Goal: Task Accomplishment & Management: Complete application form

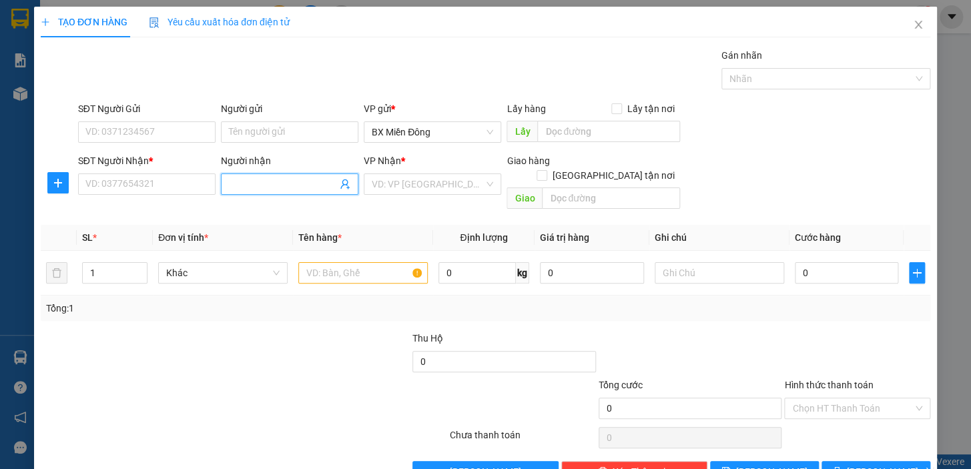
click at [259, 182] on input "Người nhận" at bounding box center [283, 184] width 108 height 15
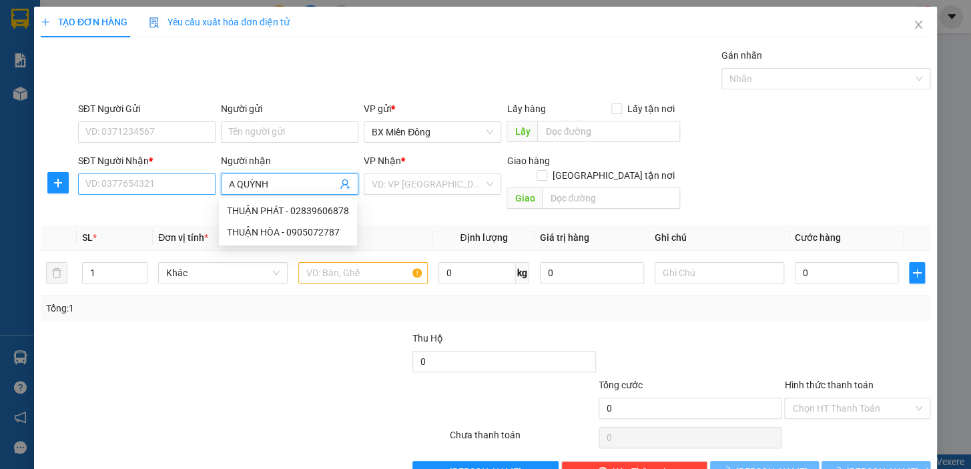
type input "A QUỲNH"
click at [163, 175] on input "SĐT Người Nhận *" at bounding box center [146, 183] width 137 height 21
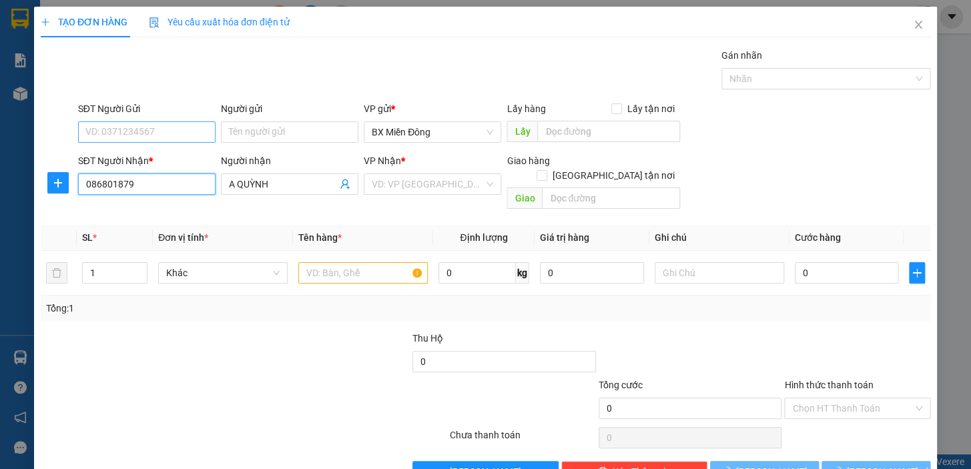
type input "086801879"
click at [127, 127] on input "SĐT Người Gửi" at bounding box center [146, 131] width 137 height 21
type input "0909981986"
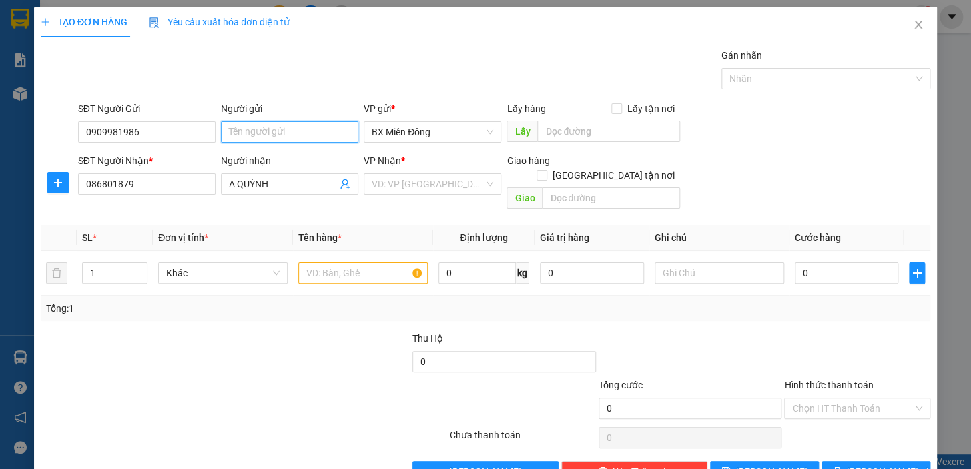
click at [264, 140] on input "Người gửi" at bounding box center [289, 131] width 137 height 21
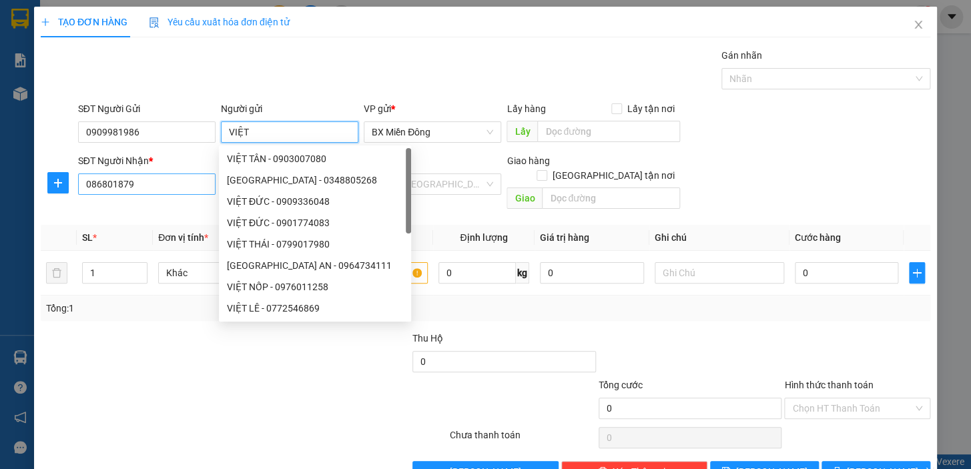
type input "VIỆT"
click at [151, 191] on input "086801879" at bounding box center [146, 183] width 137 height 21
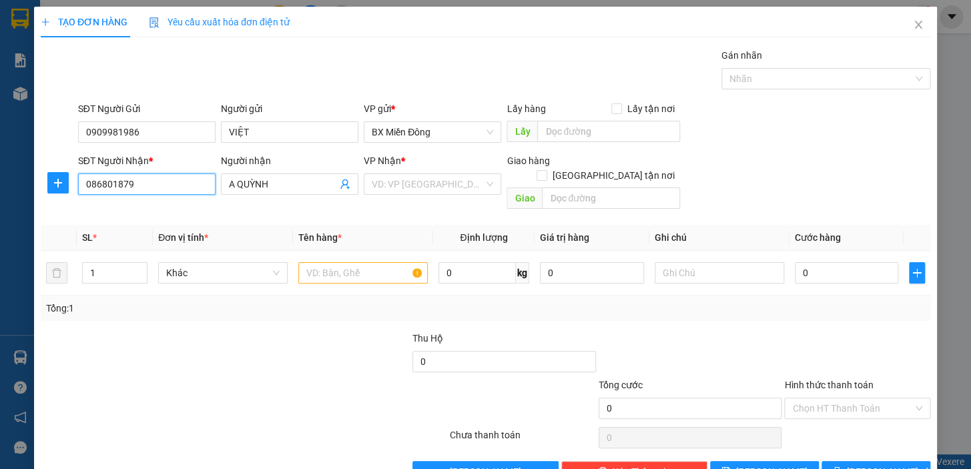
drag, startPoint x: 138, startPoint y: 187, endPoint x: 51, endPoint y: 193, distance: 87.6
click at [53, 193] on div "SĐT Người Nhận * 086801879 086801879 Người nhận A QUỲNH VP Nhận * VD: VP [GEOGR…" at bounding box center [485, 183] width 892 height 61
type input "0868018879"
click at [378, 262] on input "text" at bounding box center [362, 272] width 129 height 21
type input "5"
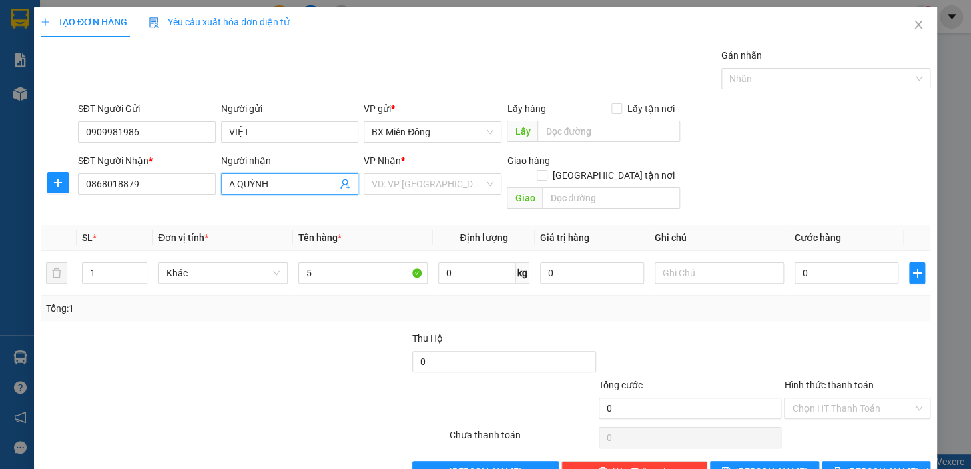
click at [280, 183] on input "A QUỲNH" at bounding box center [283, 184] width 108 height 15
type input "A HUỲNH"
click at [267, 301] on div "Tổng: 1" at bounding box center [211, 308] width 330 height 15
click at [95, 263] on input "1" at bounding box center [115, 273] width 64 height 20
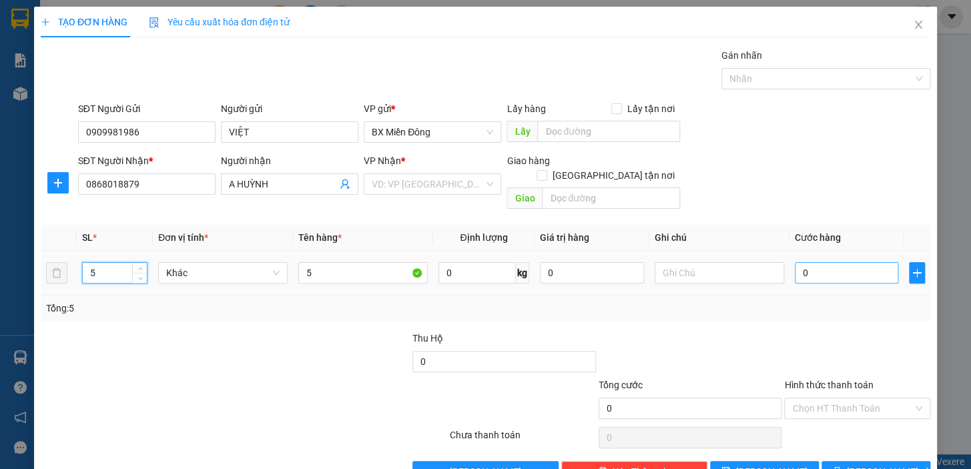
type input "5"
type input "50"
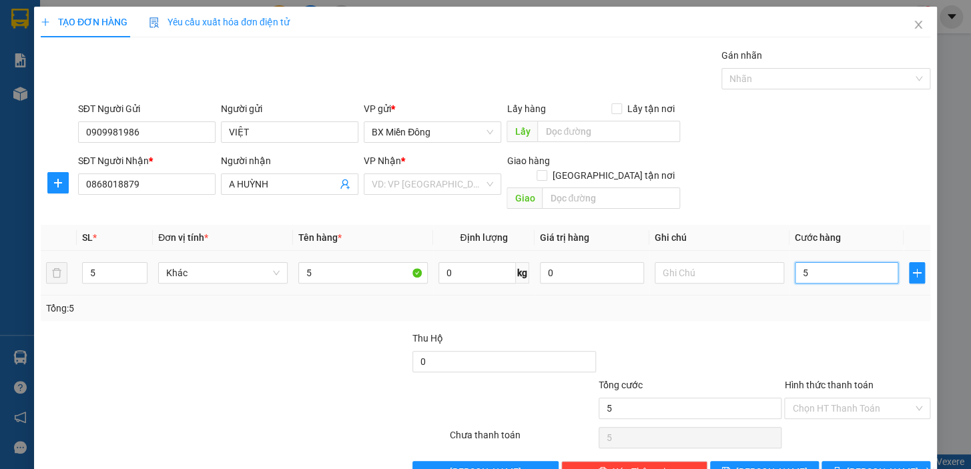
type input "50"
type input "500"
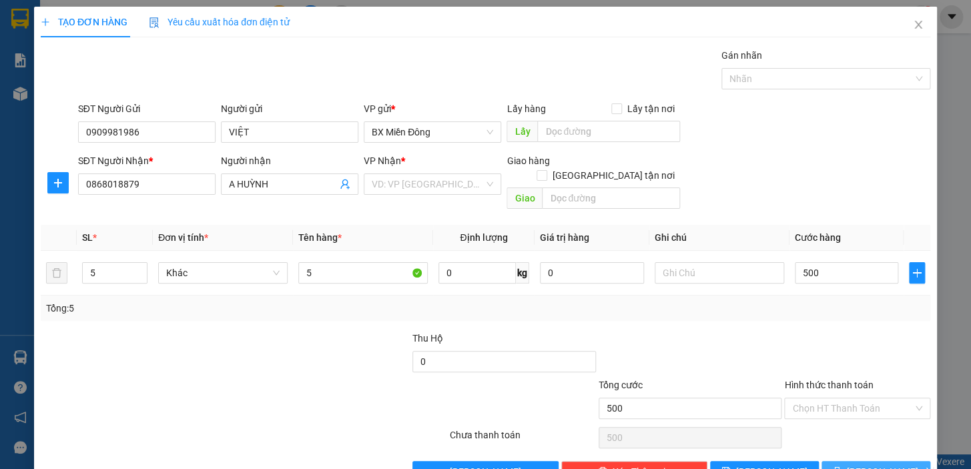
click at [867, 464] on span "[PERSON_NAME] và In" at bounding box center [892, 471] width 93 height 15
type input "500.000"
click at [478, 183] on input "search" at bounding box center [428, 184] width 112 height 20
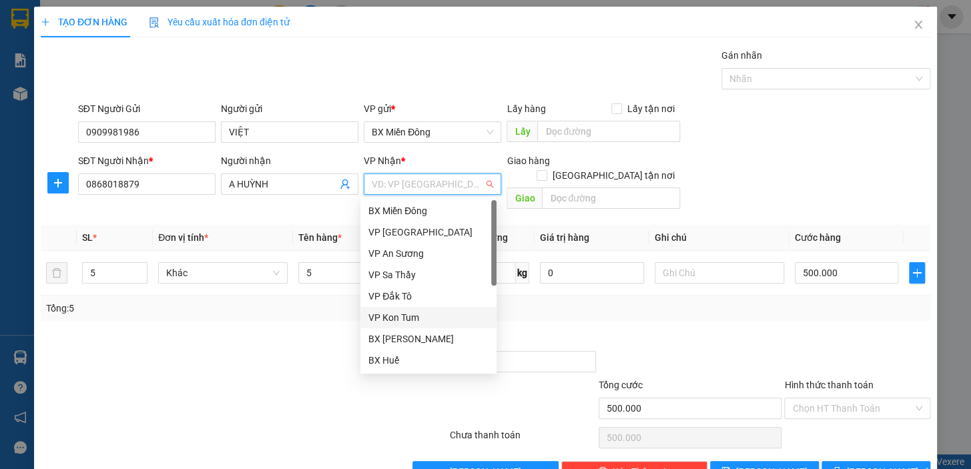
scroll to position [60, 0]
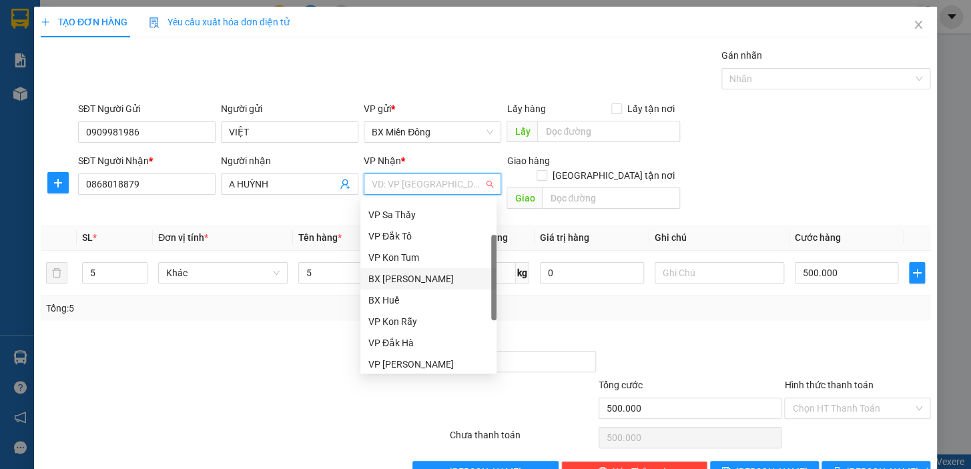
click at [439, 281] on div "BX [PERSON_NAME]" at bounding box center [428, 278] width 120 height 15
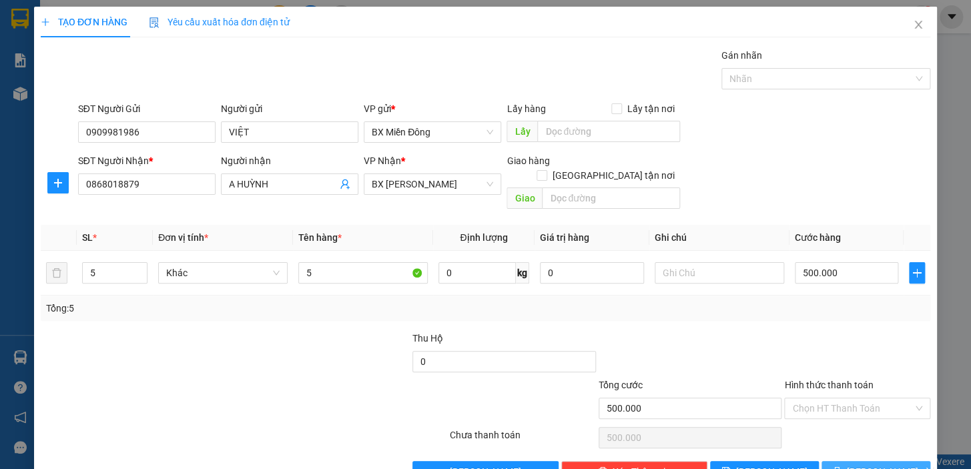
click at [874, 464] on span "[PERSON_NAME] và In" at bounding box center [892, 471] width 93 height 15
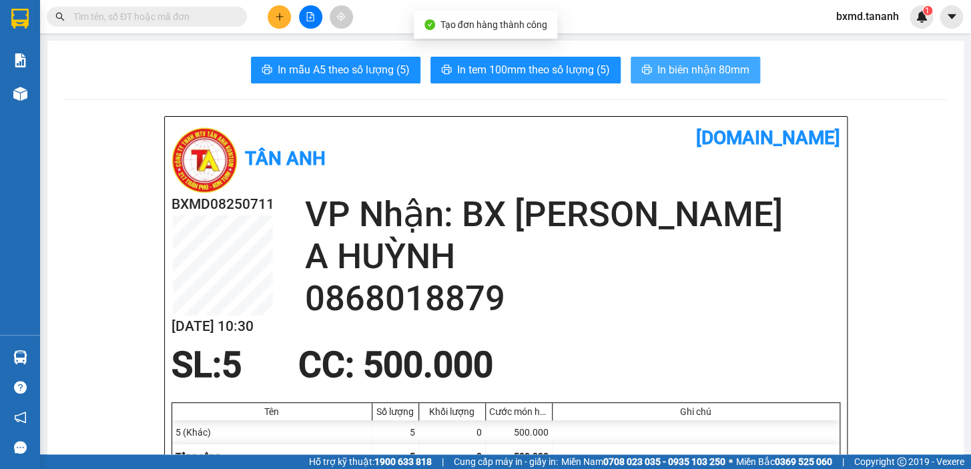
click at [717, 67] on span "In biên nhận 80mm" at bounding box center [703, 69] width 92 height 17
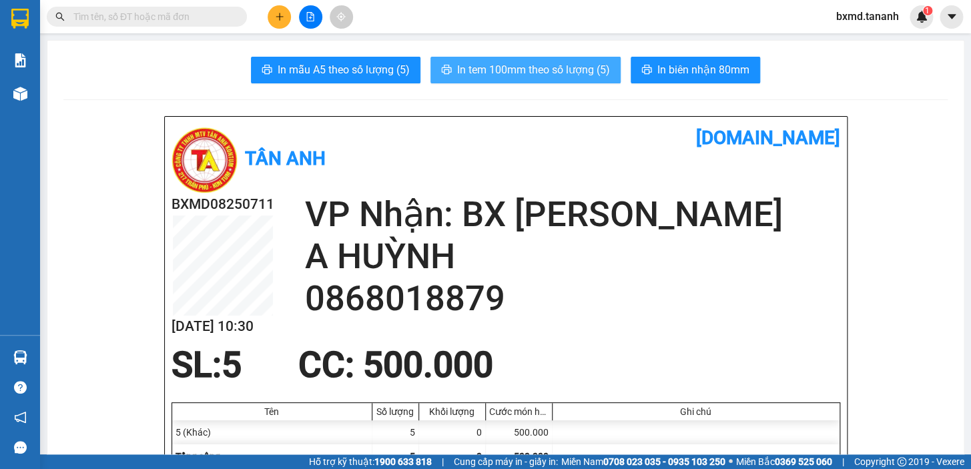
click at [540, 71] on span "In tem 100mm theo số lượng (5)" at bounding box center [533, 69] width 153 height 17
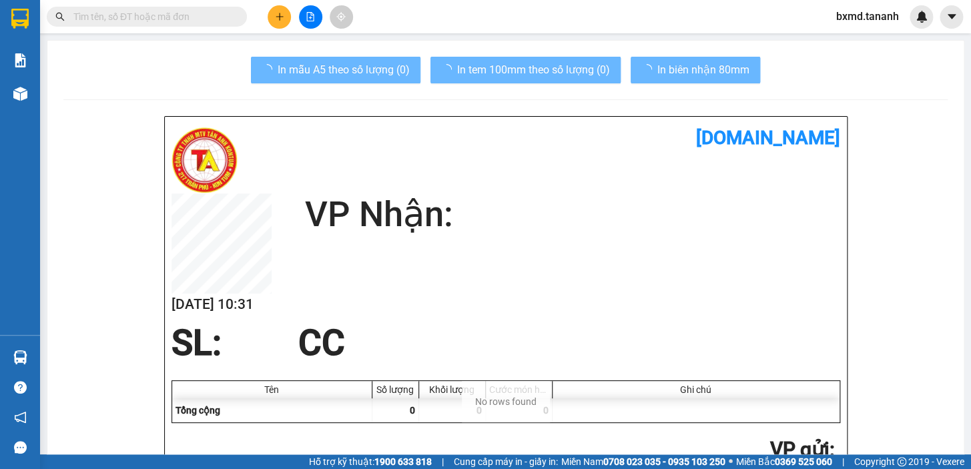
click at [25, 91] on img at bounding box center [20, 94] width 14 height 14
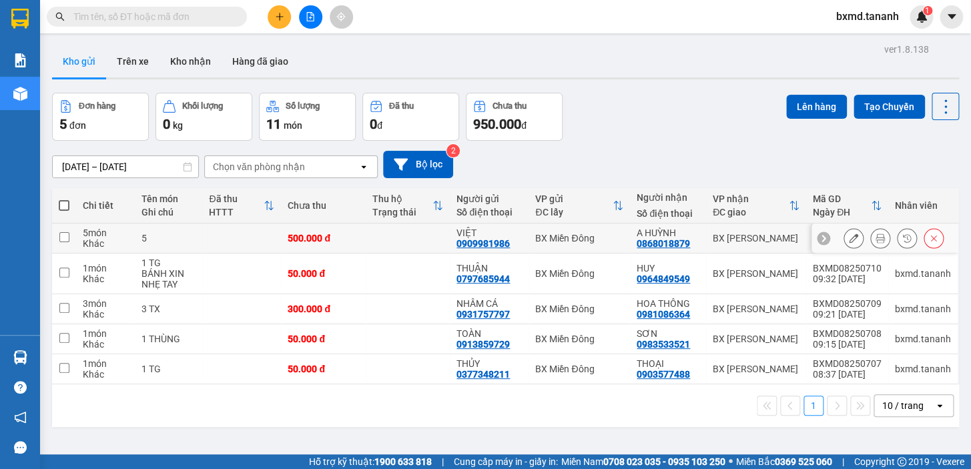
click at [853, 237] on div at bounding box center [853, 238] width 20 height 20
click at [848, 237] on icon at bounding box center [852, 237] width 9 height 9
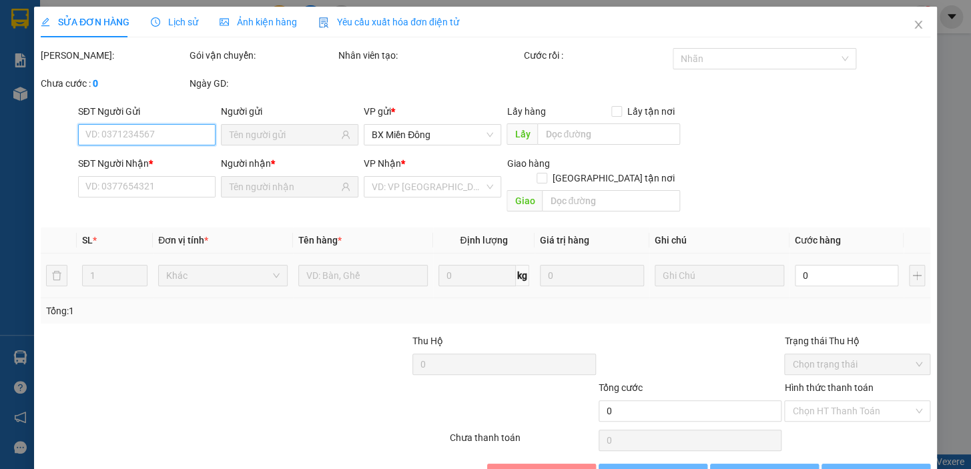
type input "0909981986"
type input "0868018879"
type input "500.000"
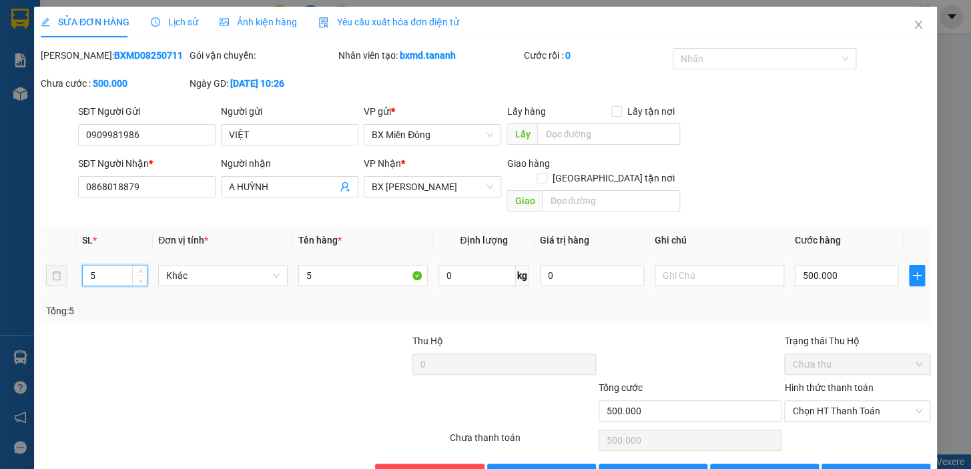
click at [120, 265] on input "5" at bounding box center [115, 275] width 64 height 20
type input "4"
click at [312, 265] on input "5" at bounding box center [362, 275] width 129 height 21
type input "5"
type input "4 CỤC"
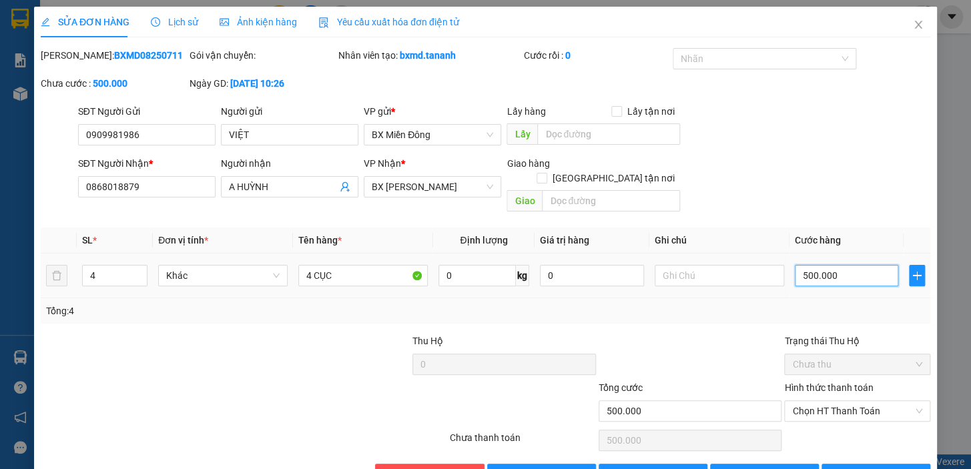
click at [830, 265] on input "500.000" at bounding box center [846, 275] width 104 height 21
type input "4"
type input "40"
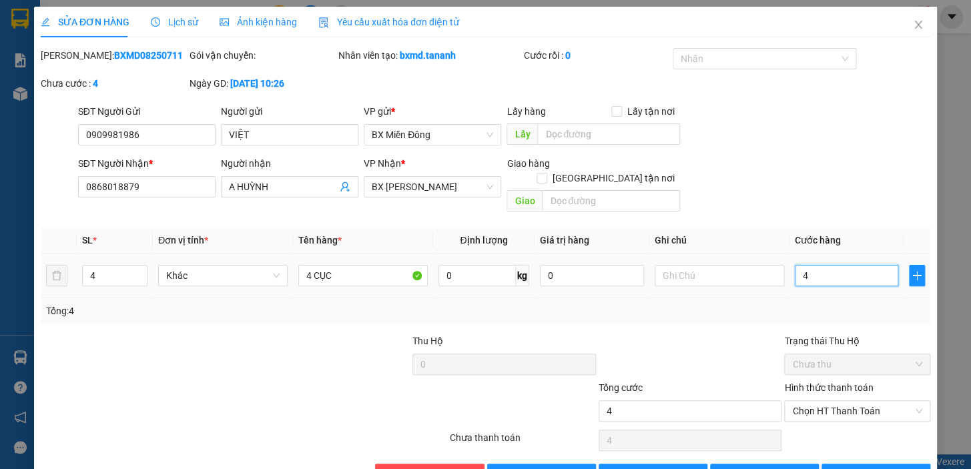
type input "40"
type input "400"
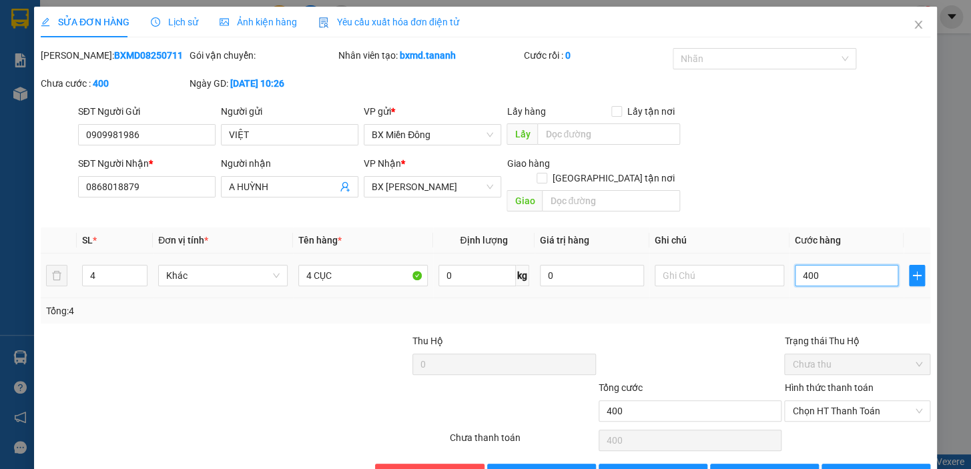
type input "4.000"
type input "400"
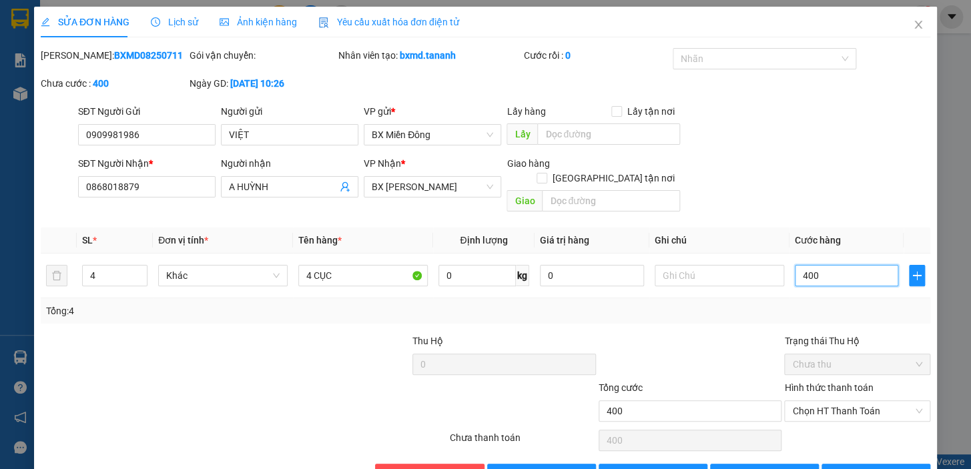
type input "400"
type input "400.000"
click at [695, 306] on div "Tổng: 4" at bounding box center [485, 310] width 889 height 25
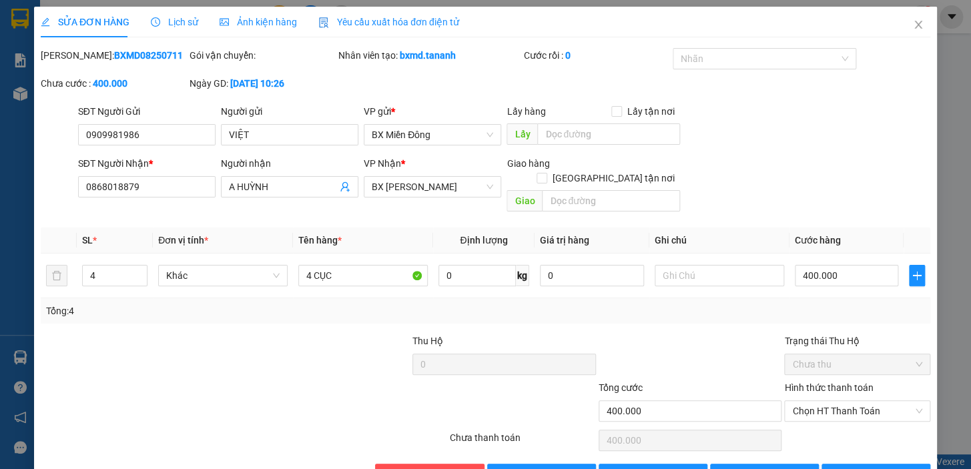
click at [883, 446] on div "Total Paid Fee 0 Total UnPaid Fee 500.000 Cash Collection Total Fee Mã ĐH: BXMD…" at bounding box center [485, 266] width 889 height 437
click at [883, 467] on span "[PERSON_NAME] và In" at bounding box center [892, 474] width 93 height 15
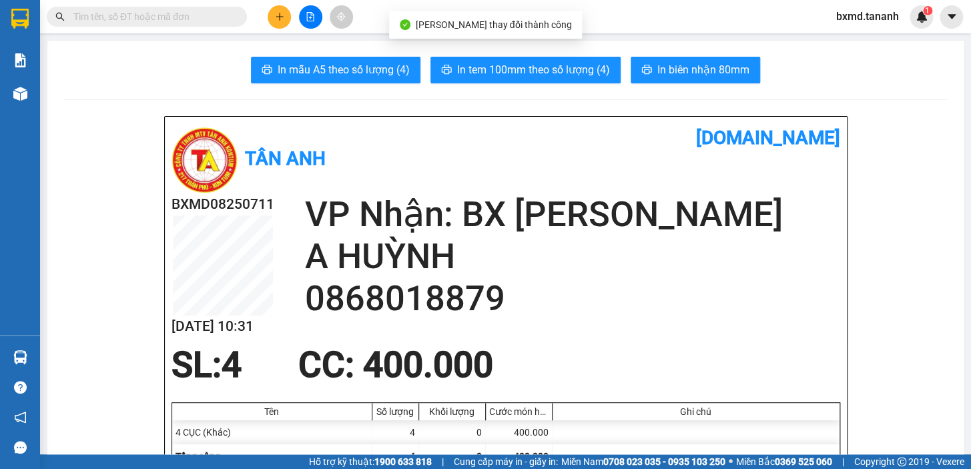
click at [714, 66] on span "In biên nhận 80mm" at bounding box center [703, 69] width 92 height 17
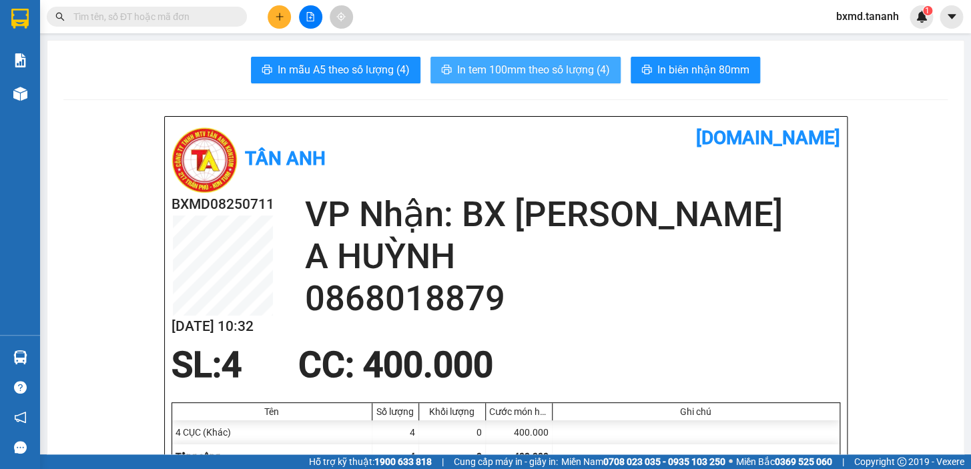
click at [558, 73] on span "In tem 100mm theo số lượng (4)" at bounding box center [533, 69] width 153 height 17
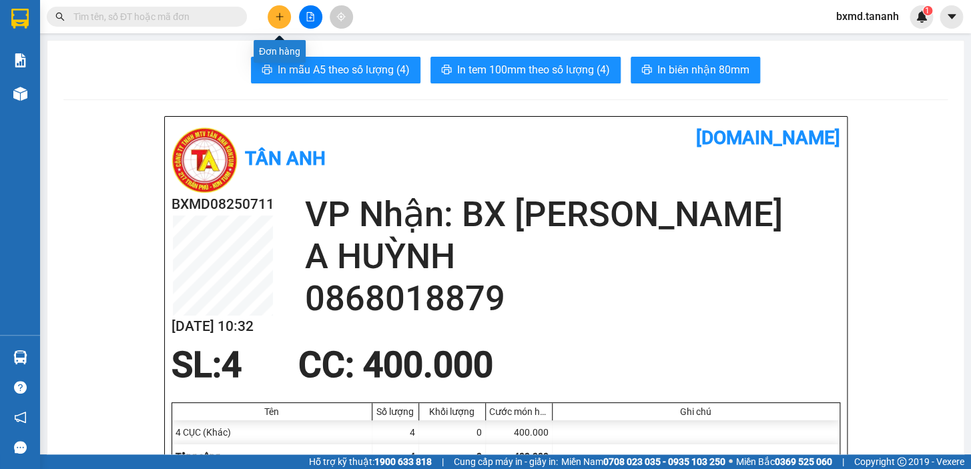
click at [280, 21] on button at bounding box center [278, 16] width 23 height 23
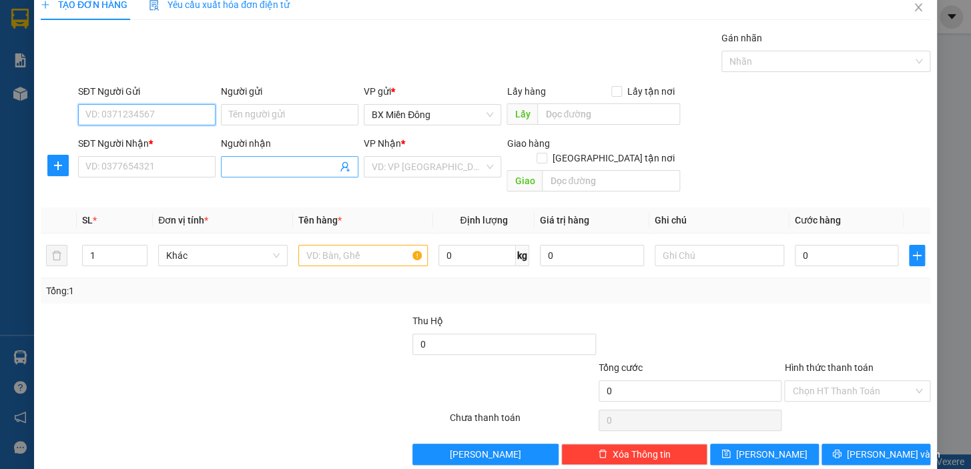
scroll to position [24, 0]
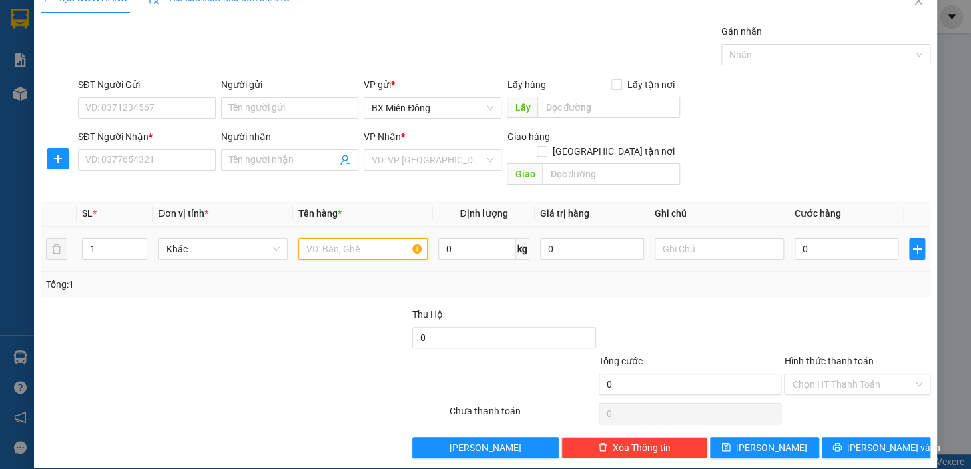
click at [378, 238] on input "text" at bounding box center [362, 248] width 129 height 21
type input "3T BIA BIA"
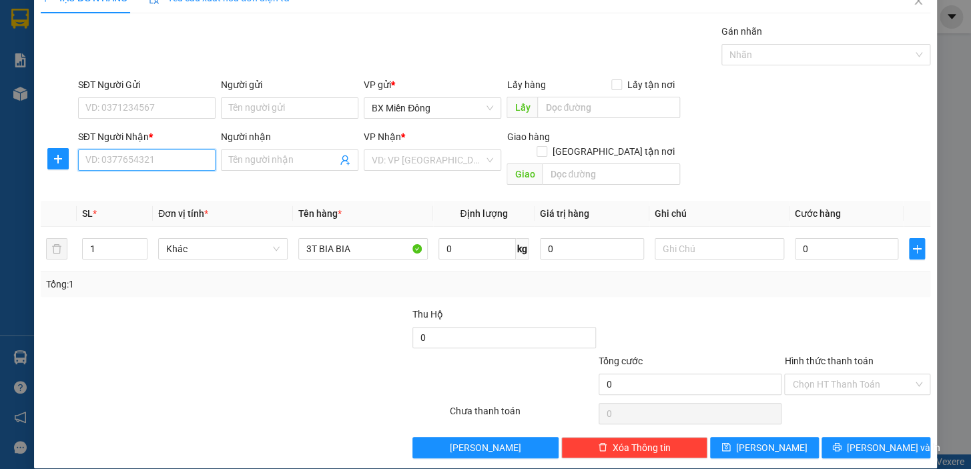
click at [165, 154] on input "SĐT Người Nhận *" at bounding box center [146, 159] width 137 height 21
type input "0964529348"
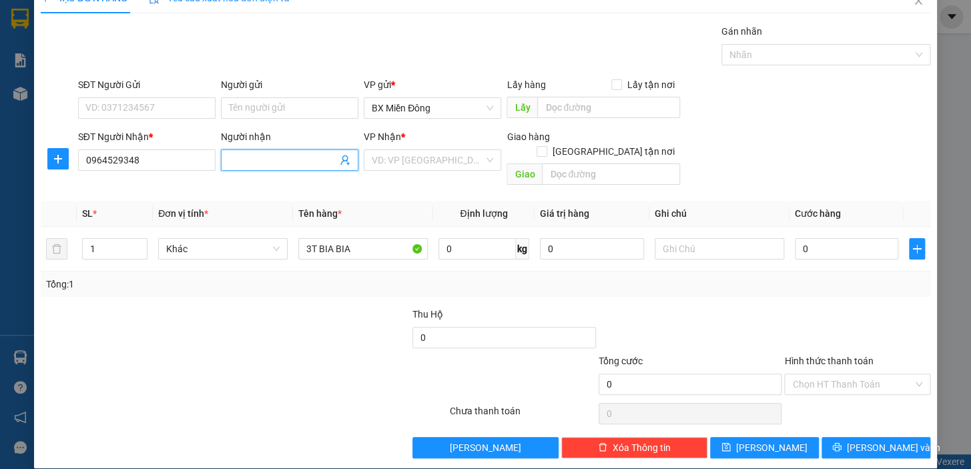
click at [322, 161] on input "Người nhận" at bounding box center [283, 160] width 108 height 15
type input "A CẢNH"
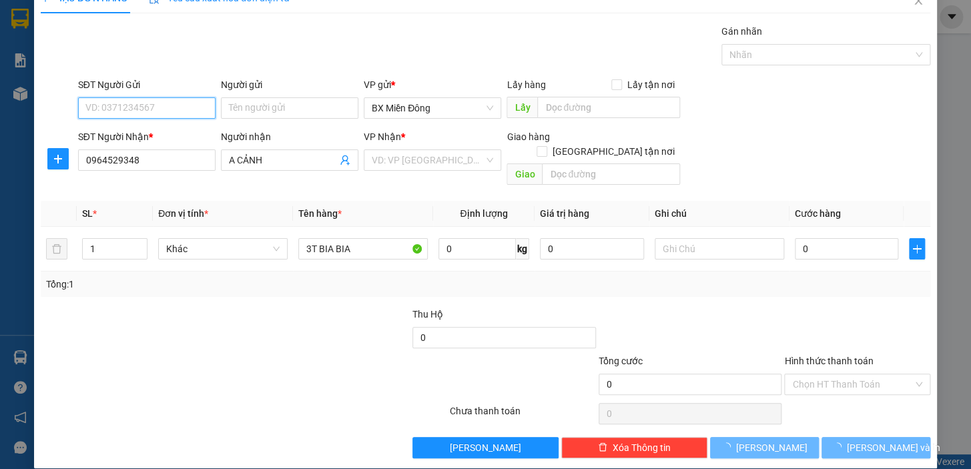
click at [161, 107] on input "SĐT Người Gửi" at bounding box center [146, 107] width 137 height 21
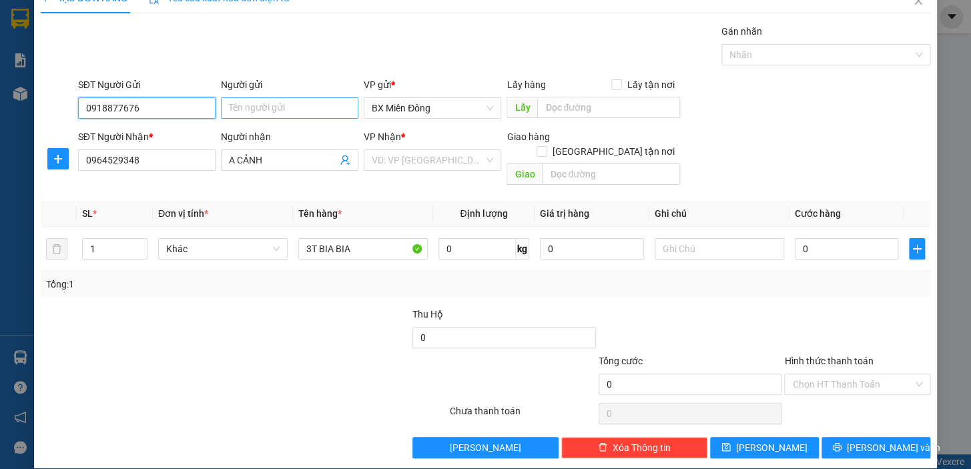
type input "0918877676"
click at [269, 107] on input "Người gửi" at bounding box center [289, 107] width 137 height 21
click at [480, 155] on div "VD: VP [GEOGRAPHIC_DATA]" at bounding box center [432, 159] width 137 height 21
type input "0"
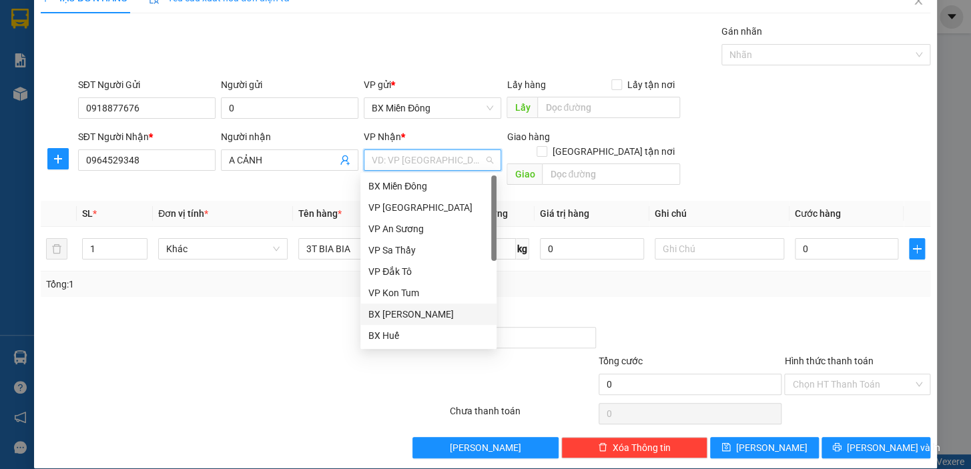
click at [419, 314] on div "BX [PERSON_NAME]" at bounding box center [428, 314] width 120 height 15
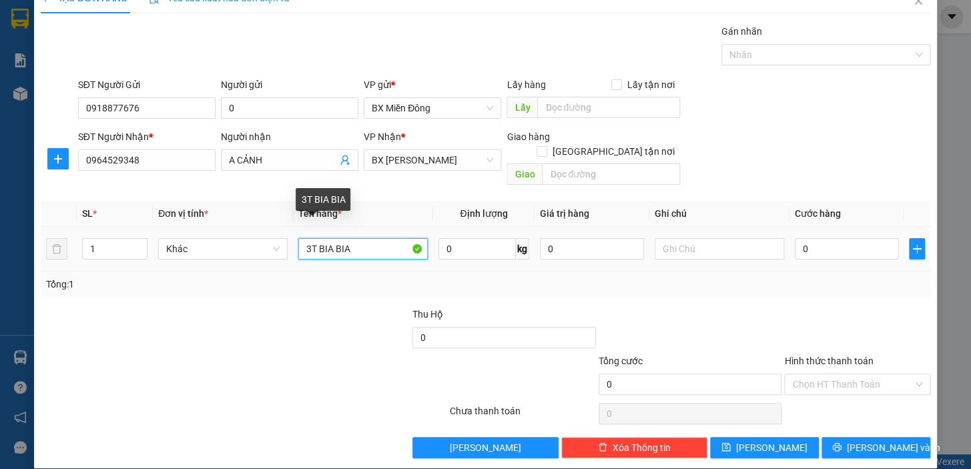
click at [352, 239] on input "3T BIA BIA" at bounding box center [362, 248] width 129 height 21
type input "3T SƠN"
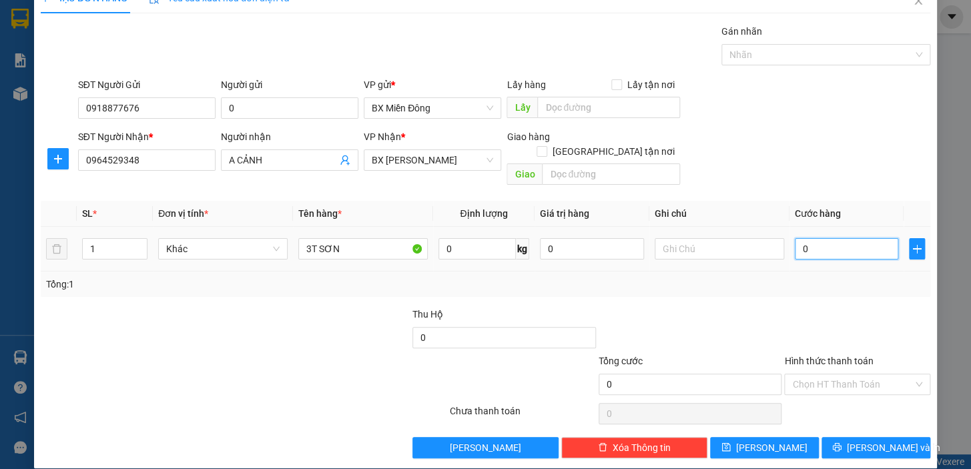
click at [806, 238] on input "0" at bounding box center [846, 248] width 104 height 21
type input "1"
type input "15"
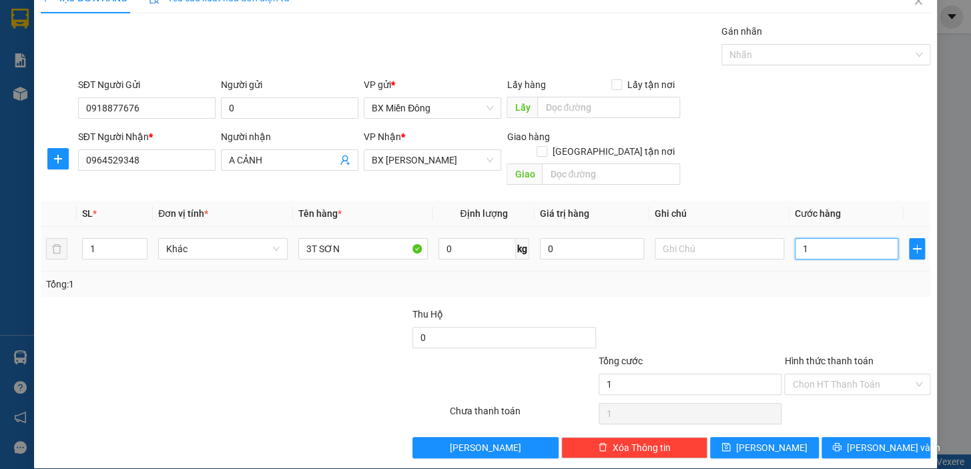
type input "15"
type input "150"
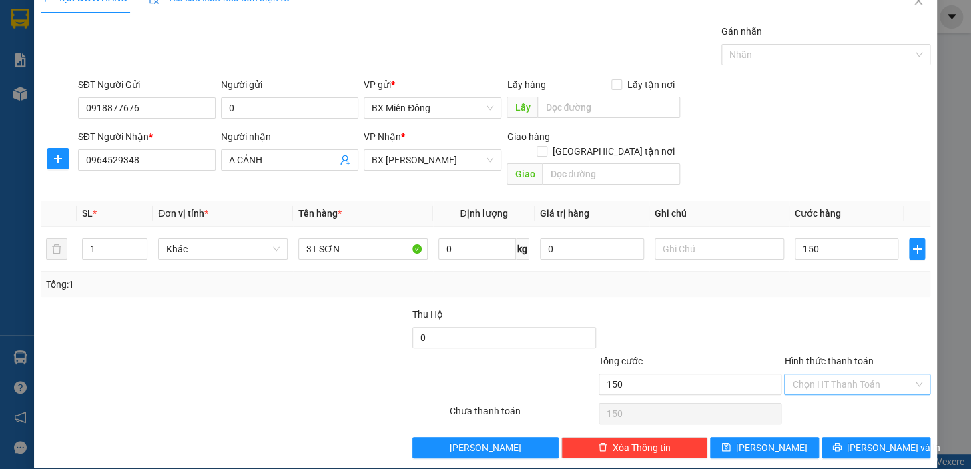
type input "150.000"
click at [832, 374] on input "Hình thức thanh toán" at bounding box center [852, 384] width 121 height 20
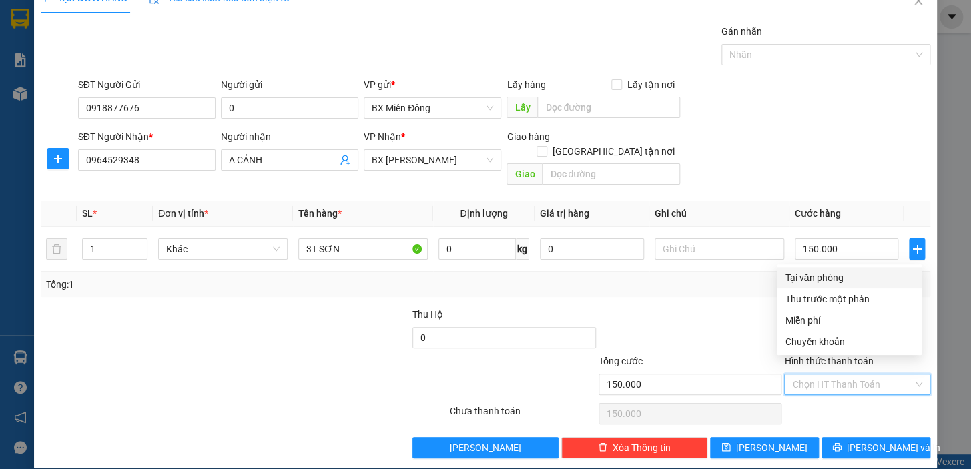
click at [816, 277] on div "Tại văn phòng" at bounding box center [848, 277] width 129 height 15
type input "0"
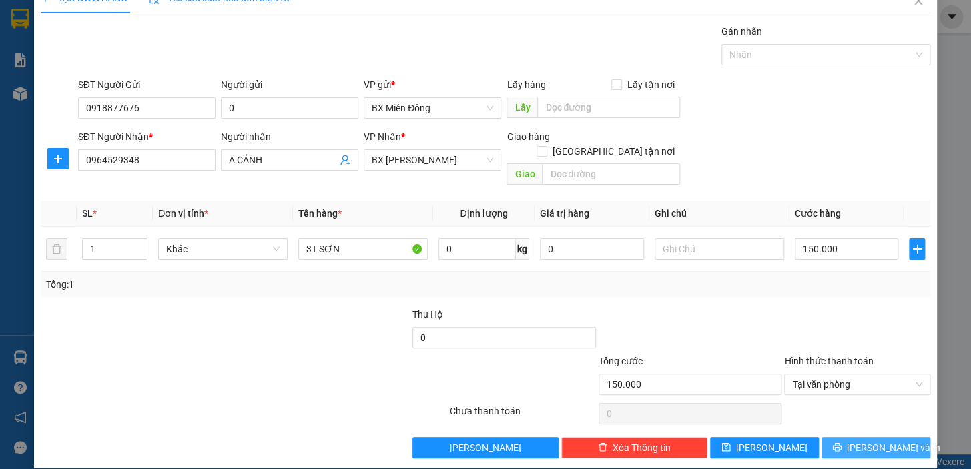
click at [879, 440] on span "[PERSON_NAME] và In" at bounding box center [892, 447] width 93 height 15
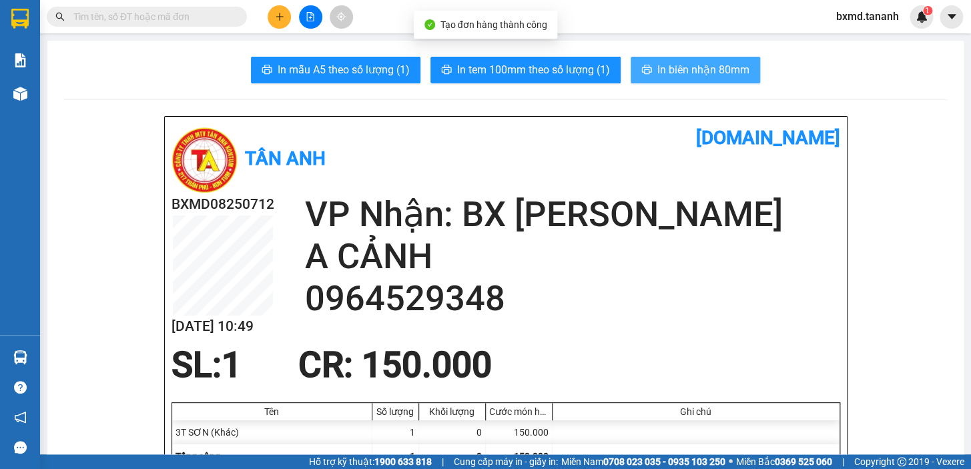
click at [696, 71] on span "In biên nhận 80mm" at bounding box center [703, 69] width 92 height 17
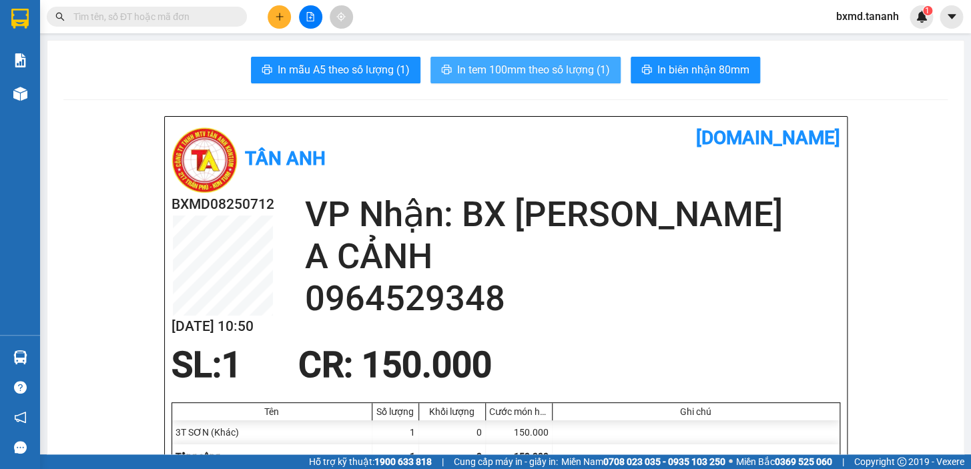
click at [560, 59] on button "In tem 100mm theo số lượng (1)" at bounding box center [525, 70] width 190 height 27
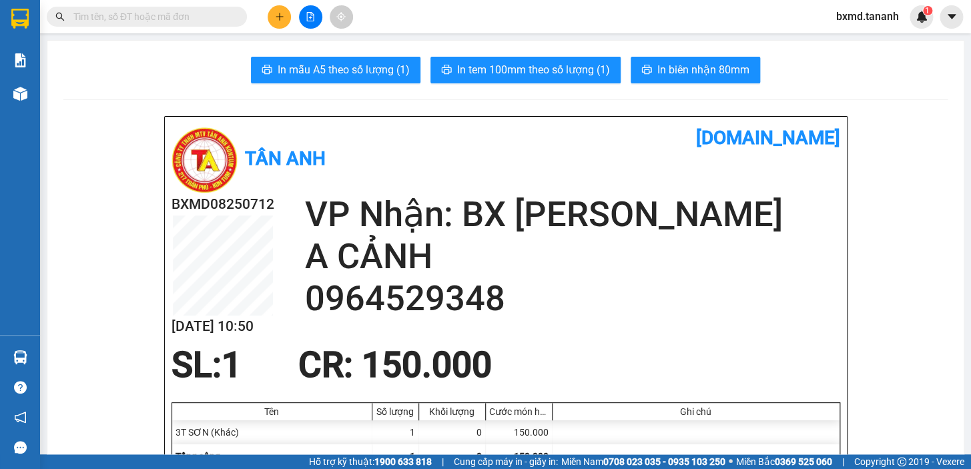
click at [281, 19] on icon "plus" at bounding box center [279, 16] width 9 height 9
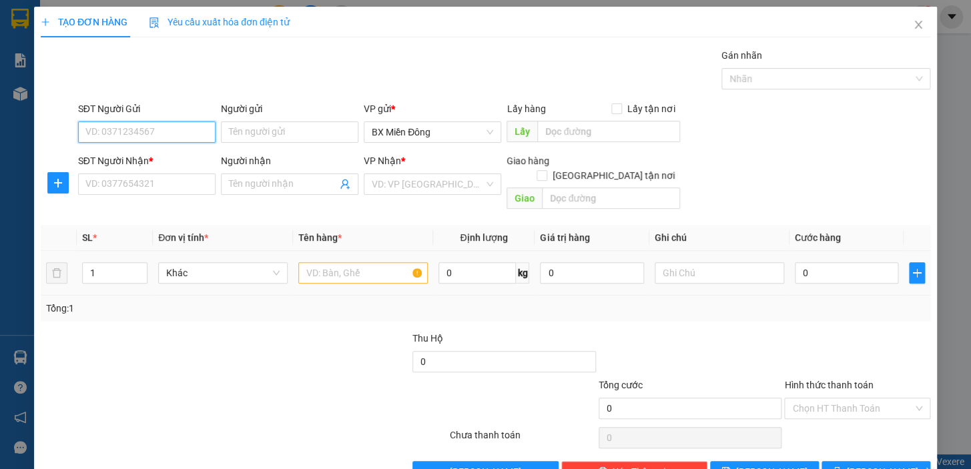
scroll to position [23, 0]
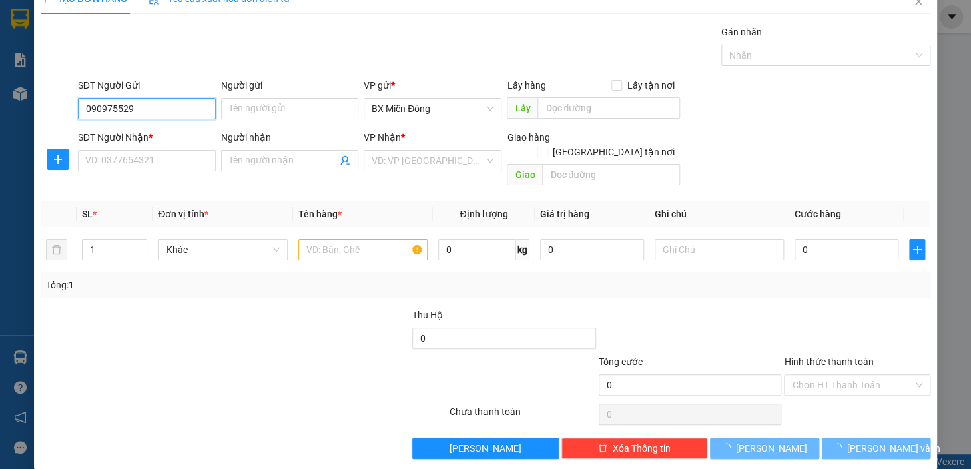
type input "090975529"
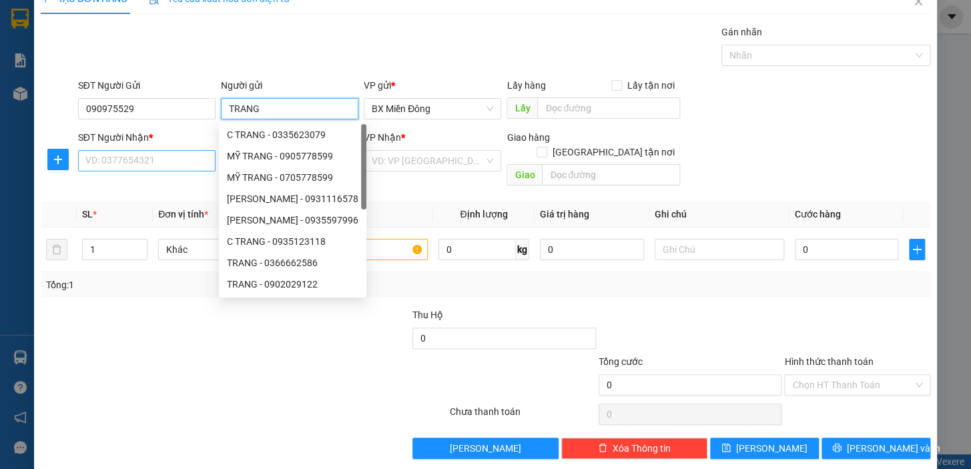
type input "TRANG"
click at [177, 165] on input "SĐT Người Nhận *" at bounding box center [146, 160] width 137 height 21
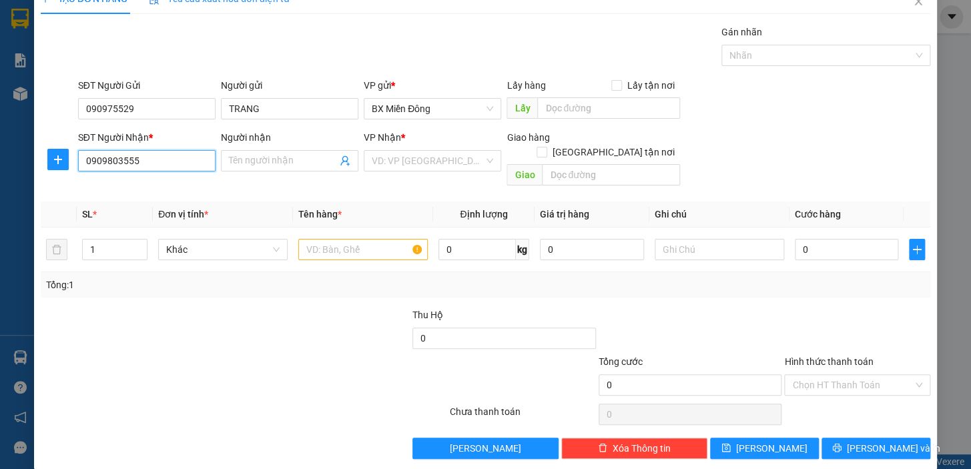
type input "0909803555"
drag, startPoint x: 277, startPoint y: 143, endPoint x: 279, endPoint y: 163, distance: 20.1
click at [277, 147] on div "Người nhận" at bounding box center [289, 140] width 137 height 20
click at [282, 159] on input "Người nhận" at bounding box center [283, 160] width 108 height 15
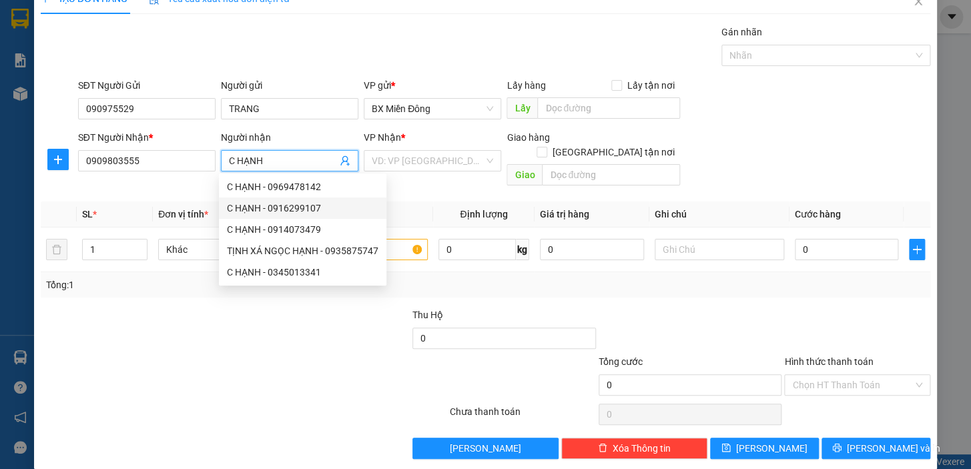
type input "C HẠNH"
click at [207, 354] on div at bounding box center [169, 377] width 260 height 47
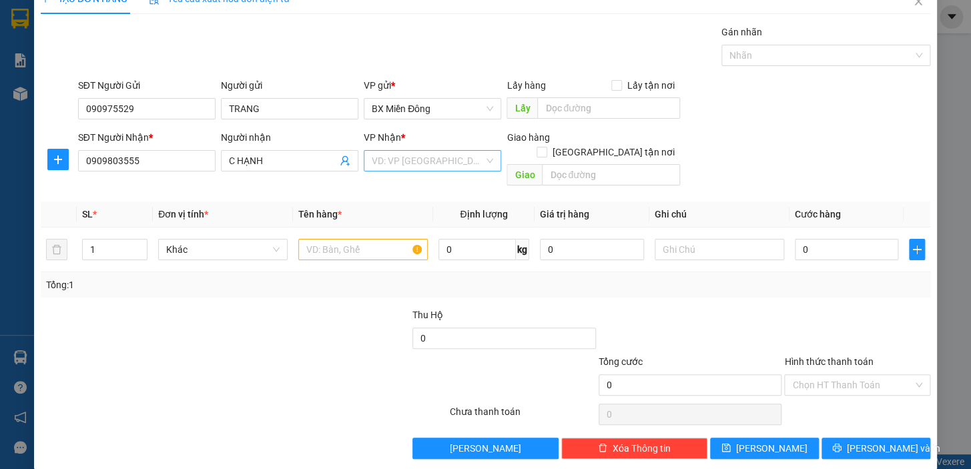
click at [473, 159] on input "search" at bounding box center [428, 161] width 112 height 20
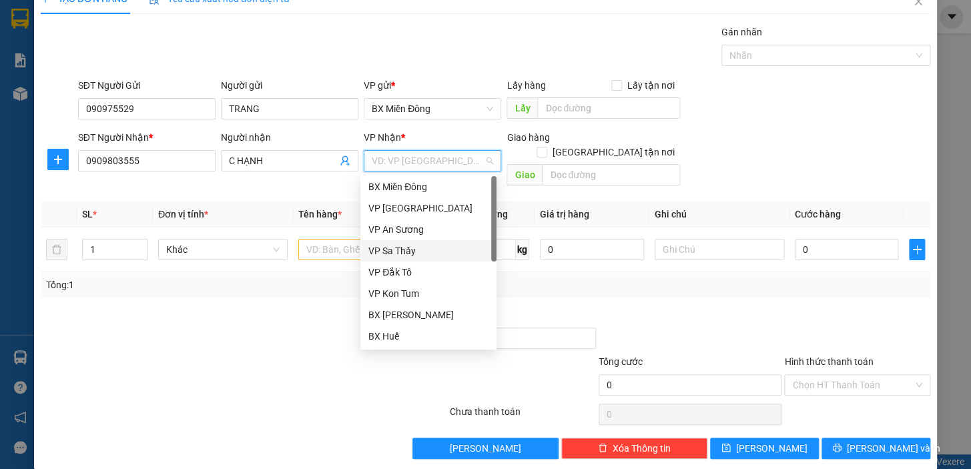
scroll to position [60, 0]
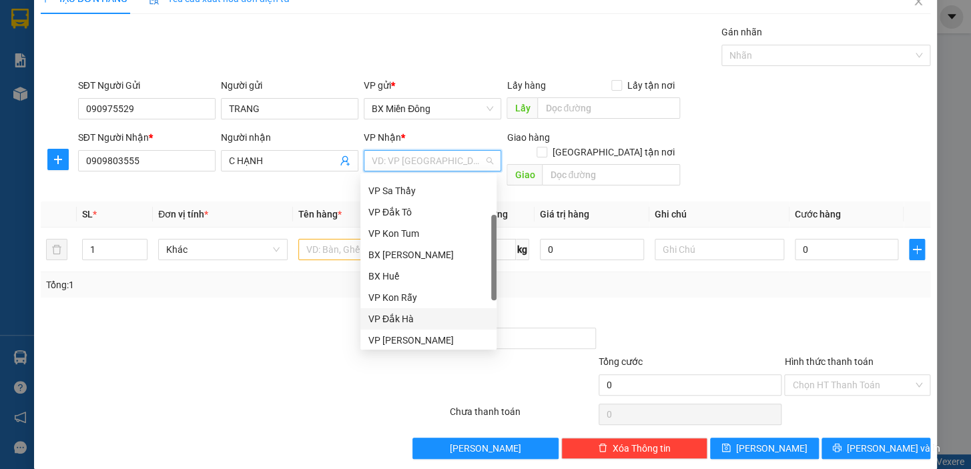
click at [394, 316] on div "VP Đắk Hà" at bounding box center [428, 319] width 120 height 15
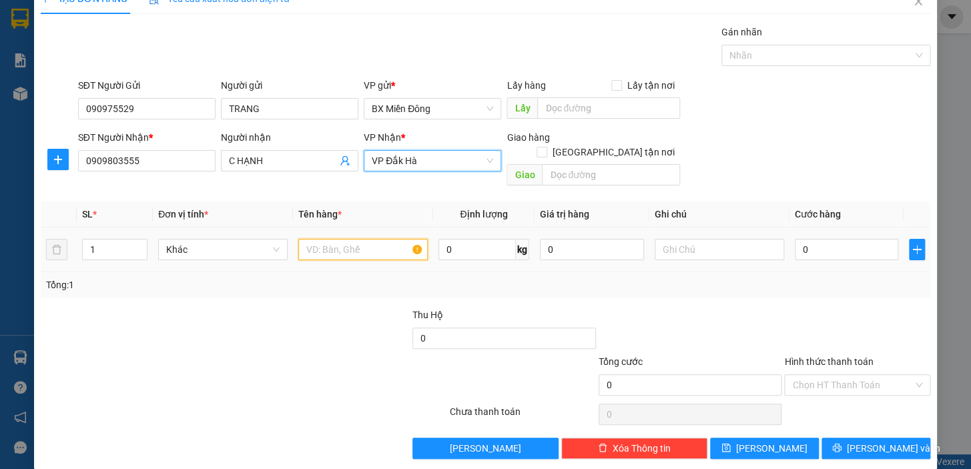
click at [332, 239] on input "text" at bounding box center [362, 249] width 129 height 21
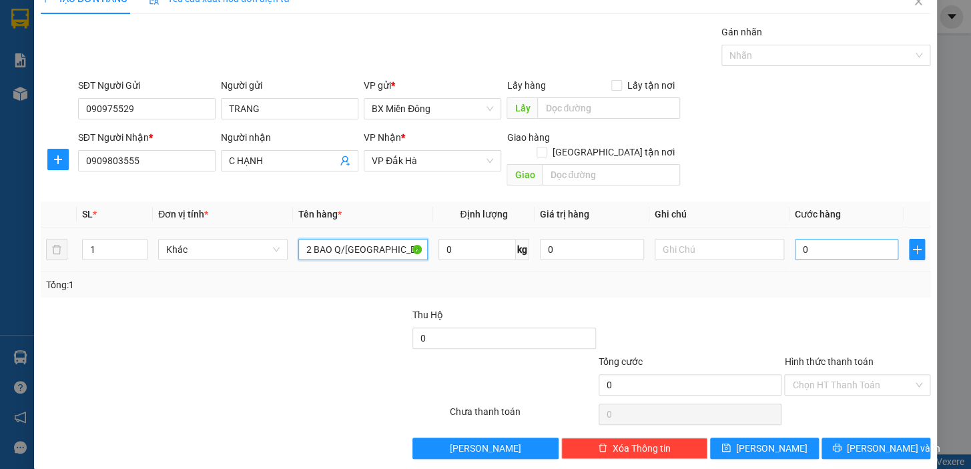
type input "2 BAO Q/[GEOGRAPHIC_DATA]"
type input "8"
type input "80"
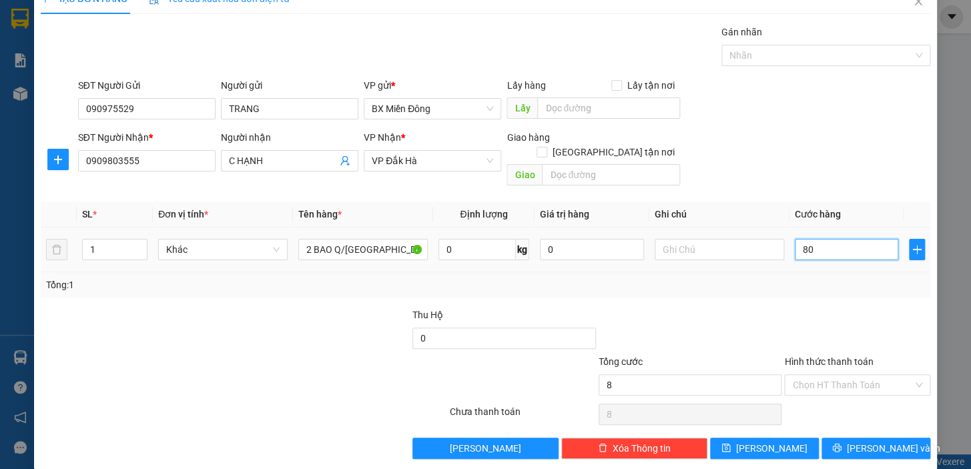
type input "80"
type input "80.000"
click at [833, 375] on input "Hình thức thanh toán" at bounding box center [852, 385] width 121 height 20
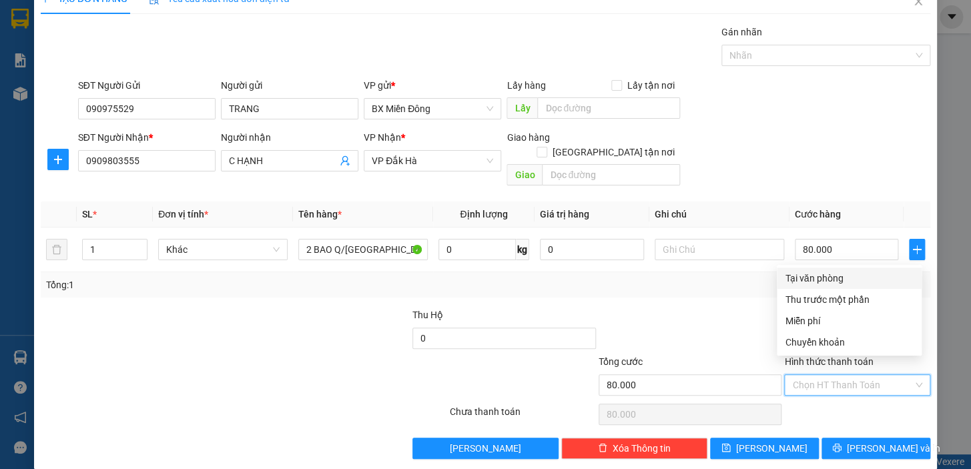
click at [808, 280] on div "Tại văn phòng" at bounding box center [848, 278] width 129 height 15
type input "0"
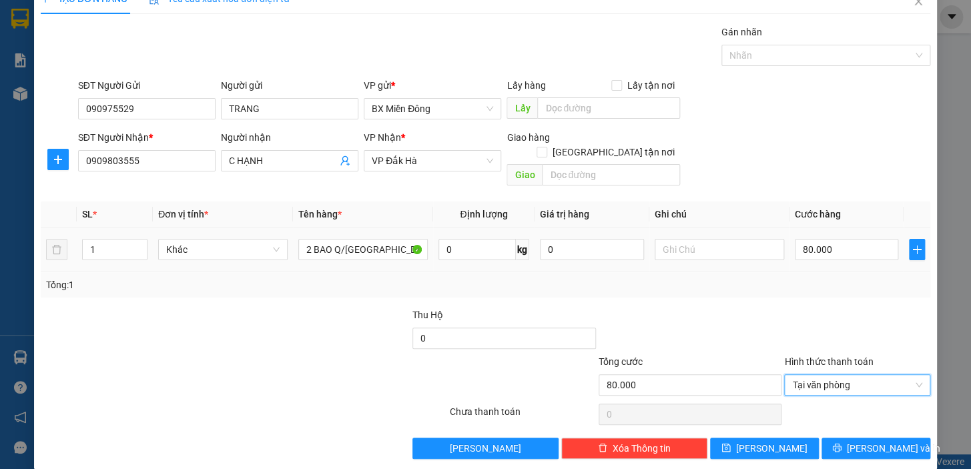
scroll to position [24, 0]
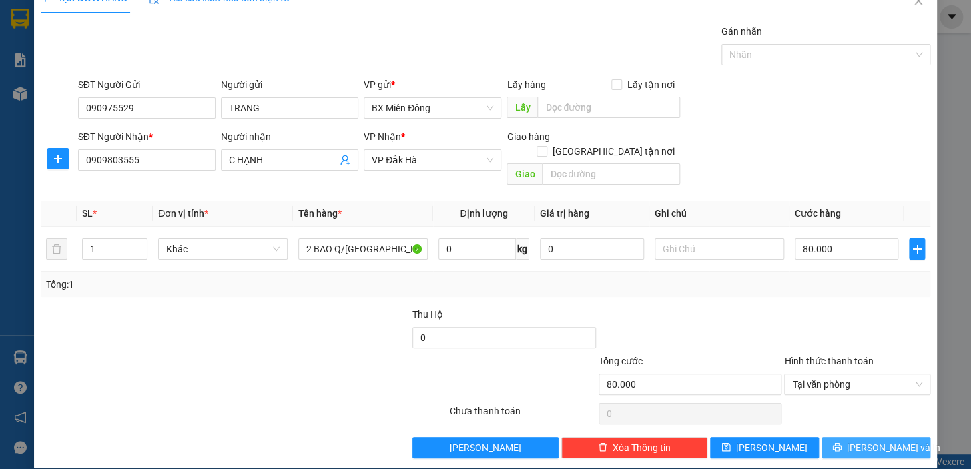
click at [877, 440] on span "[PERSON_NAME] và In" at bounding box center [892, 447] width 93 height 15
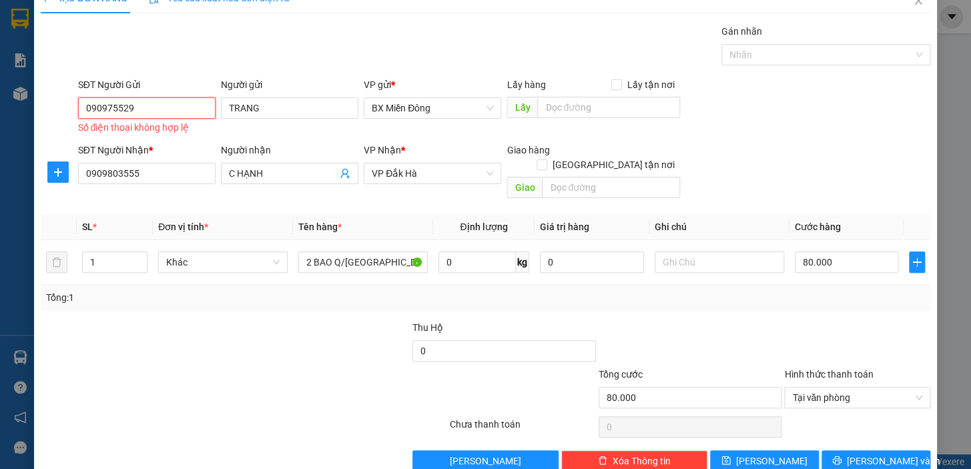
click at [158, 108] on input "090975529" at bounding box center [146, 107] width 137 height 21
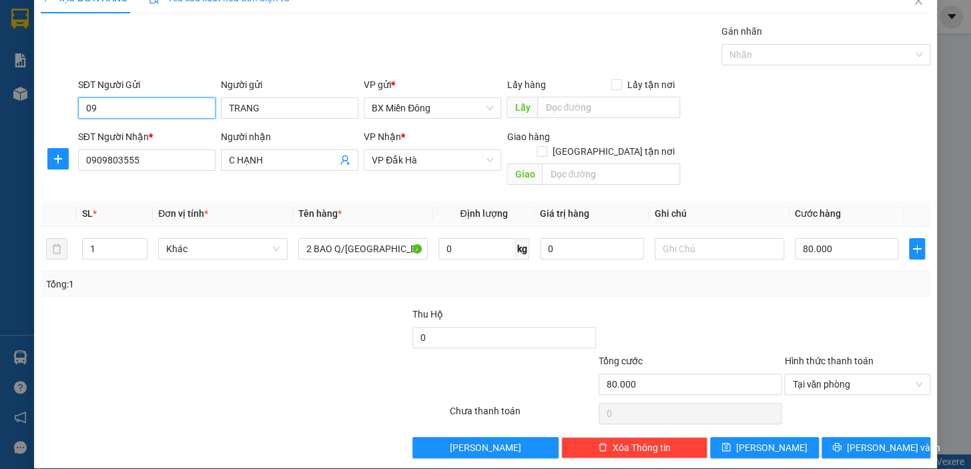
type input "0"
type input "0909755829"
click at [226, 111] on input "TRANG" at bounding box center [289, 107] width 137 height 21
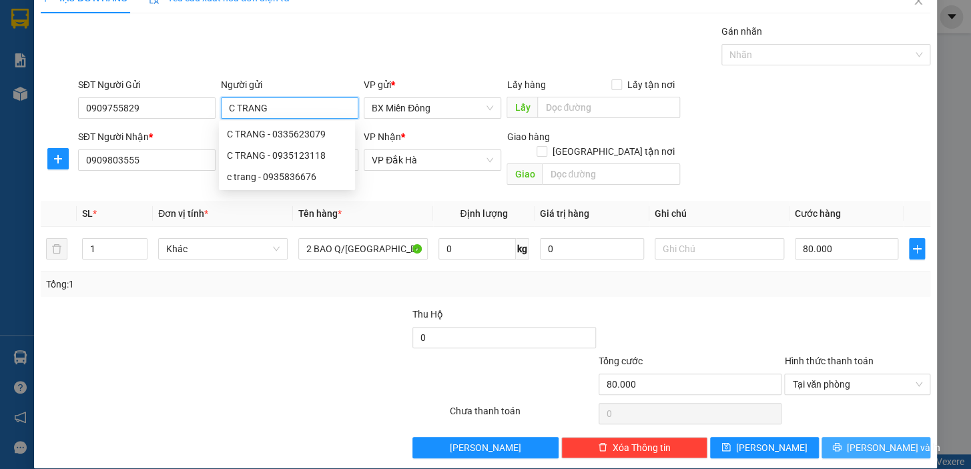
type input "C TRANG"
click at [875, 440] on span "[PERSON_NAME] và In" at bounding box center [892, 447] width 93 height 15
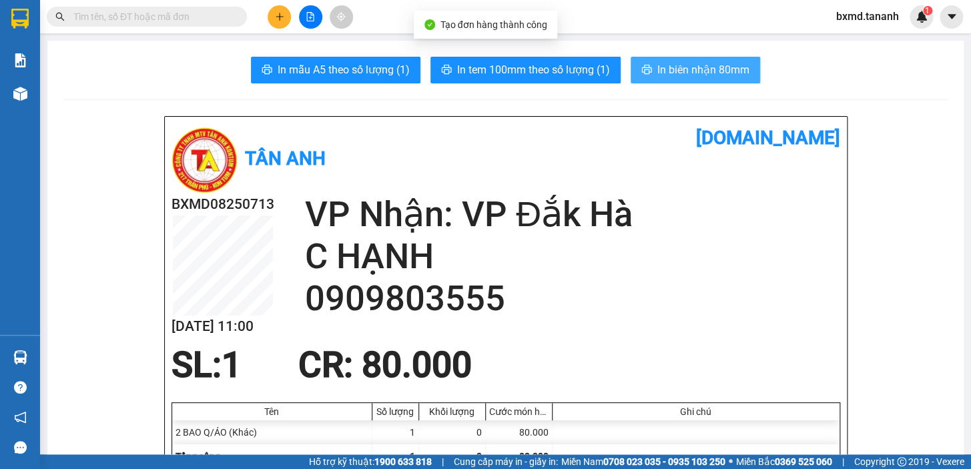
click at [673, 69] on span "In biên nhận 80mm" at bounding box center [703, 69] width 92 height 17
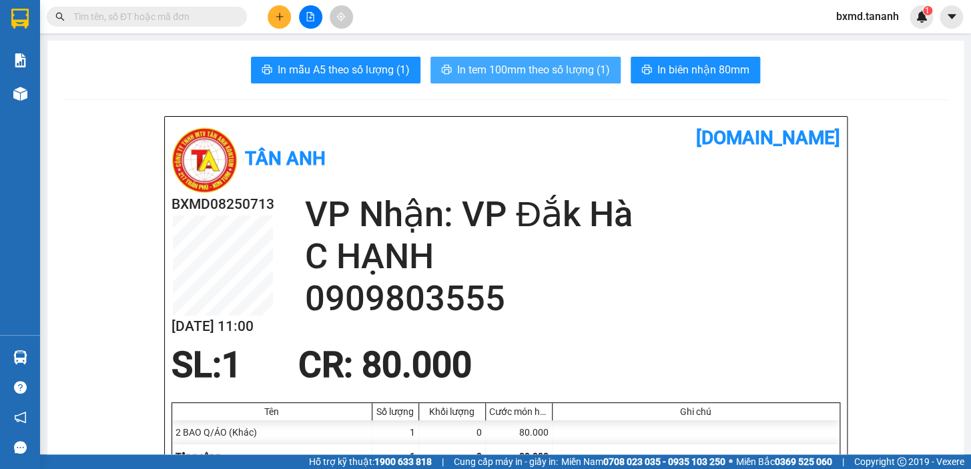
click at [510, 76] on span "In tem 100mm theo số lượng (1)" at bounding box center [533, 69] width 153 height 17
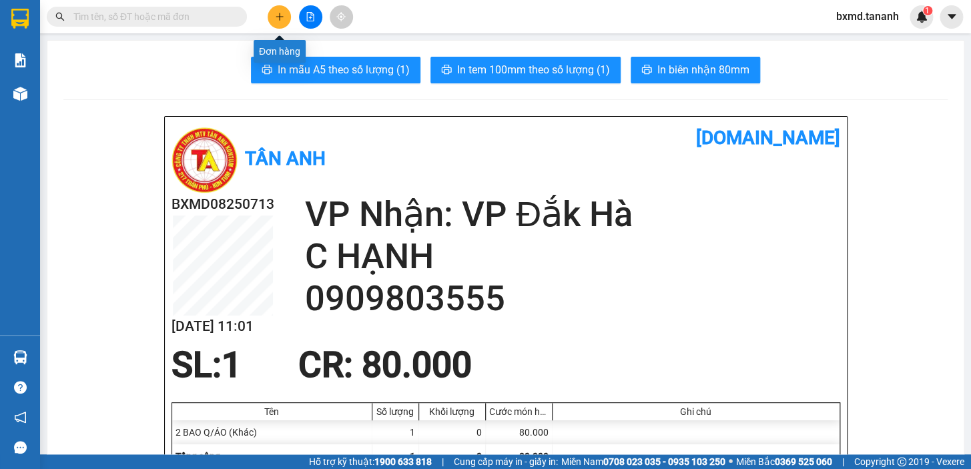
click at [285, 13] on button at bounding box center [278, 16] width 23 height 23
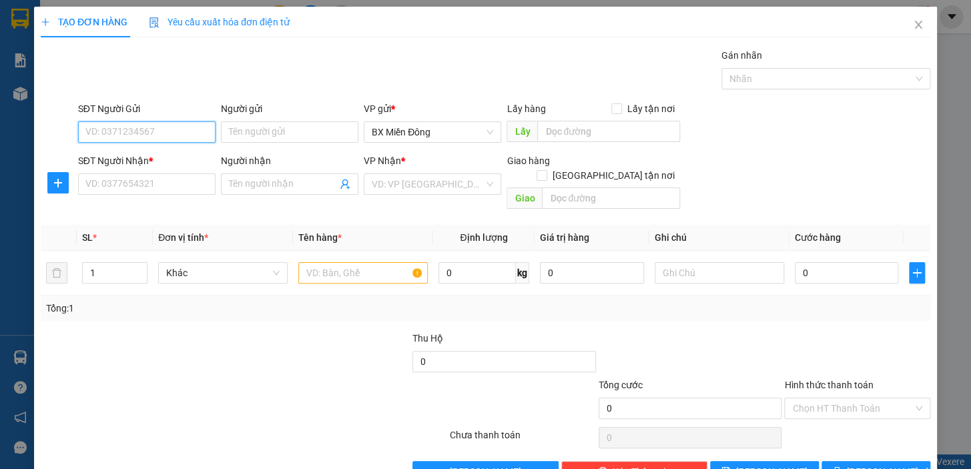
scroll to position [24, 0]
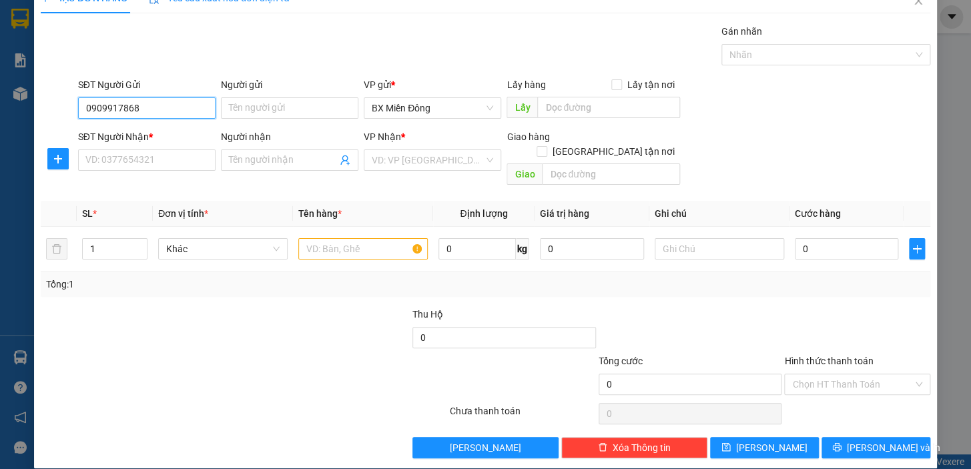
type input "0909917868"
click at [318, 95] on div "Người gửi" at bounding box center [289, 87] width 137 height 20
click at [320, 111] on input "Người gửi" at bounding box center [289, 107] width 137 height 21
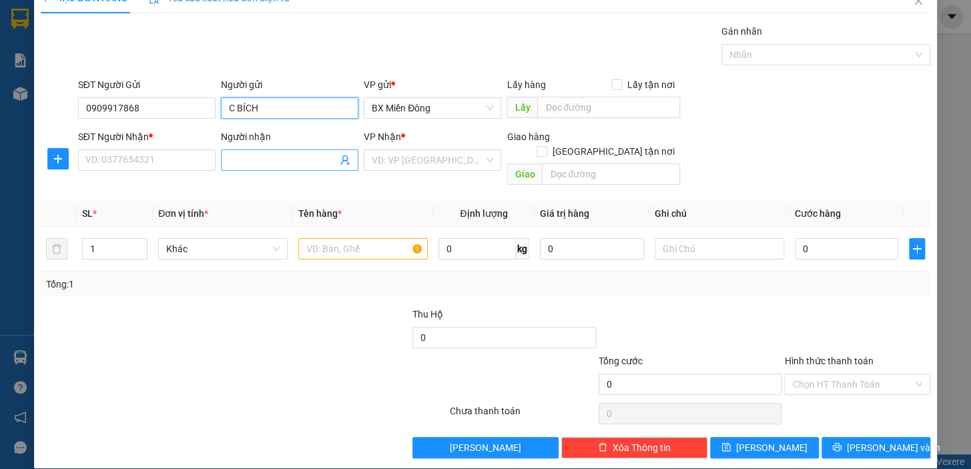
type input "C BÍCH"
click at [267, 155] on input "Người nhận" at bounding box center [283, 160] width 108 height 15
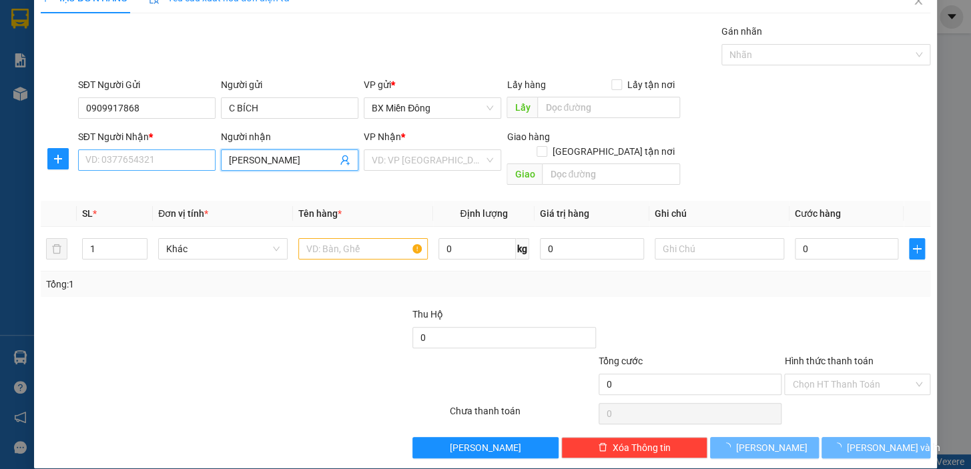
type input "[PERSON_NAME]"
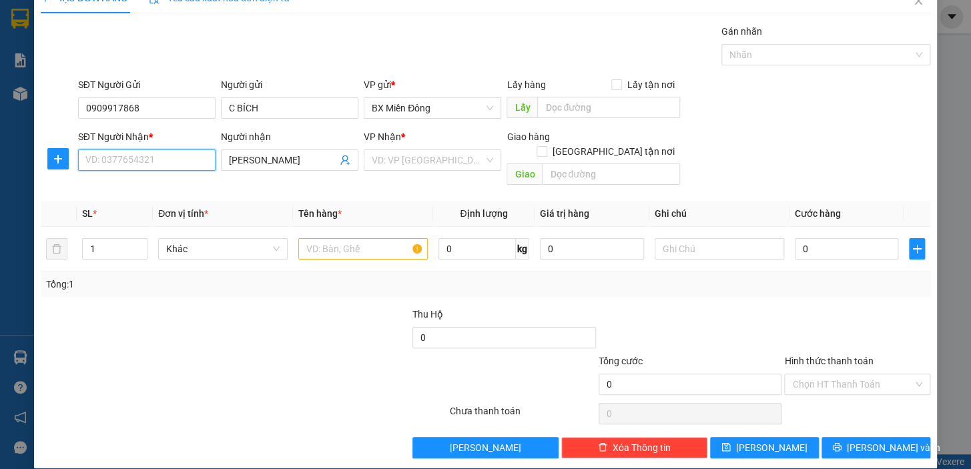
click at [165, 161] on input "SĐT Người Nhận *" at bounding box center [146, 159] width 137 height 21
type input "0972482268"
click at [470, 163] on input "search" at bounding box center [428, 160] width 112 height 20
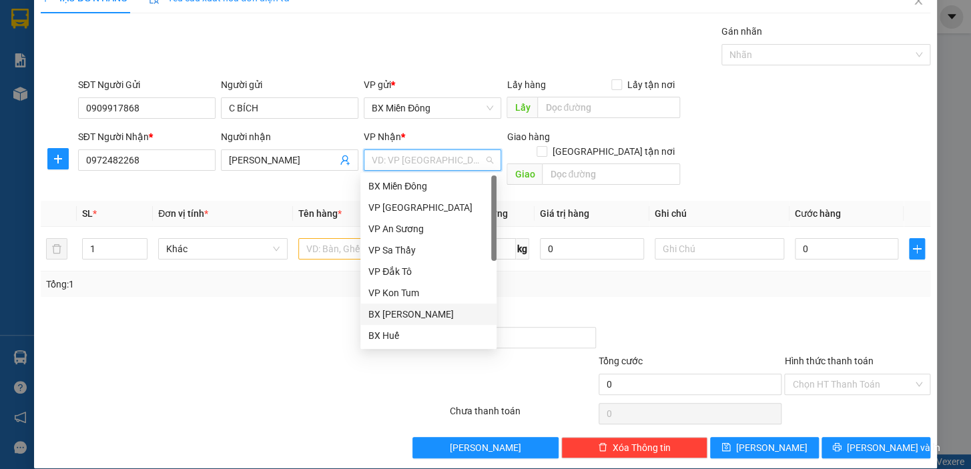
drag, startPoint x: 435, startPoint y: 317, endPoint x: 401, endPoint y: 267, distance: 60.5
click at [434, 316] on div "BX [PERSON_NAME]" at bounding box center [428, 314] width 120 height 15
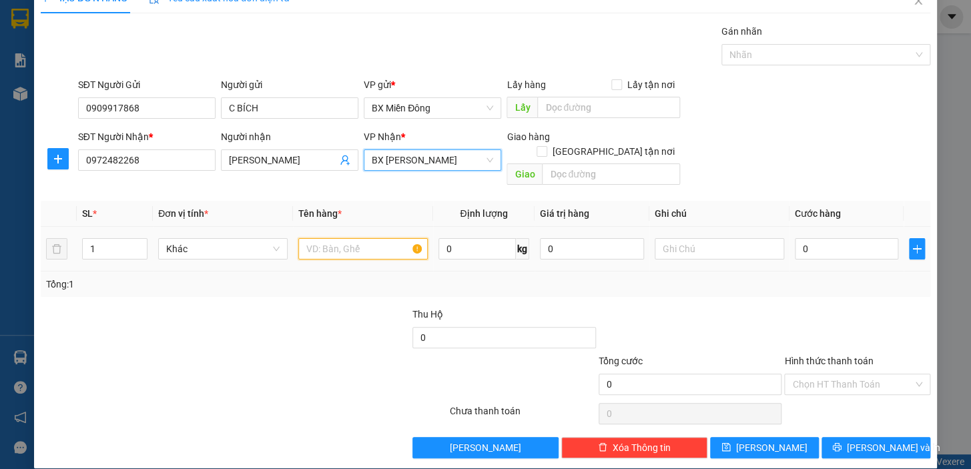
click at [349, 238] on input "text" at bounding box center [362, 248] width 129 height 21
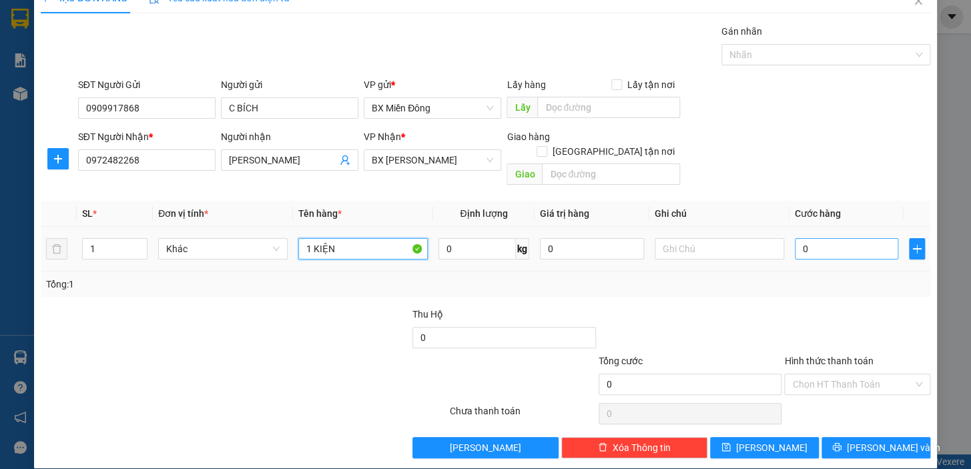
type input "1 KIỆN"
type input "7"
type input "70"
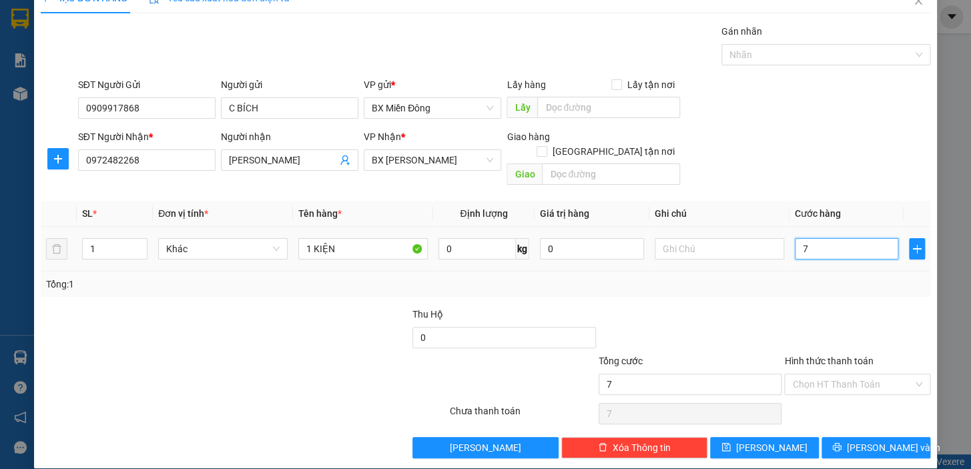
type input "70"
type input "70.000"
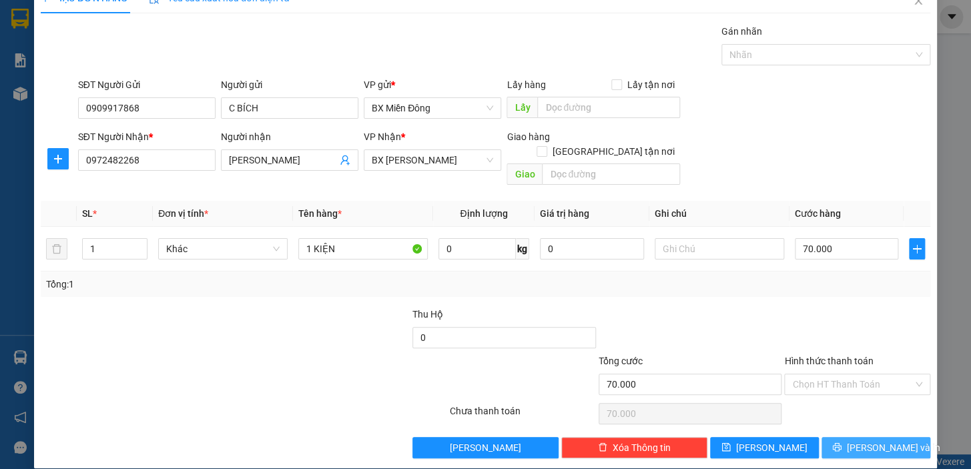
click at [868, 440] on span "[PERSON_NAME] và In" at bounding box center [892, 447] width 93 height 15
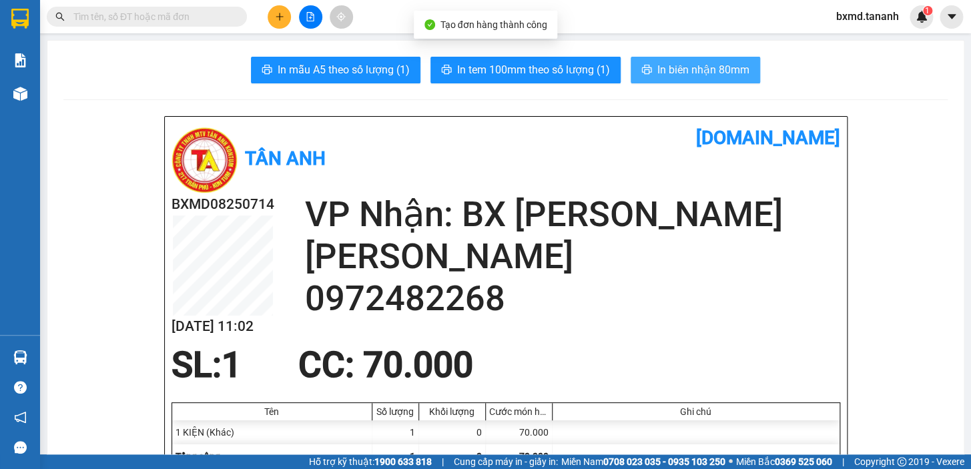
click at [690, 73] on span "In biên nhận 80mm" at bounding box center [703, 69] width 92 height 17
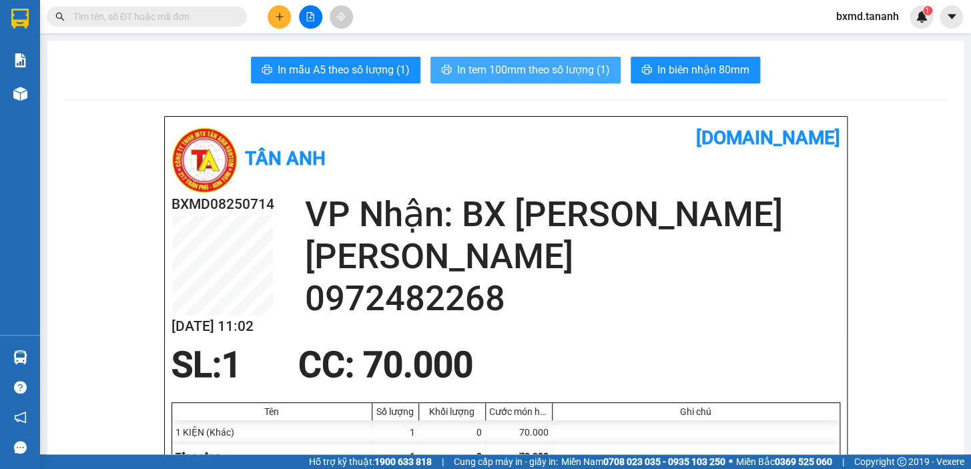
click at [529, 68] on span "In tem 100mm theo số lượng (1)" at bounding box center [533, 69] width 153 height 17
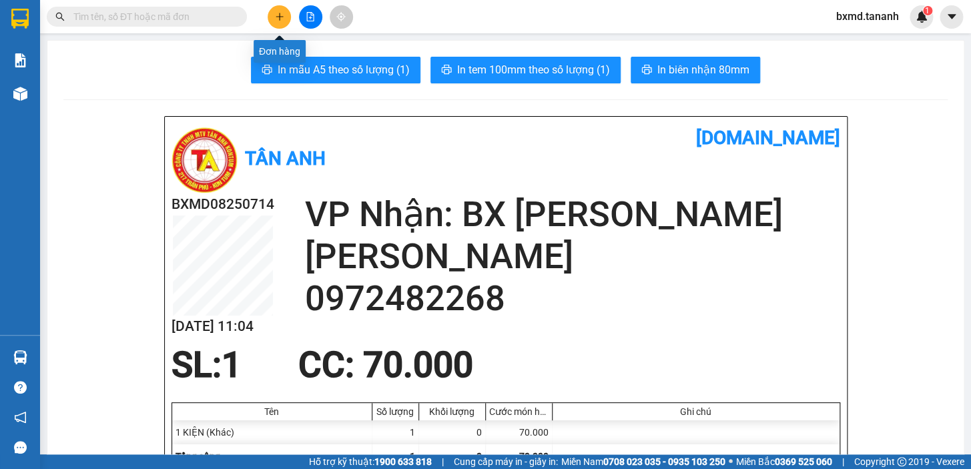
click at [279, 21] on icon "plus" at bounding box center [279, 16] width 9 height 9
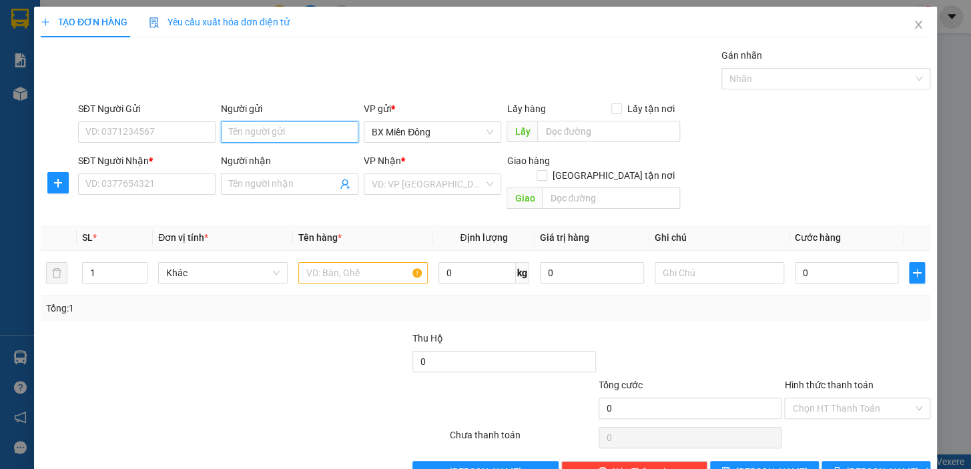
click at [321, 129] on input "Người gửi" at bounding box center [289, 131] width 137 height 21
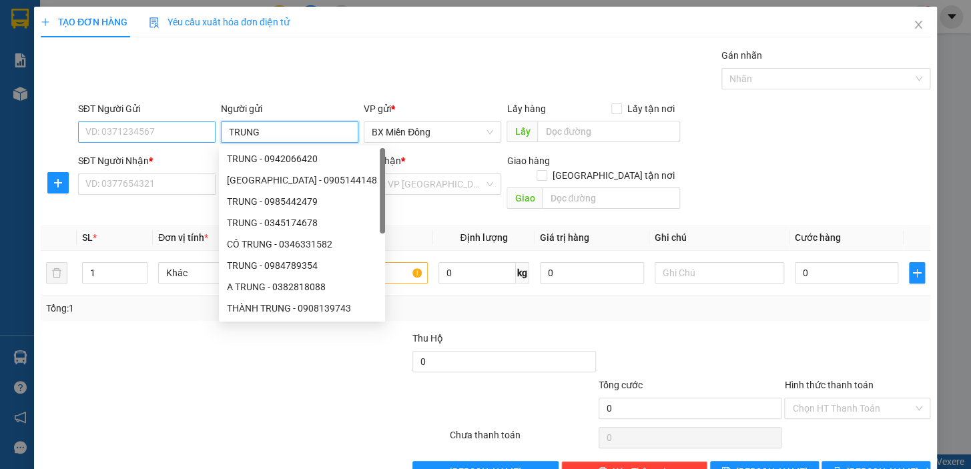
type input "TRUNG"
click at [169, 135] on input "SĐT Người Gửi" at bounding box center [146, 131] width 137 height 21
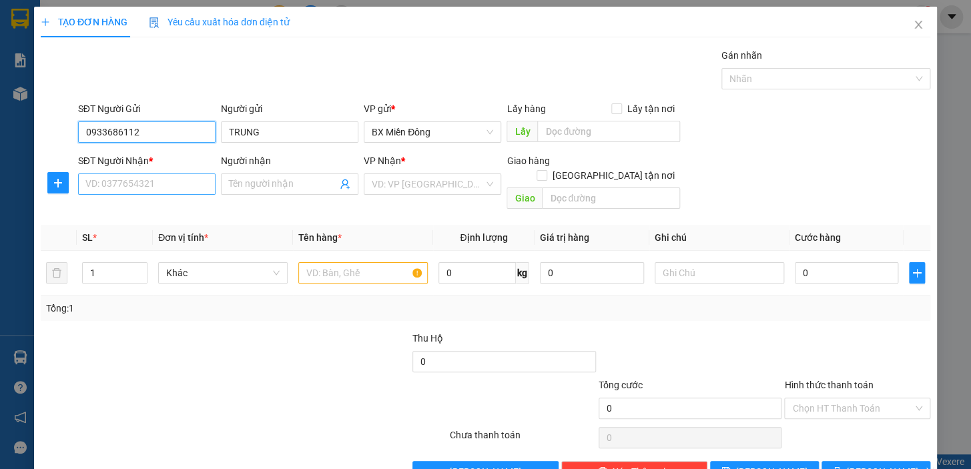
type input "0933686112"
click at [184, 193] on input "SĐT Người Nhận *" at bounding box center [146, 183] width 137 height 21
type input "0989877417"
click at [482, 187] on div "VD: VP [GEOGRAPHIC_DATA]" at bounding box center [432, 183] width 137 height 21
type input "CHA TUYẾN"
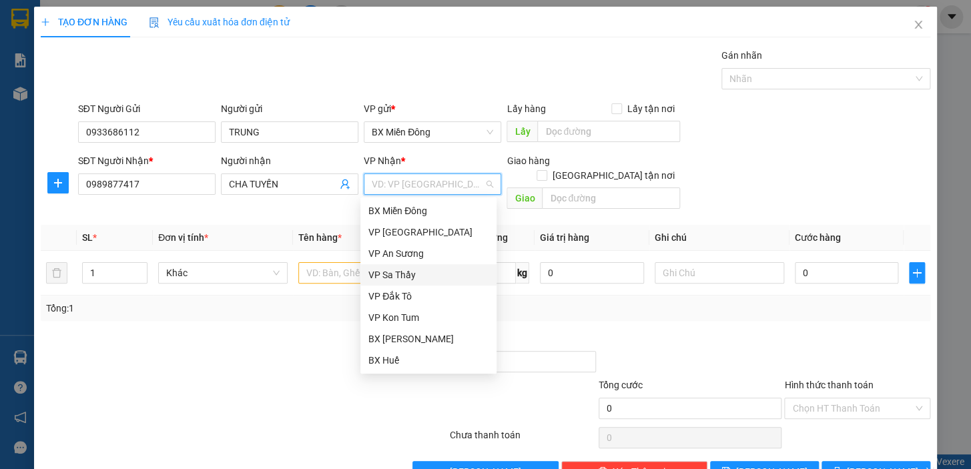
click at [406, 275] on div "VP Sa Thầy" at bounding box center [428, 274] width 120 height 15
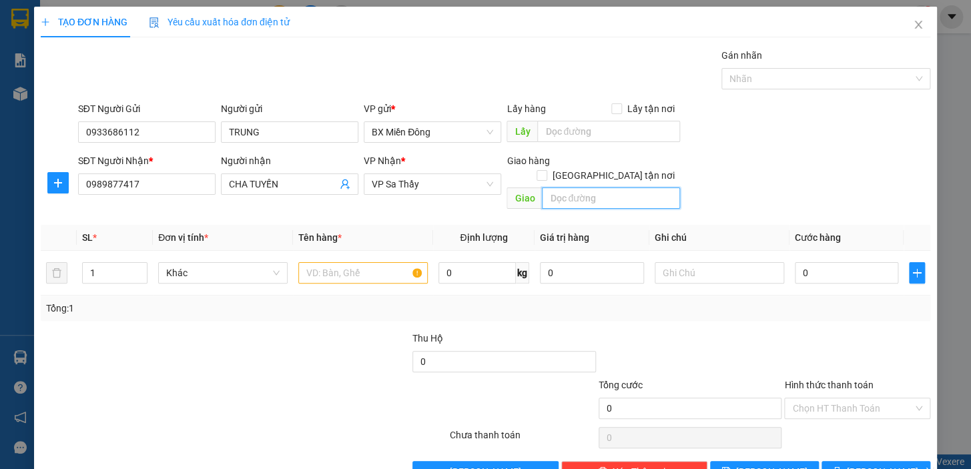
click at [609, 187] on input "text" at bounding box center [611, 197] width 138 height 21
type input "NGỌC BAY"
click at [412, 262] on input "text" at bounding box center [362, 272] width 129 height 21
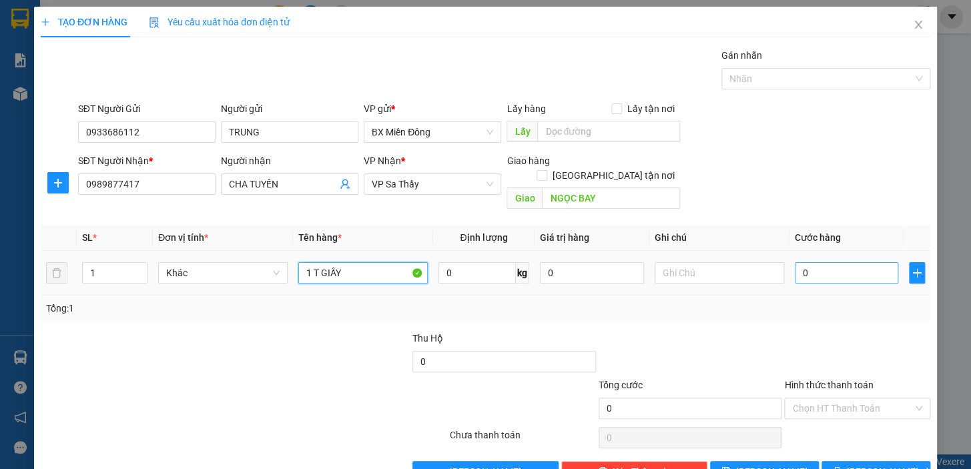
type input "1 T GIẤY"
type input "6"
type input "60"
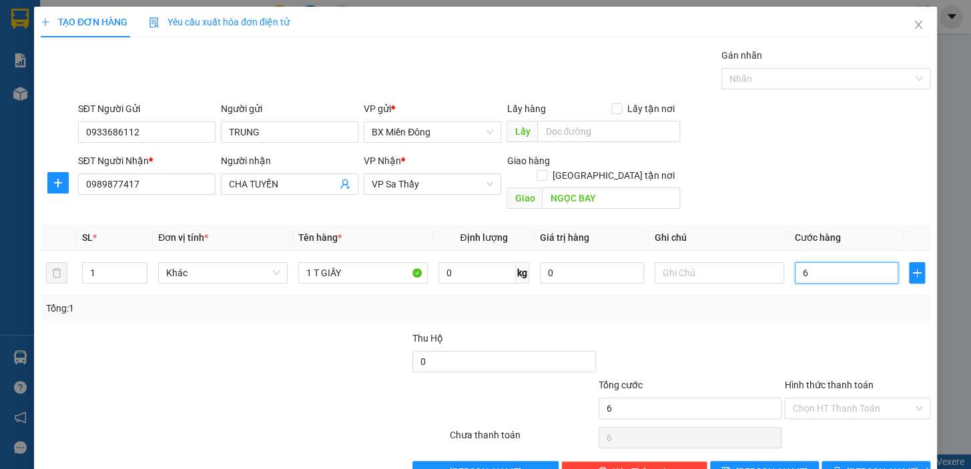
type input "60"
type input "60.000"
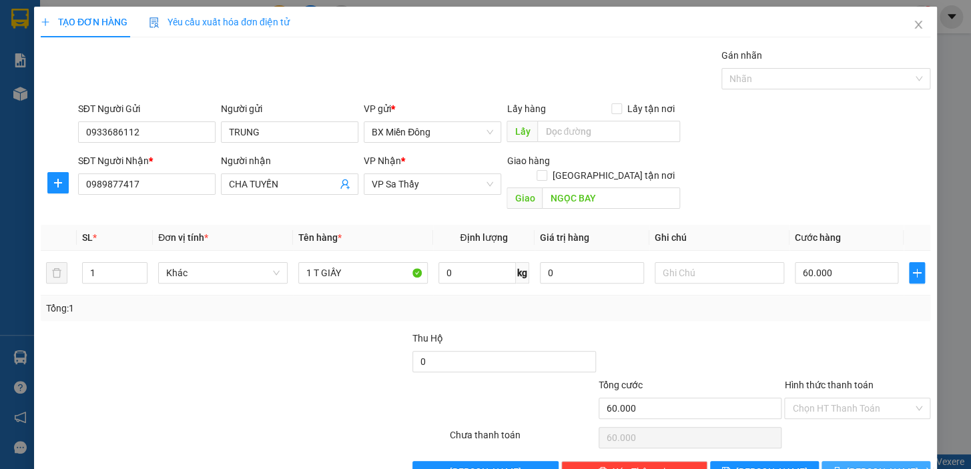
click at [867, 464] on span "[PERSON_NAME] và In" at bounding box center [892, 471] width 93 height 15
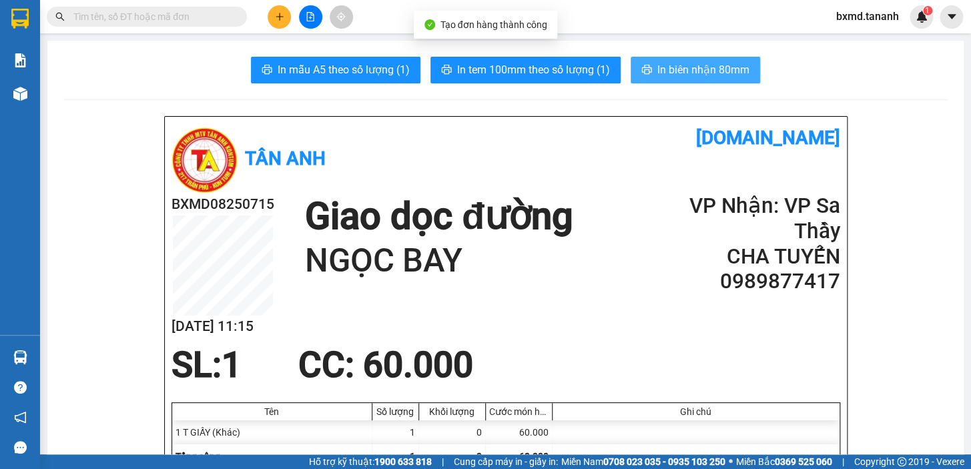
click at [683, 71] on span "In biên nhận 80mm" at bounding box center [703, 69] width 92 height 17
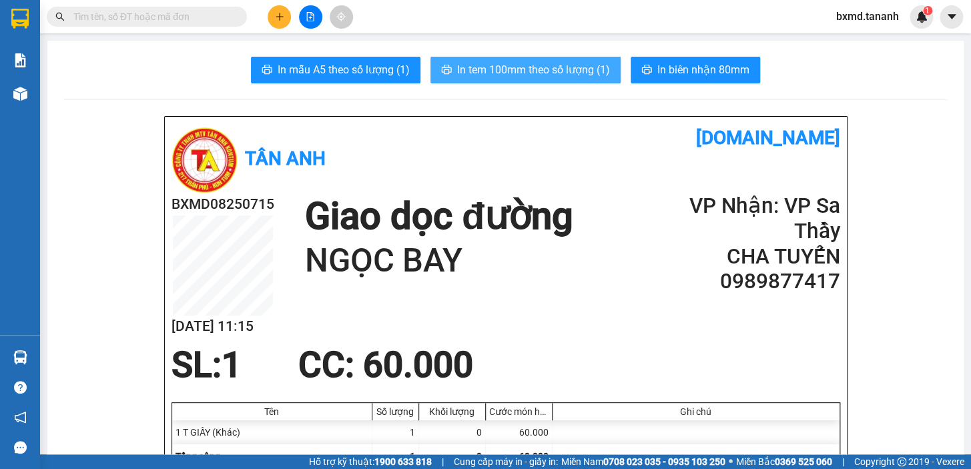
click at [547, 63] on span "In tem 100mm theo số lượng (1)" at bounding box center [533, 69] width 153 height 17
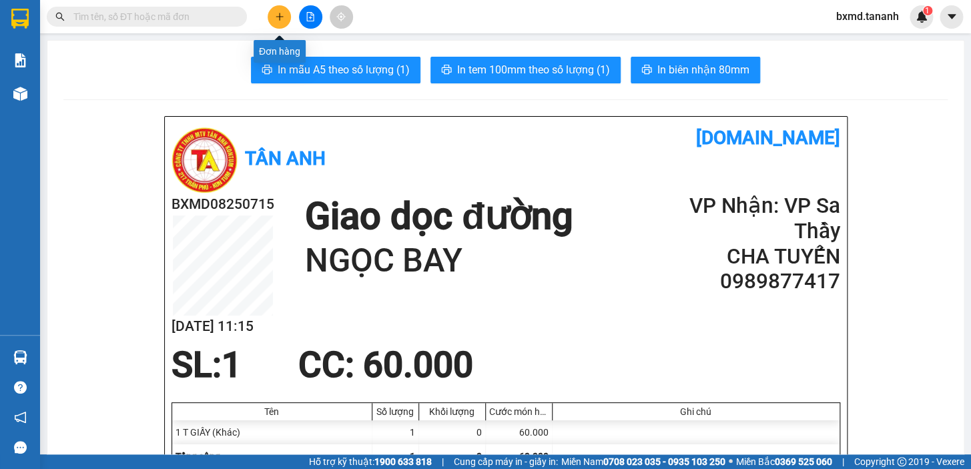
click at [271, 13] on button at bounding box center [278, 16] width 23 height 23
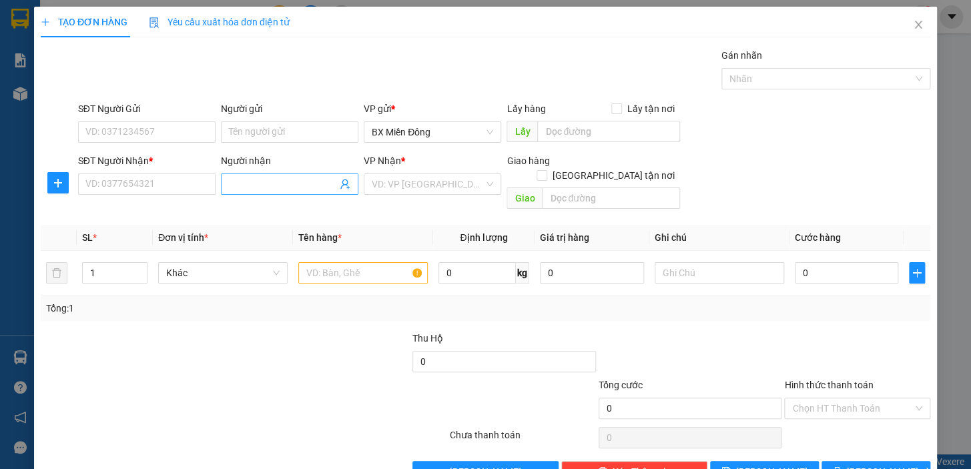
click at [281, 178] on input "Người nhận" at bounding box center [283, 184] width 108 height 15
type input "H"
type input "HƯƠNG CÁ"
click at [179, 129] on input "SĐT Người Gửi" at bounding box center [146, 131] width 137 height 21
type input "0914948825"
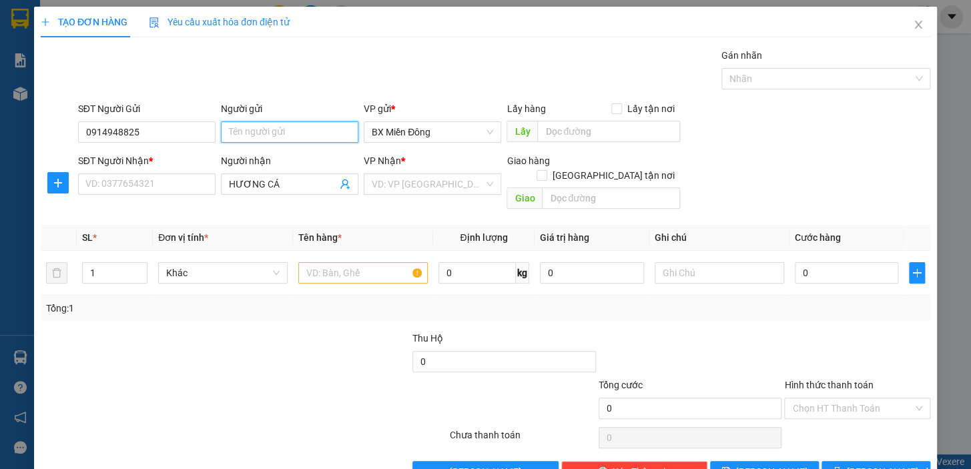
click at [255, 139] on input "Người gửi" at bounding box center [289, 131] width 137 height 21
type input "CTRINH"
click at [180, 187] on input "SĐT Người Nhận *" at bounding box center [146, 183] width 137 height 21
type input "0904524679"
click at [293, 188] on input "HƯƠNG CÁ" at bounding box center [283, 184] width 108 height 15
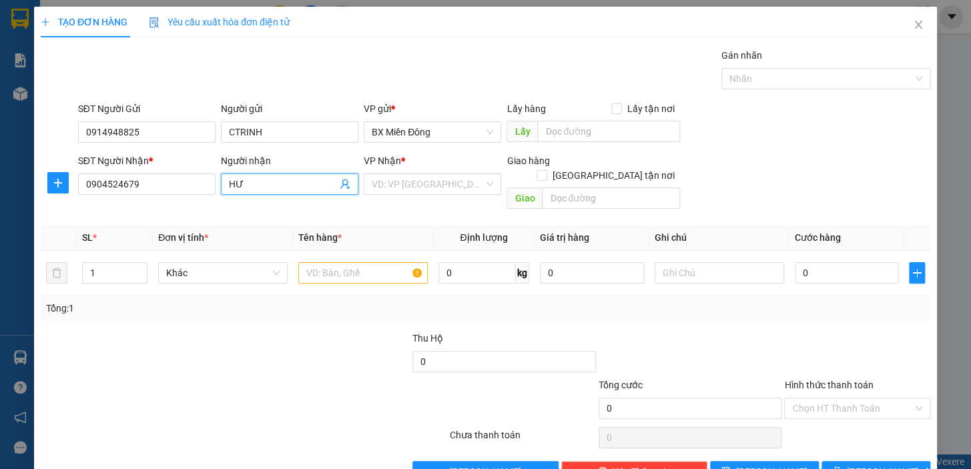
type input "H"
click at [481, 187] on div "VD: VP [GEOGRAPHIC_DATA]" at bounding box center [432, 183] width 137 height 21
type input "BẢO TOÀN"
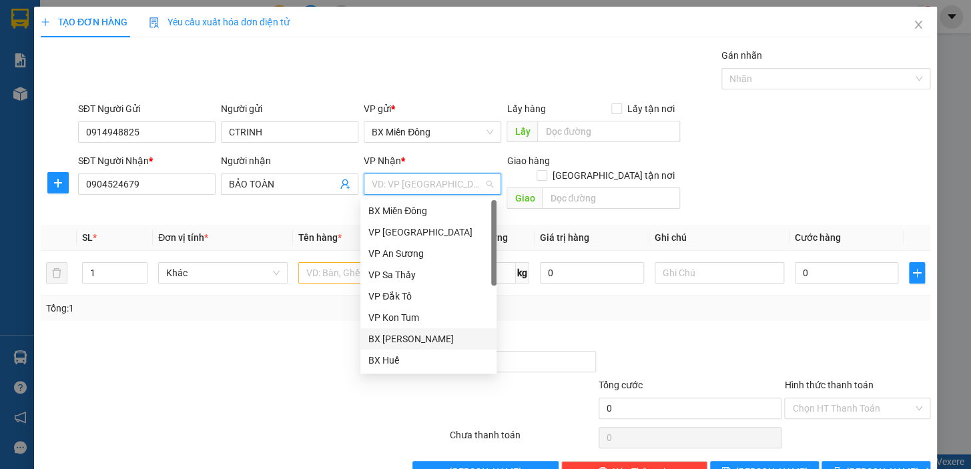
click at [426, 338] on div "BX [PERSON_NAME]" at bounding box center [428, 339] width 120 height 15
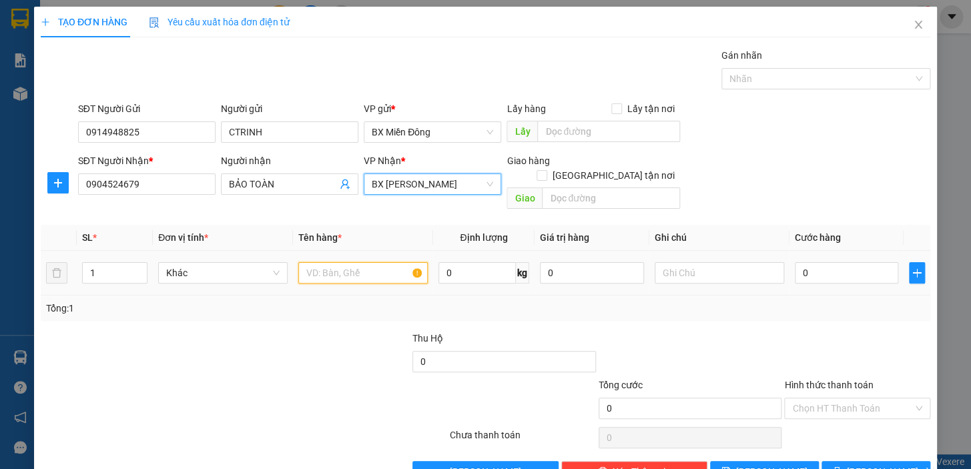
click at [408, 263] on input "text" at bounding box center [362, 272] width 129 height 21
type input "2 TG"
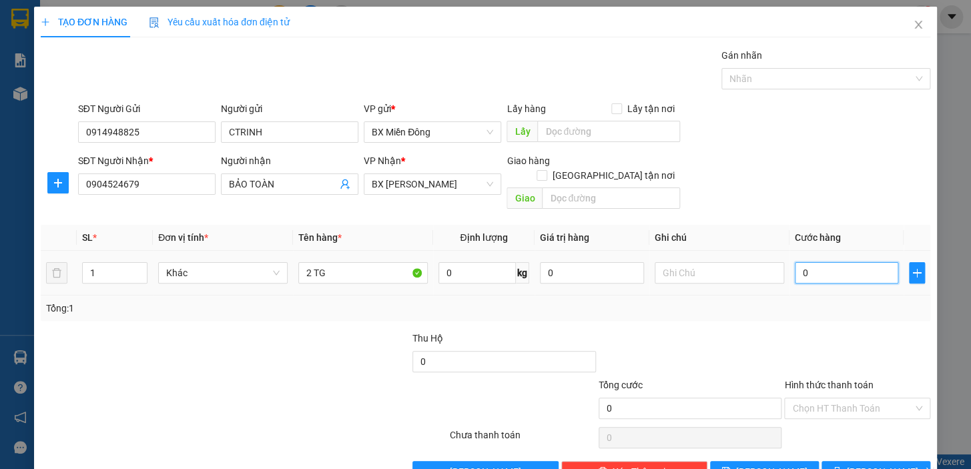
type input "1"
type input "10"
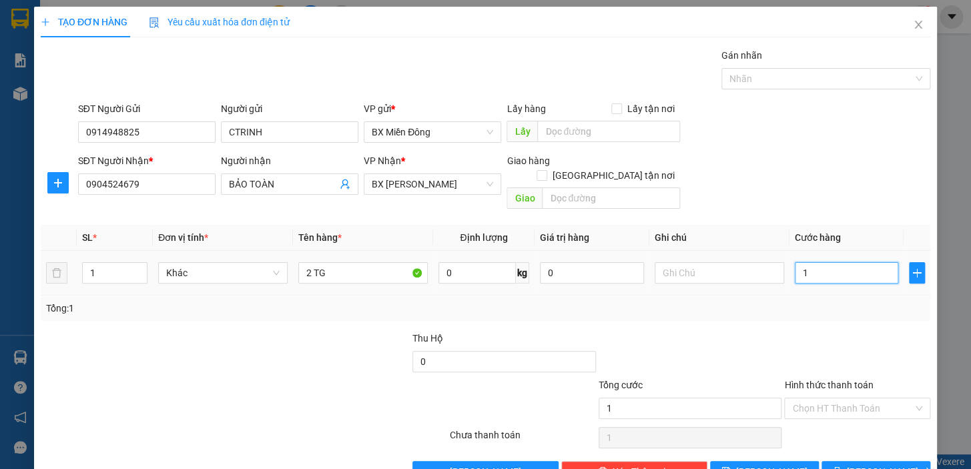
type input "10"
type input "100"
type input "100.000"
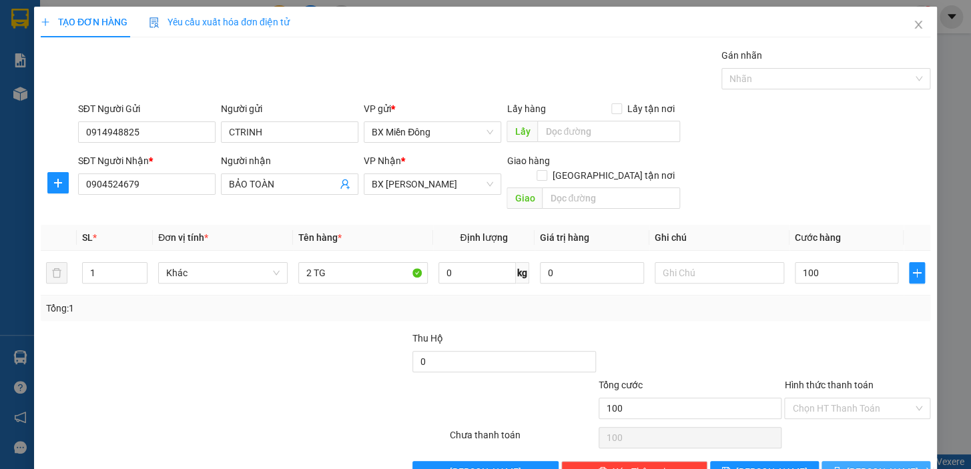
type input "100.000"
click at [856, 464] on span "[PERSON_NAME] và In" at bounding box center [892, 471] width 93 height 15
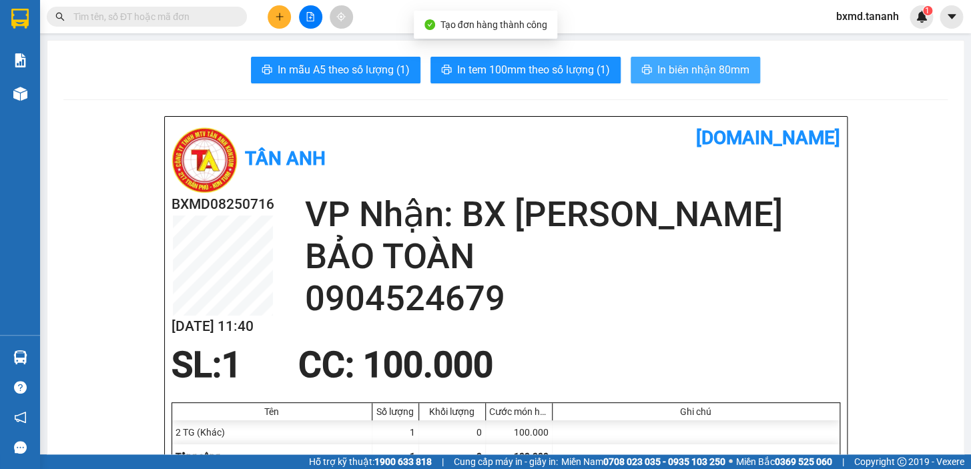
click at [664, 73] on span "In biên nhận 80mm" at bounding box center [703, 69] width 92 height 17
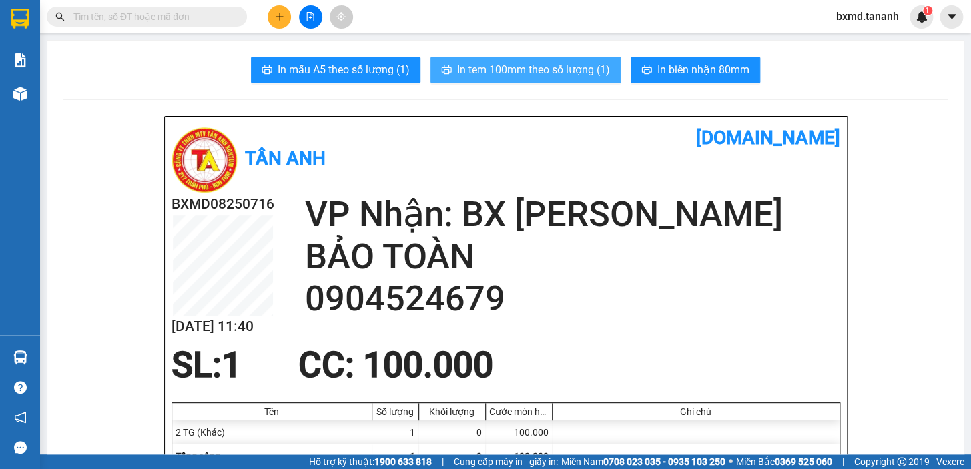
click at [503, 60] on button "In tem 100mm theo số lượng (1)" at bounding box center [525, 70] width 190 height 27
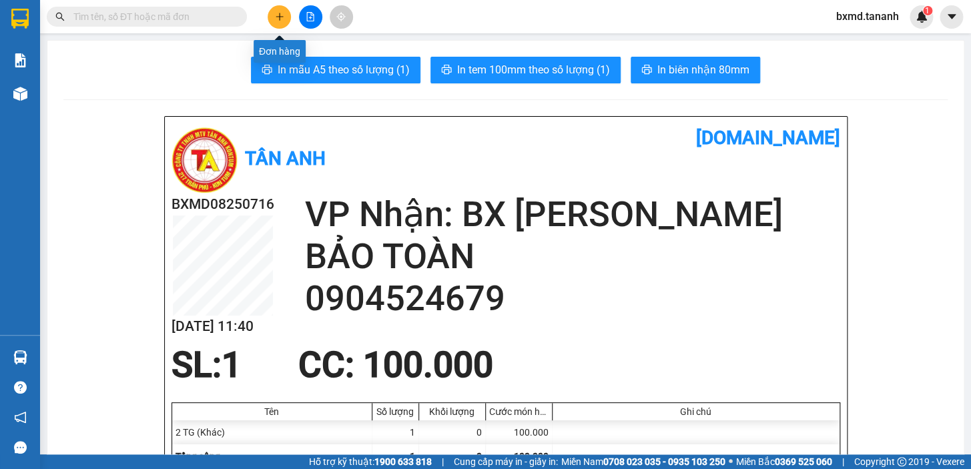
click at [281, 19] on icon "plus" at bounding box center [279, 16] width 9 height 9
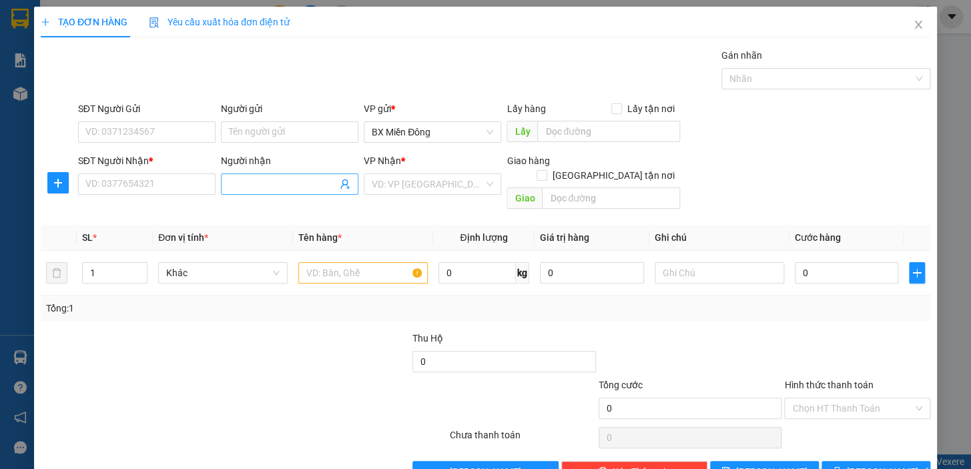
click at [286, 182] on input "Người nhận" at bounding box center [283, 184] width 108 height 15
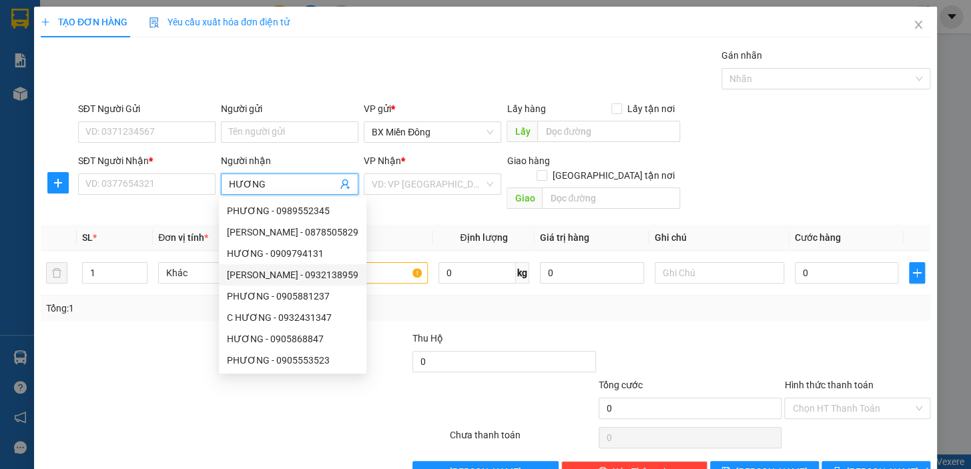
type input "HƯƠNG"
click at [155, 385] on div at bounding box center [169, 401] width 260 height 47
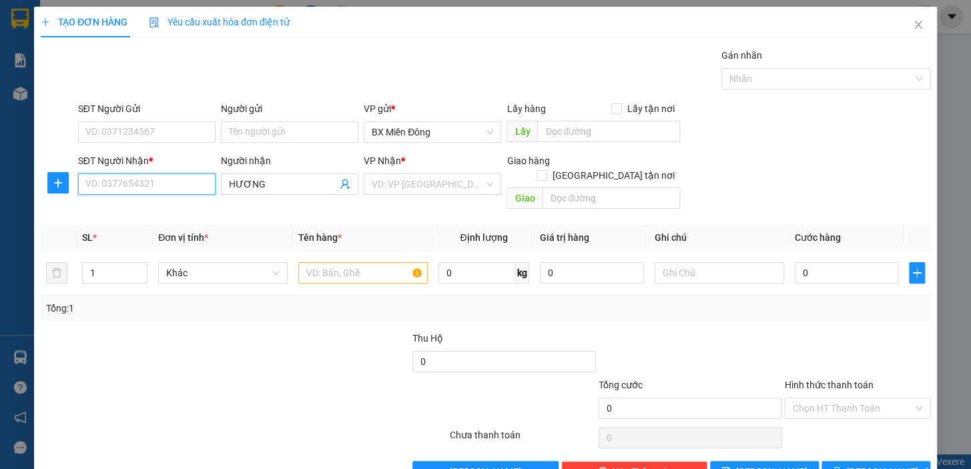
click at [173, 185] on input "SĐT Người Nhận *" at bounding box center [146, 183] width 137 height 21
click at [184, 134] on input "SĐT Người Gửi" at bounding box center [146, 131] width 137 height 21
click at [259, 131] on input "Người gửi" at bounding box center [289, 131] width 137 height 21
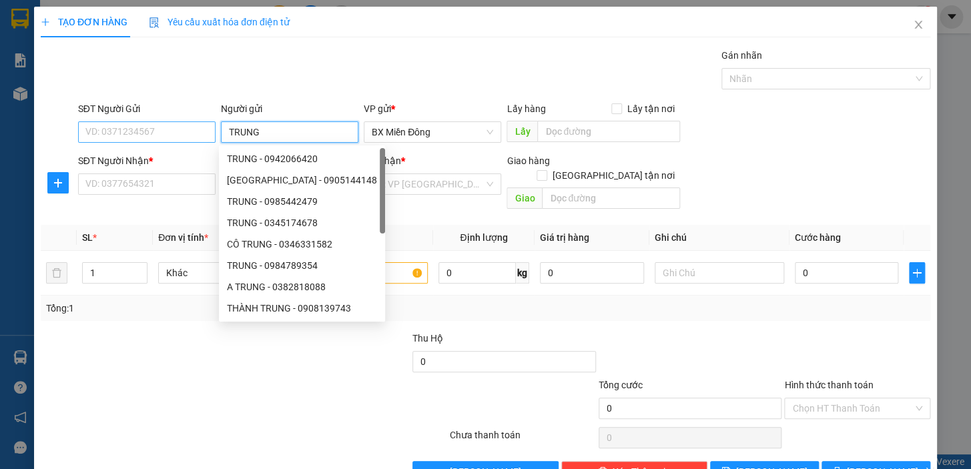
type input "TRUNG"
click at [169, 129] on input "SĐT Người Gửi" at bounding box center [146, 131] width 137 height 21
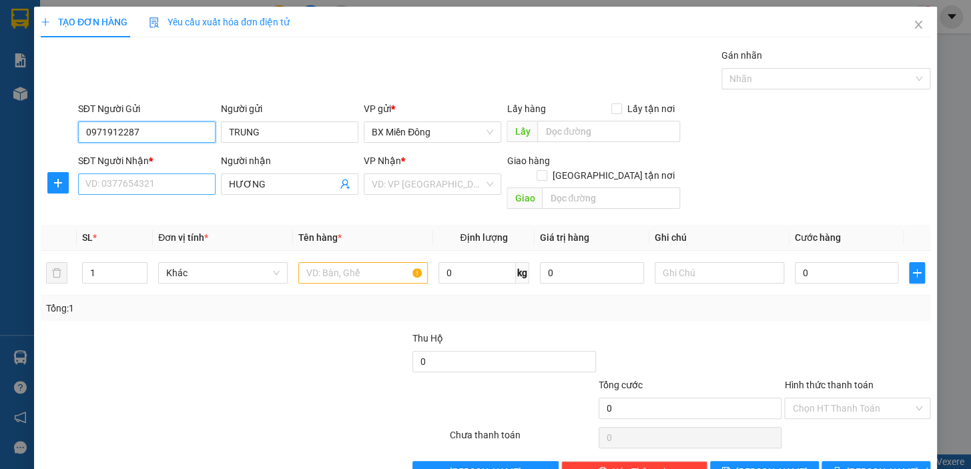
type input "0971912287"
click at [163, 187] on input "SĐT Người Nhận *" at bounding box center [146, 183] width 137 height 21
type input "0978027037"
click at [275, 177] on input "HƯƠNG" at bounding box center [283, 184] width 108 height 15
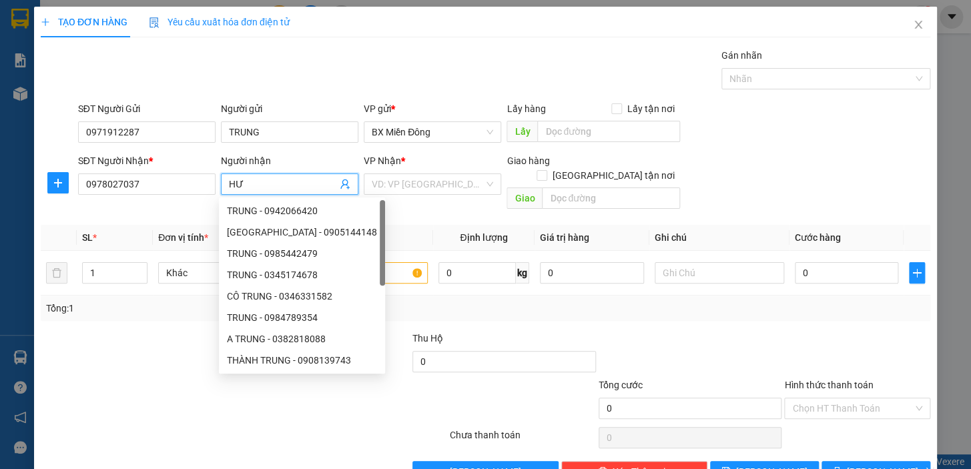
type input "H"
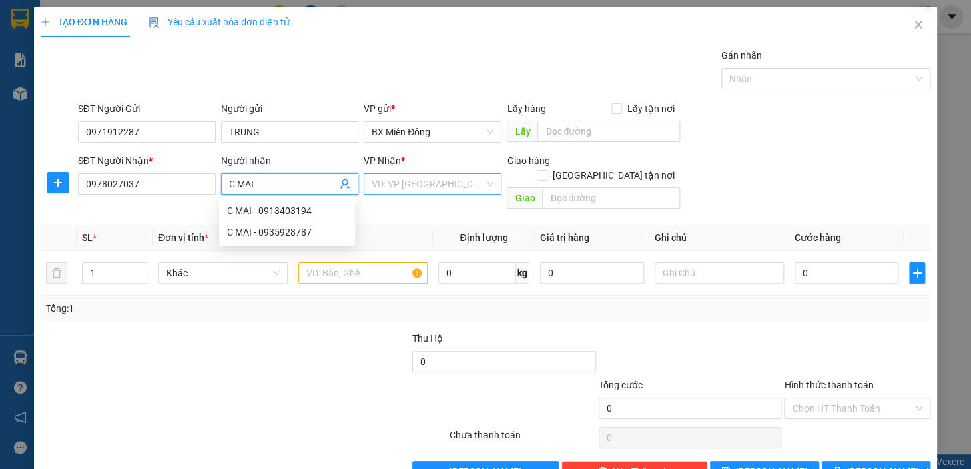
type input "C MAI"
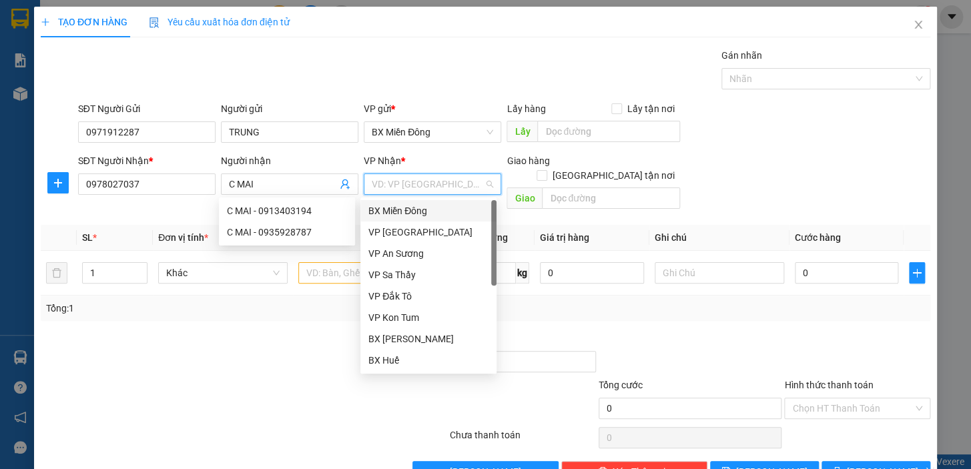
click at [459, 186] on input "search" at bounding box center [428, 184] width 112 height 20
click at [432, 339] on div "BX [PERSON_NAME]" at bounding box center [428, 339] width 120 height 15
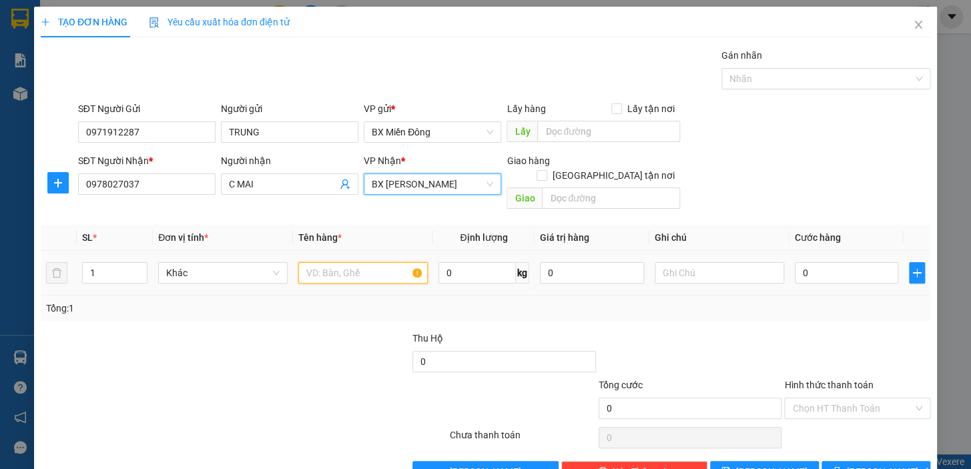
drag, startPoint x: 356, startPoint y: 265, endPoint x: 357, endPoint y: 256, distance: 9.4
click at [356, 263] on input "text" at bounding box center [362, 272] width 129 height 21
type input "1 BI HỒ SƠ"
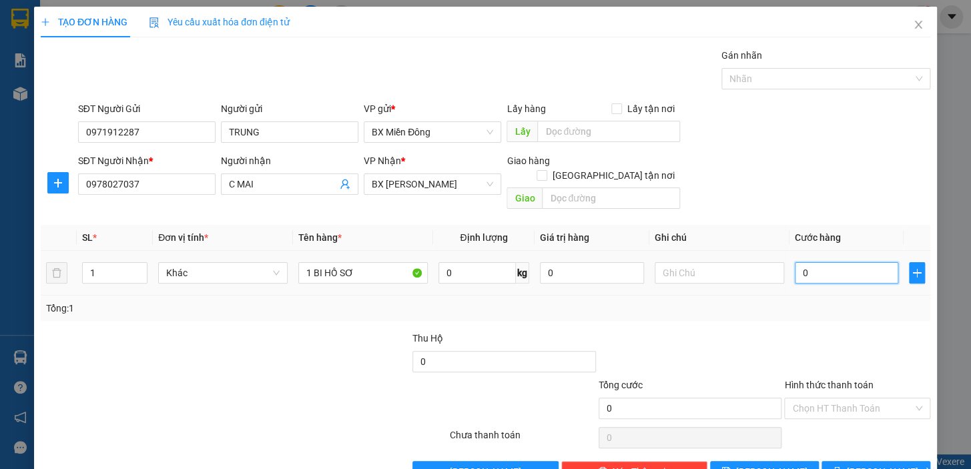
click at [848, 262] on input "0" at bounding box center [846, 272] width 104 height 21
type input "4"
type input "40"
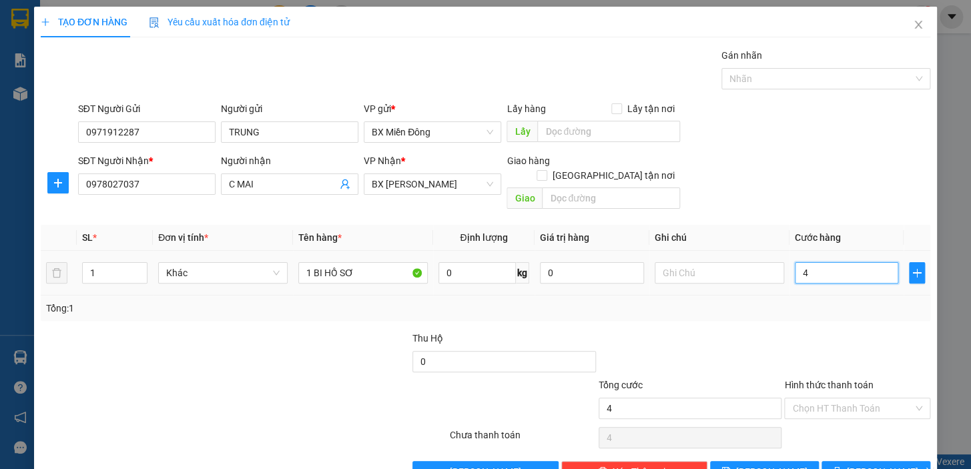
type input "40"
type input "40.000"
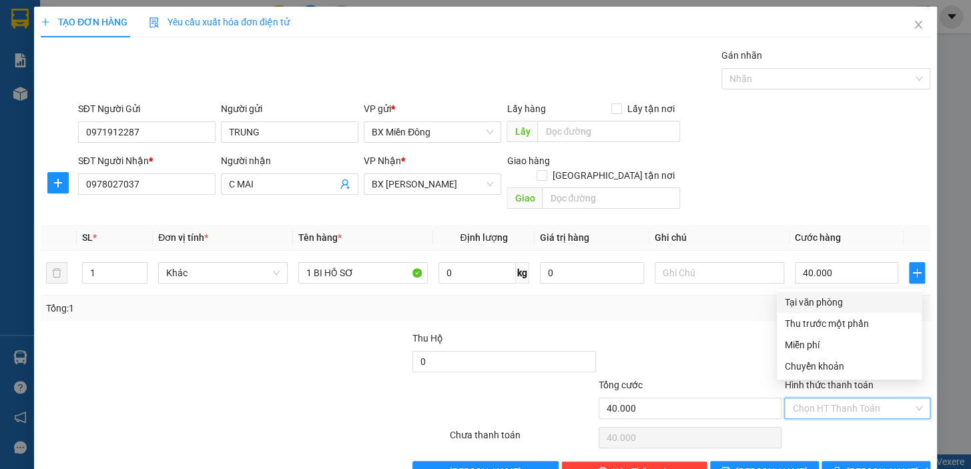
click at [847, 398] on input "Hình thức thanh toán" at bounding box center [852, 408] width 121 height 20
click at [813, 303] on div "Tại văn phòng" at bounding box center [848, 302] width 129 height 15
type input "0"
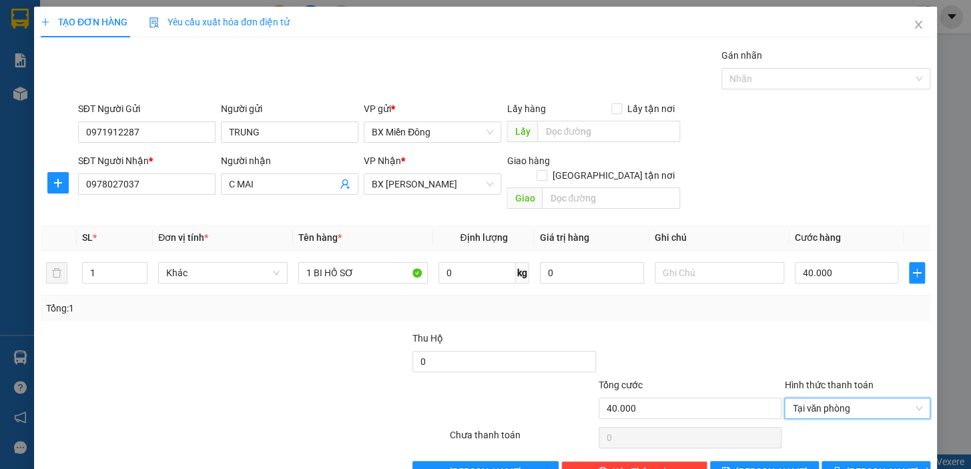
scroll to position [24, 0]
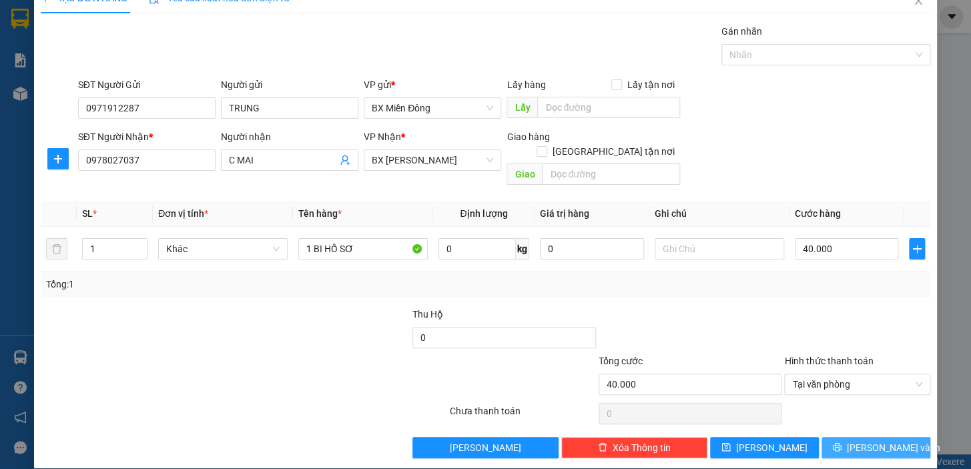
click at [853, 437] on button "[PERSON_NAME] và In" at bounding box center [875, 447] width 109 height 21
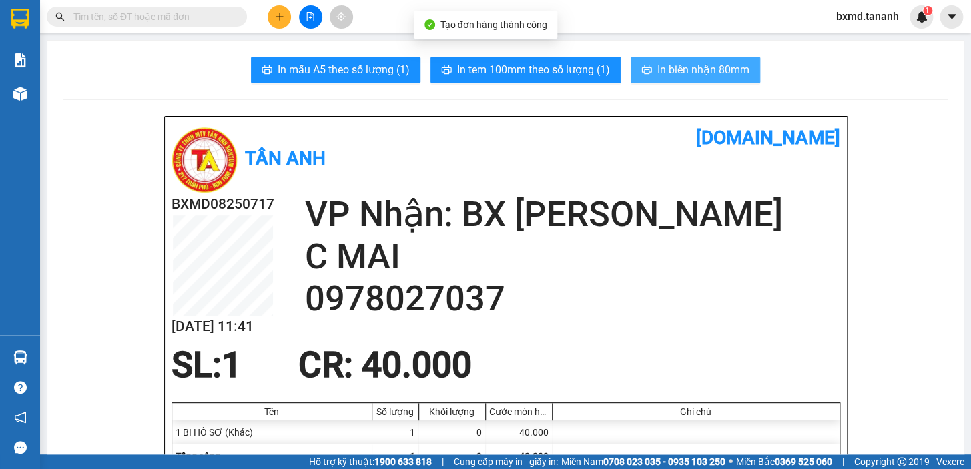
click at [660, 57] on button "In biên nhận 80mm" at bounding box center [694, 70] width 129 height 27
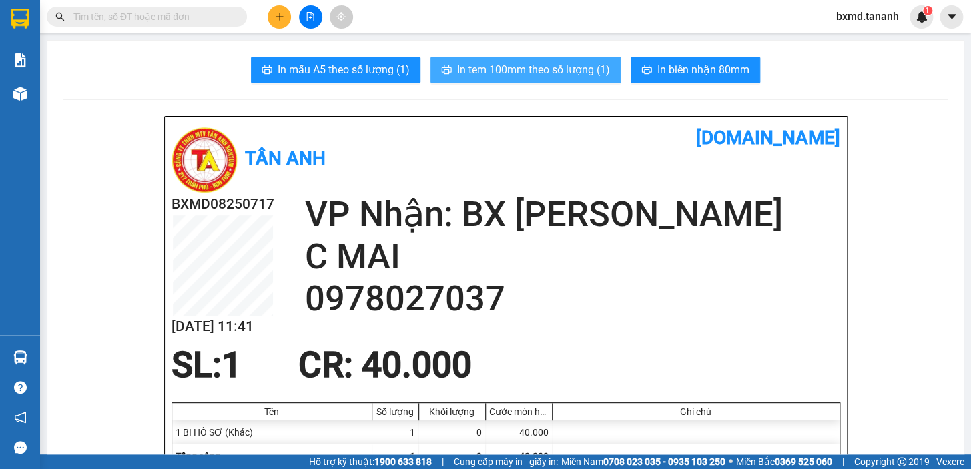
click at [536, 67] on span "In tem 100mm theo số lượng (1)" at bounding box center [533, 69] width 153 height 17
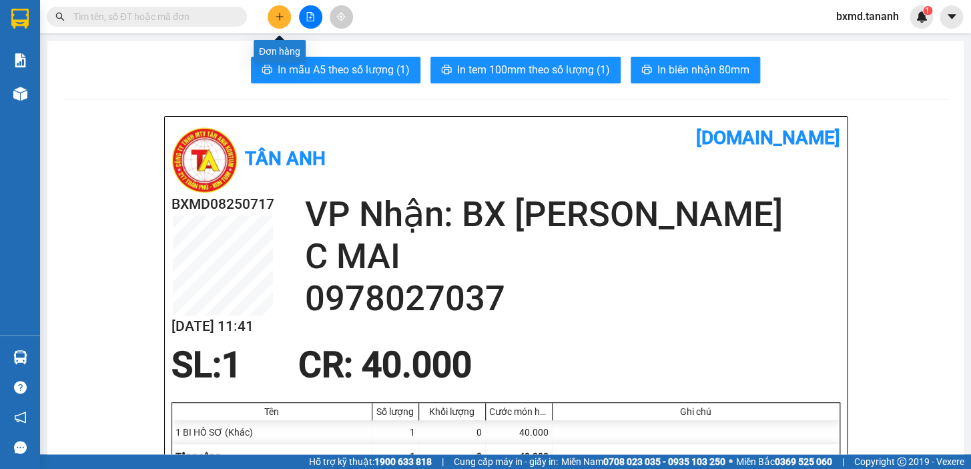
click at [279, 19] on icon "plus" at bounding box center [279, 16] width 1 height 7
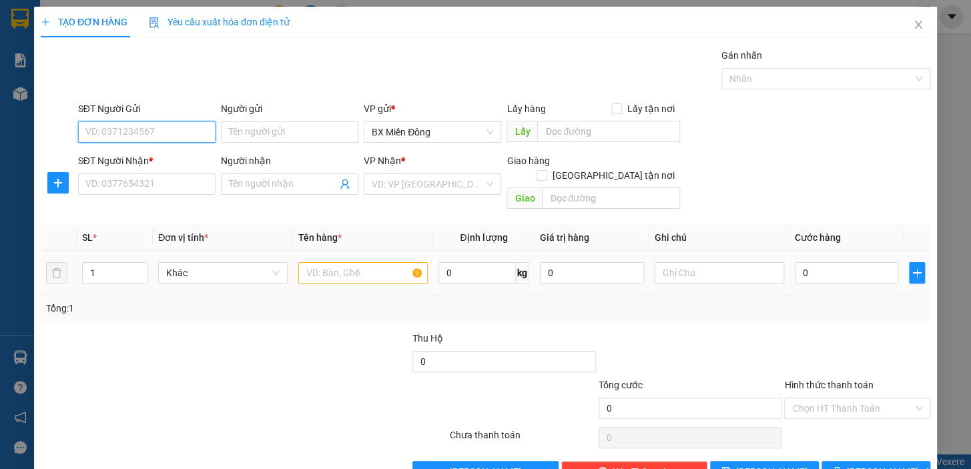
scroll to position [19, 0]
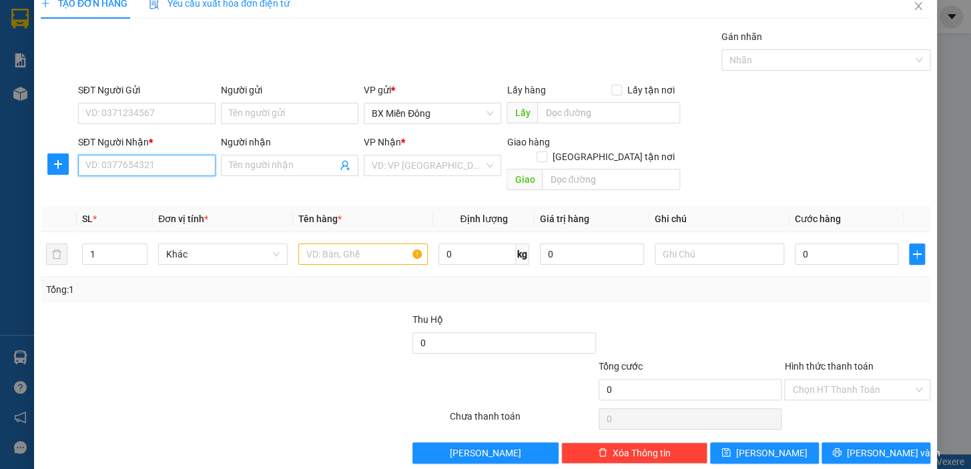
click at [167, 169] on input "SĐT Người Nhận *" at bounding box center [146, 165] width 137 height 21
click at [157, 184] on div "0394311051 - HƯƠNG" at bounding box center [145, 191] width 120 height 15
type input "0394311051"
type input "HƯƠNG"
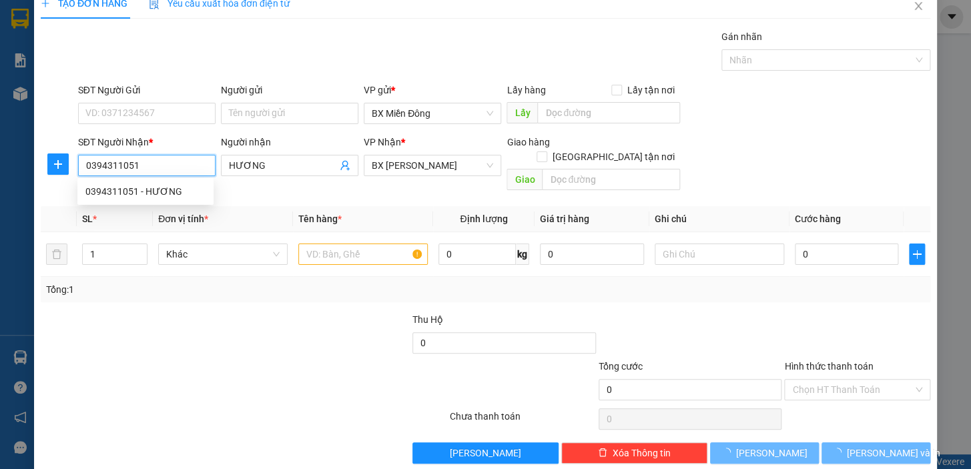
type input "150.000"
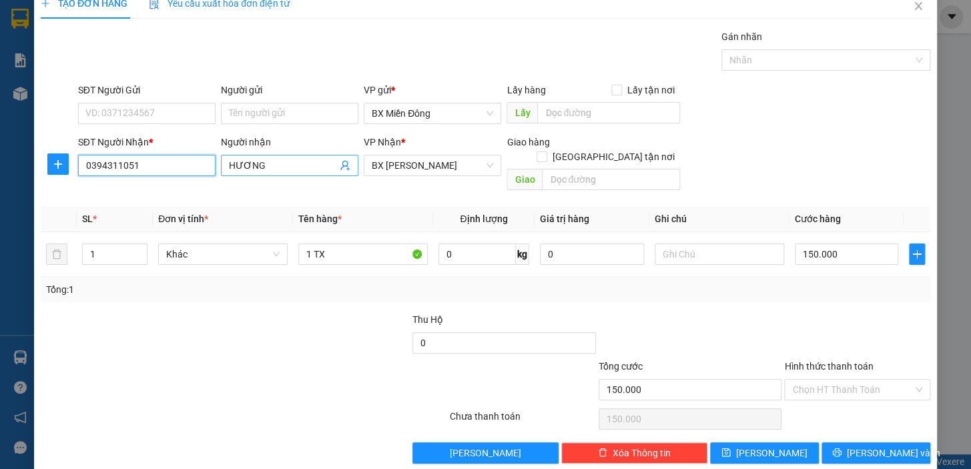
type input "0394311051"
click at [268, 167] on input "HƯƠNG" at bounding box center [283, 165] width 108 height 15
type input "HƯƠNG CÁ"
click at [201, 119] on input "SĐT Người Gửi" at bounding box center [146, 113] width 137 height 21
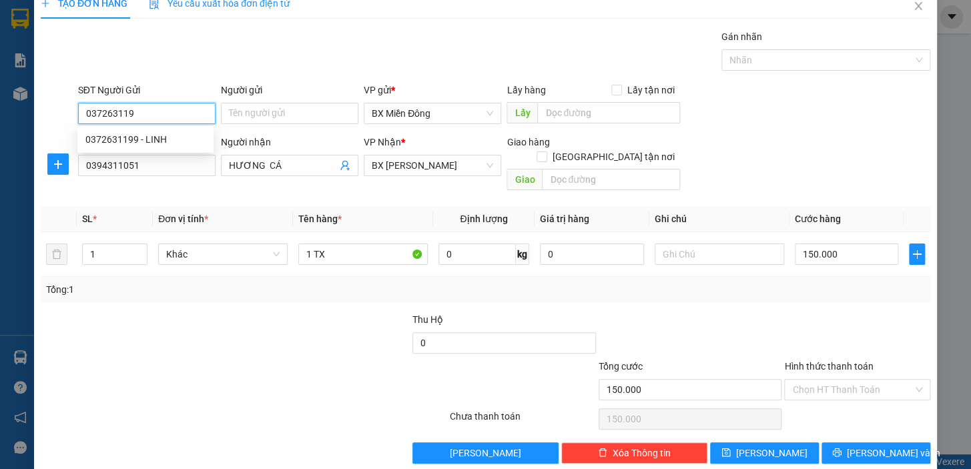
type input "0372631199"
click at [127, 149] on div "0372631199 - LINH" at bounding box center [145, 139] width 136 height 21
type input "LINH"
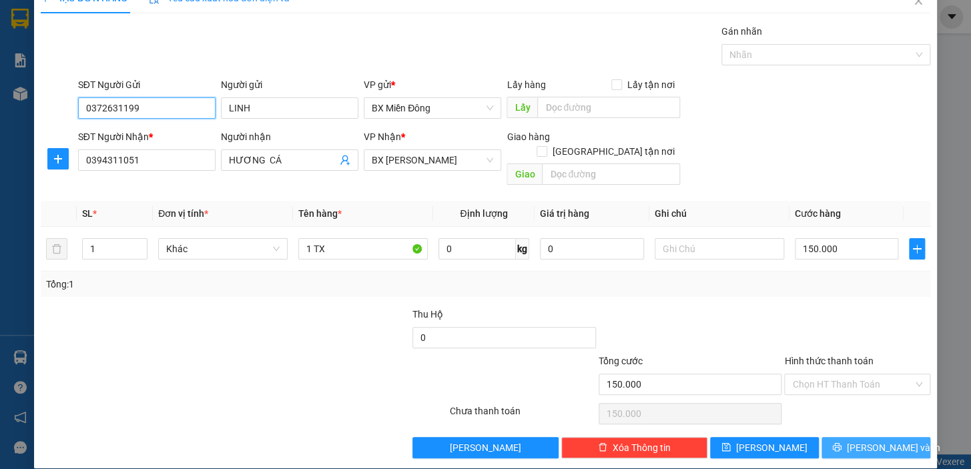
type input "0372631199"
click at [859, 440] on span "[PERSON_NAME] và In" at bounding box center [892, 447] width 93 height 15
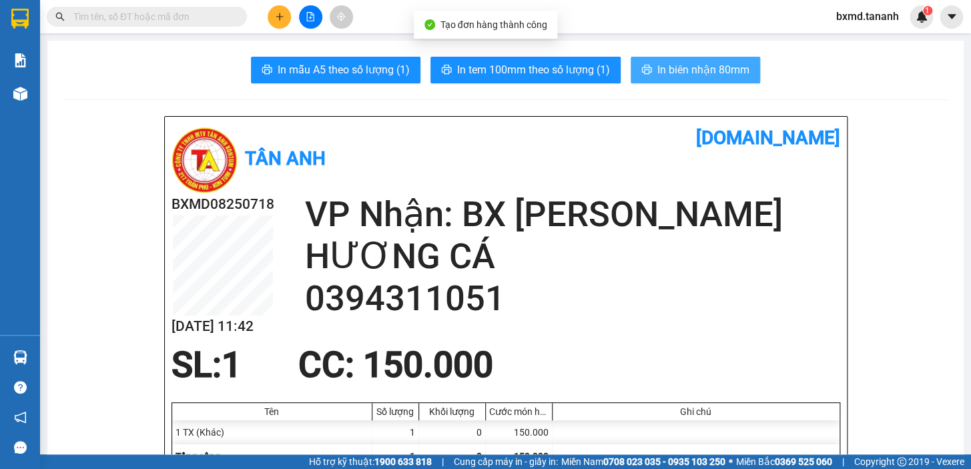
click at [669, 68] on span "In biên nhận 80mm" at bounding box center [703, 69] width 92 height 17
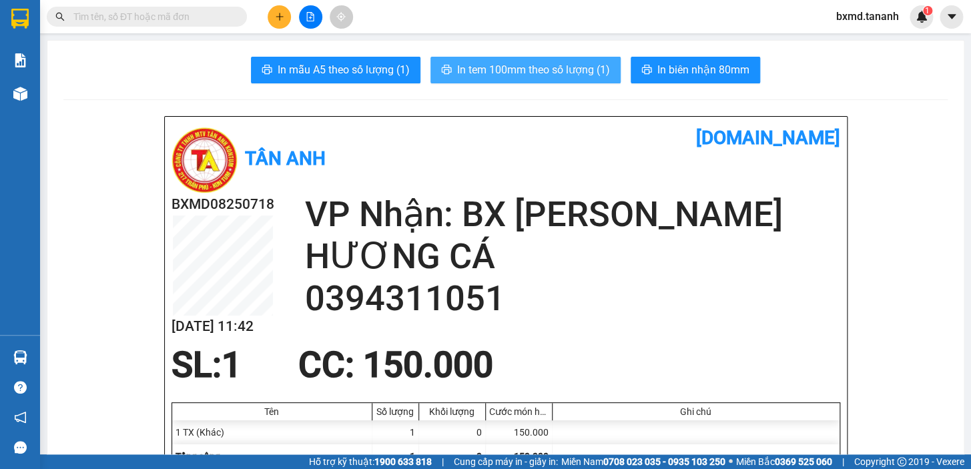
click at [556, 68] on span "In tem 100mm theo số lượng (1)" at bounding box center [533, 69] width 153 height 17
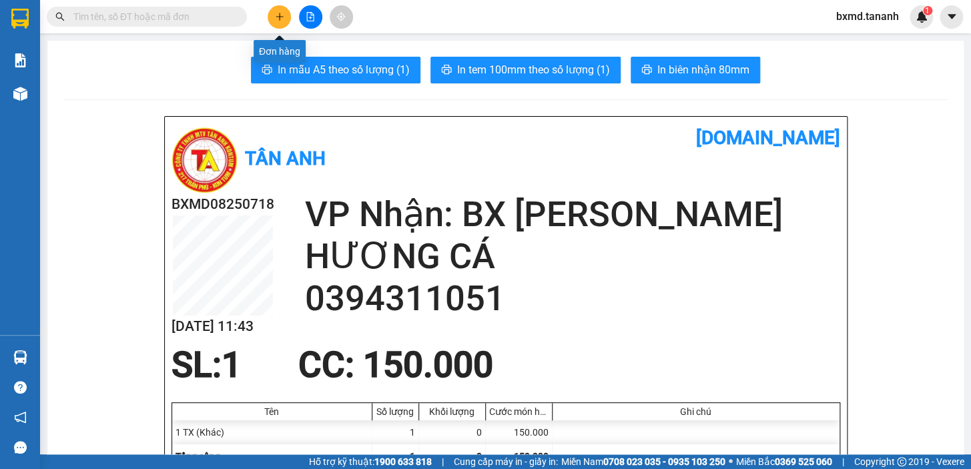
click at [281, 21] on icon "plus" at bounding box center [279, 16] width 9 height 9
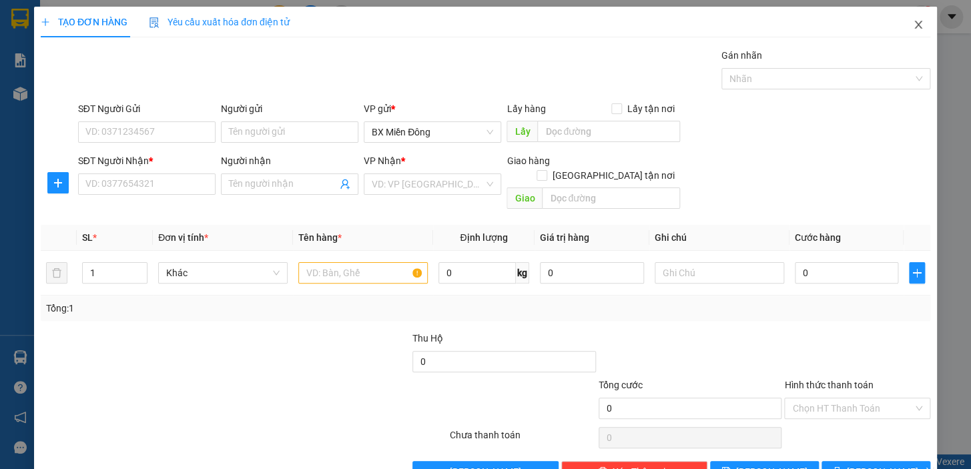
click at [913, 29] on icon "close" at bounding box center [918, 24] width 11 height 11
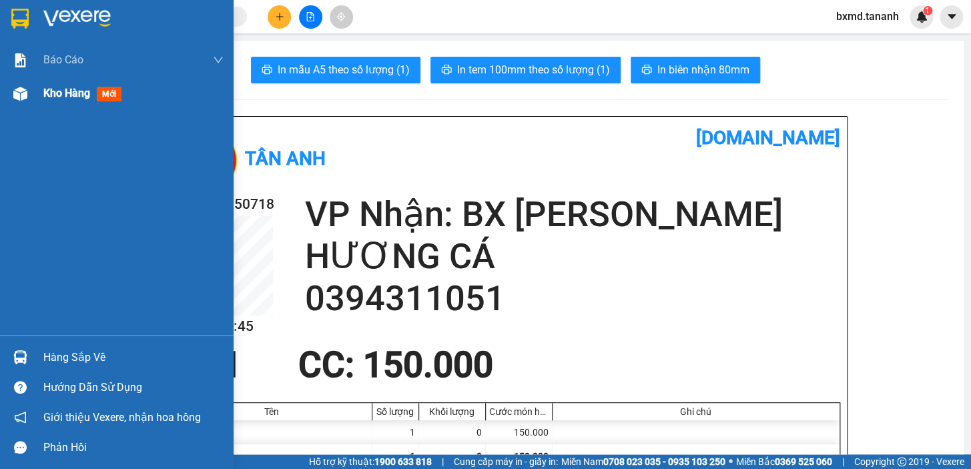
click at [69, 94] on span "Kho hàng" at bounding box center [66, 93] width 47 height 13
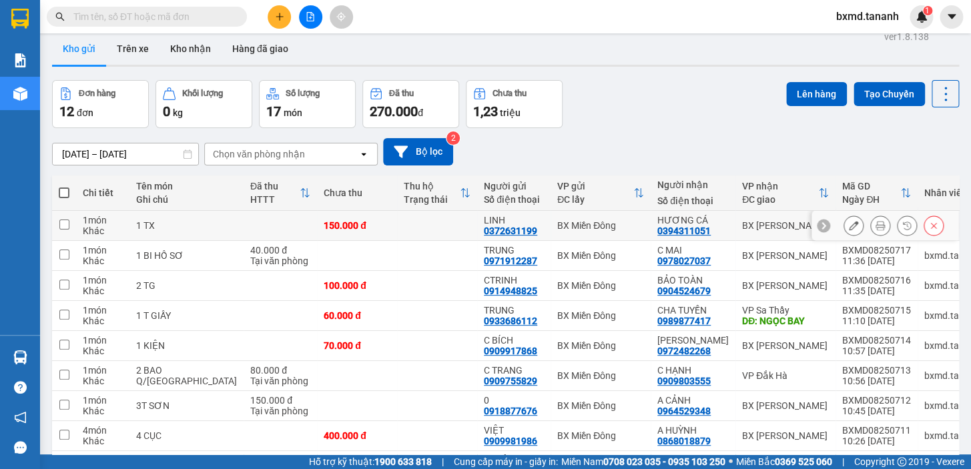
scroll to position [133, 0]
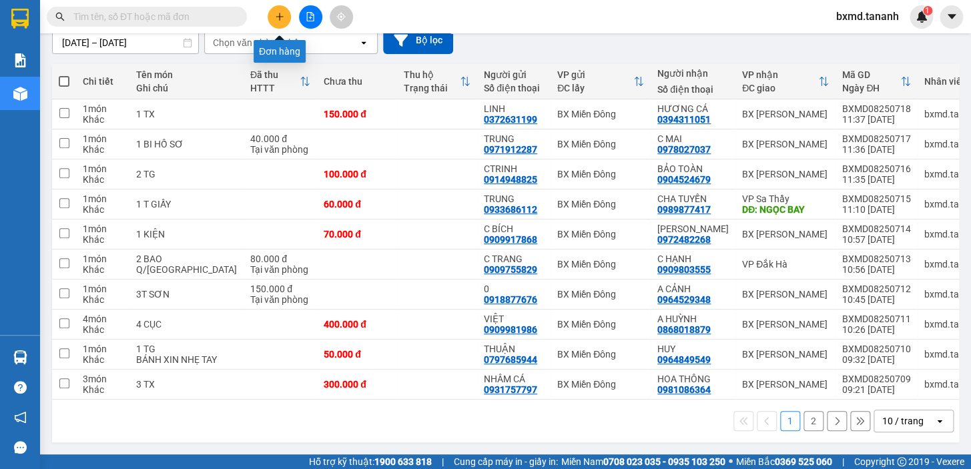
click at [279, 13] on icon "plus" at bounding box center [279, 16] width 9 height 9
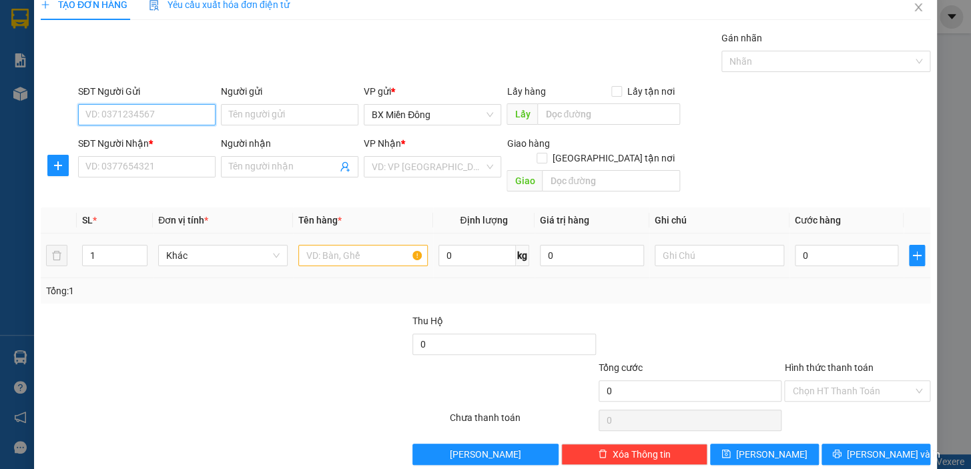
scroll to position [24, 0]
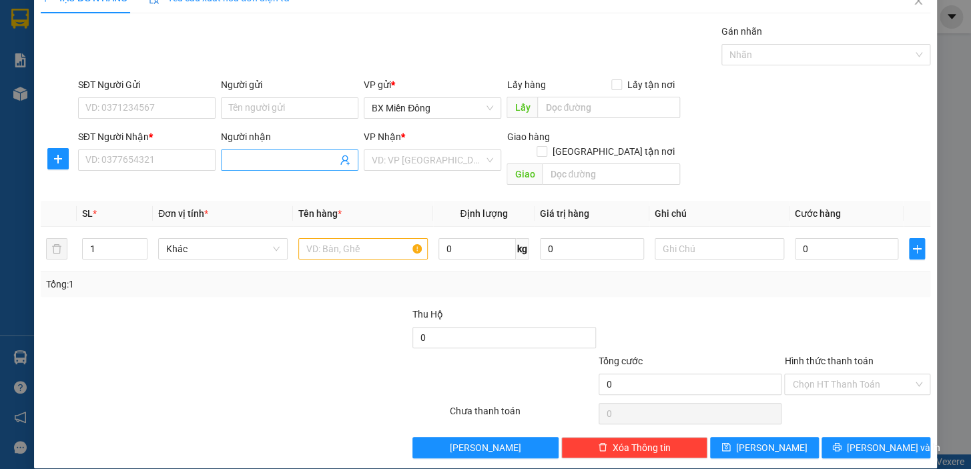
click at [247, 160] on input "Người nhận" at bounding box center [283, 160] width 108 height 15
type input "0"
type input "C NGA"
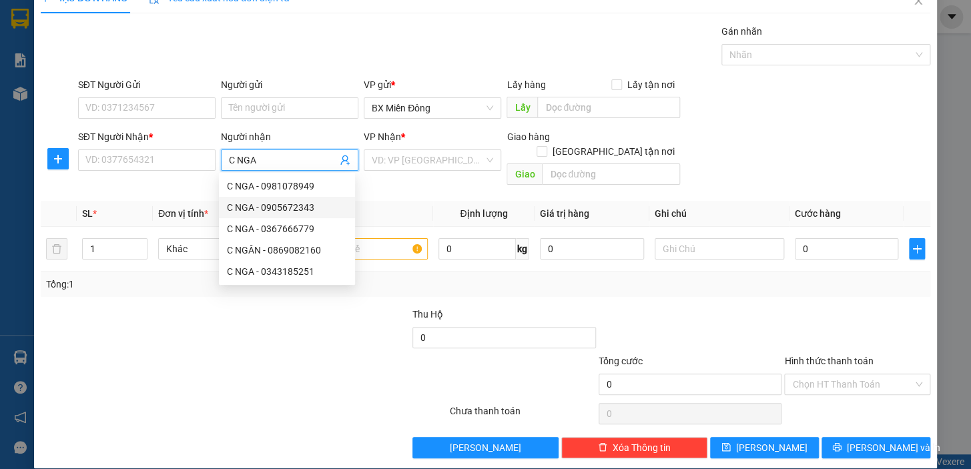
click at [303, 207] on div "C NGA - 0905672343" at bounding box center [287, 207] width 120 height 15
type input "0905672343"
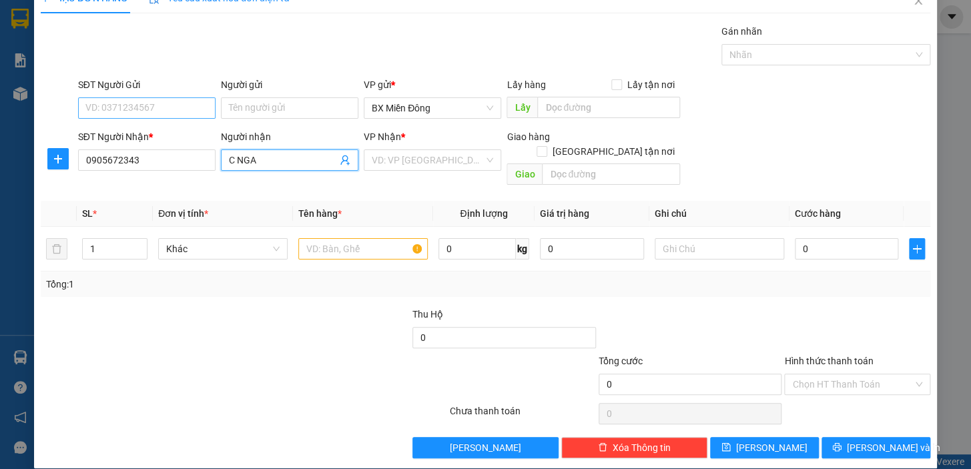
type input "C NGA"
click at [179, 108] on input "SĐT Người Gửi" at bounding box center [146, 107] width 137 height 21
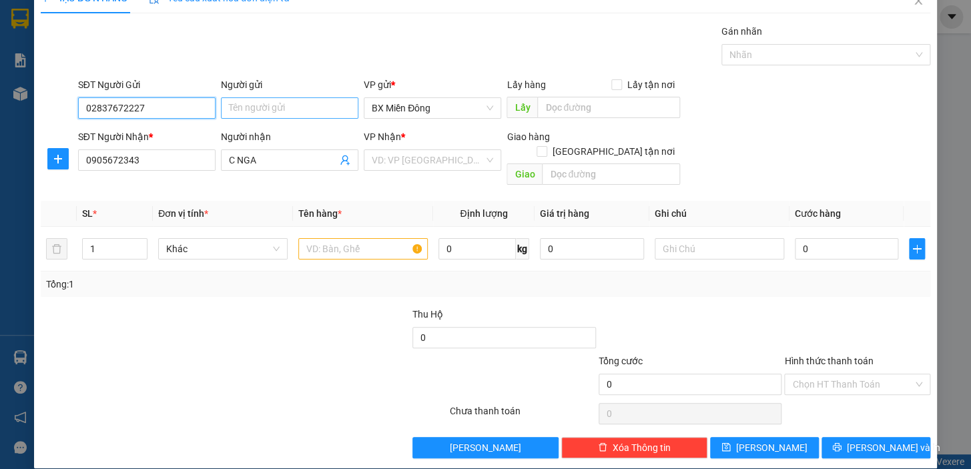
type input "02837672227"
click at [277, 109] on input "Người gửi" at bounding box center [289, 107] width 137 height 21
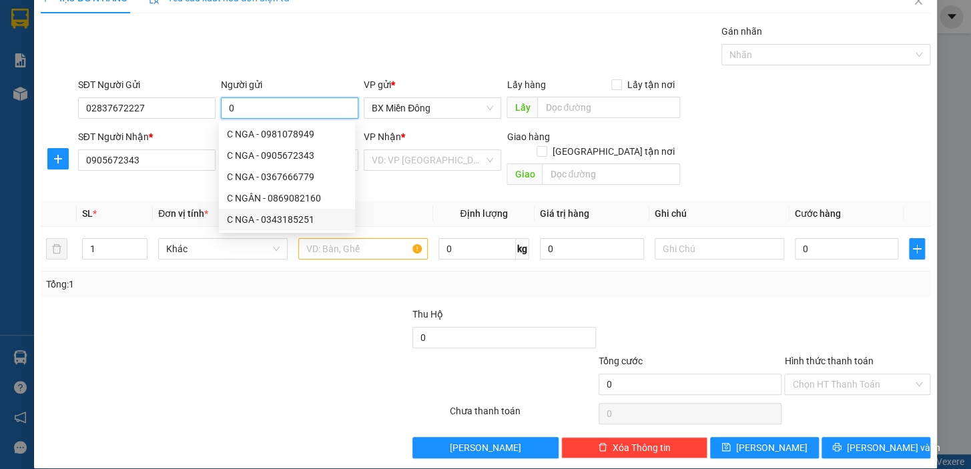
type input "0"
click at [306, 334] on div at bounding box center [318, 330] width 186 height 47
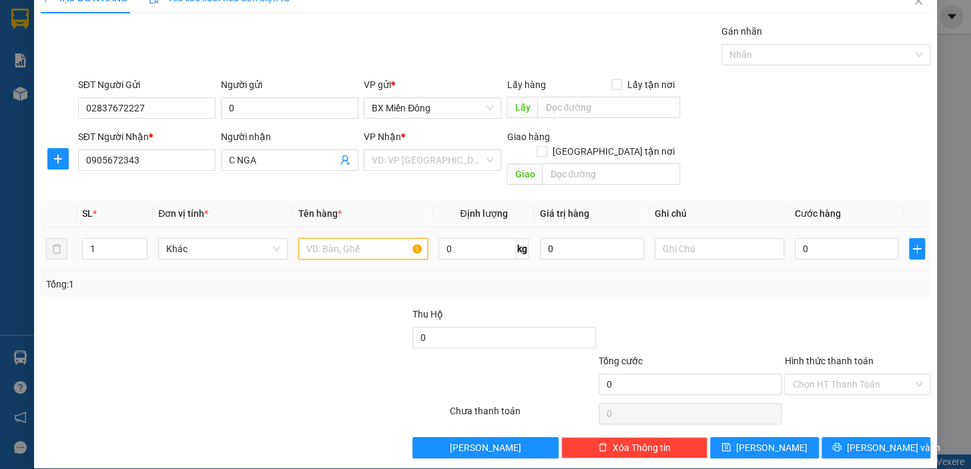
click at [369, 238] on input "text" at bounding box center [362, 248] width 129 height 21
type input "14 TX LẠNH"
click at [824, 238] on input "0" at bounding box center [846, 248] width 104 height 21
type input "1"
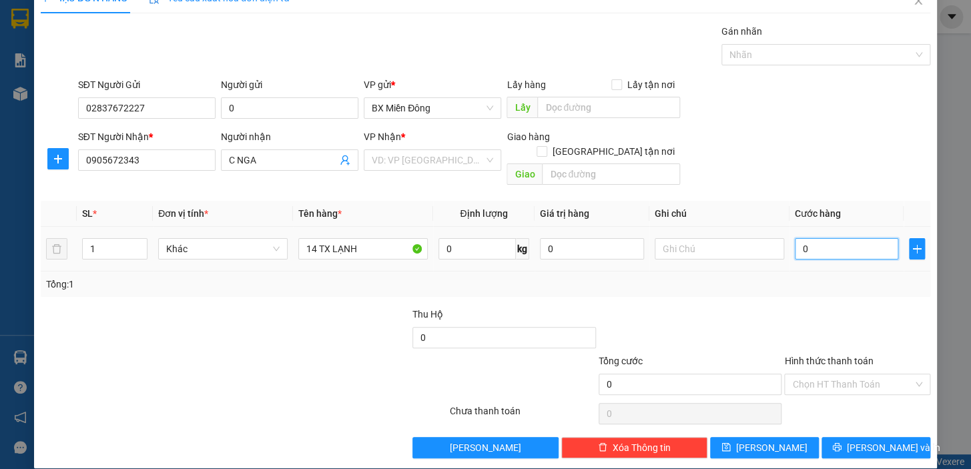
type input "1"
type input "14"
type input "140"
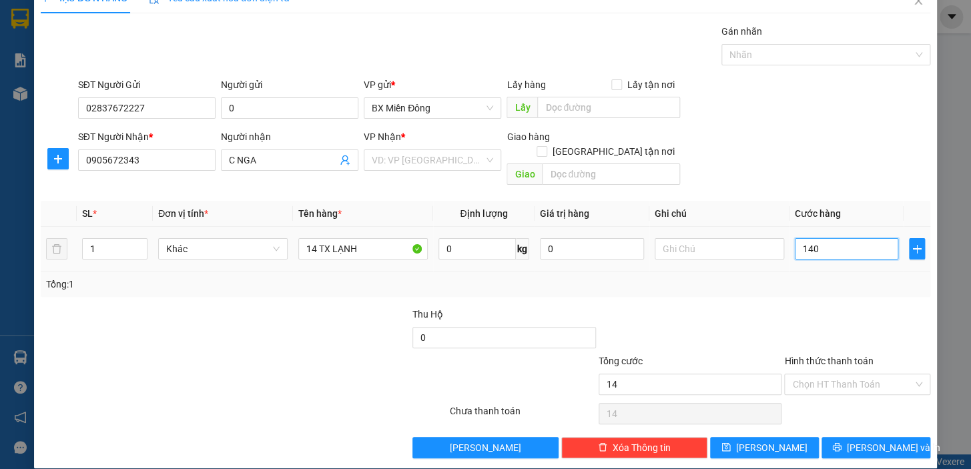
type input "140"
type input "1.400"
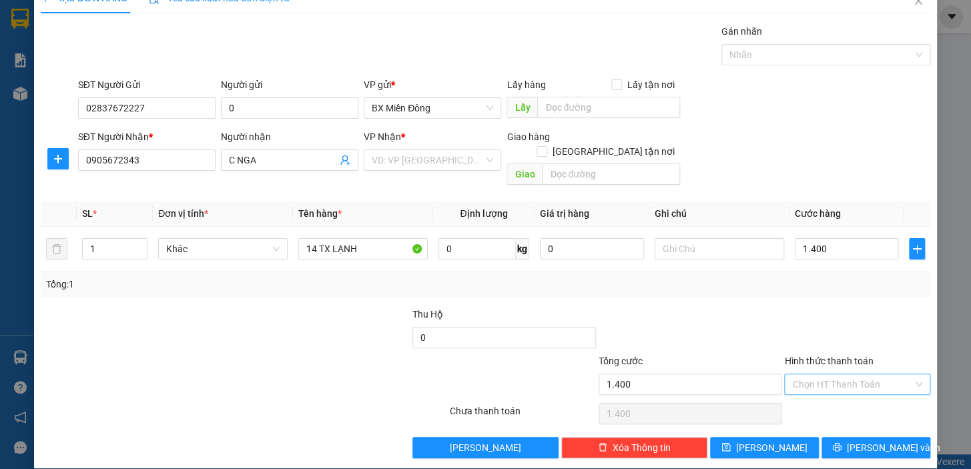
type input "1.400.000"
click at [848, 374] on input "Hình thức thanh toán" at bounding box center [852, 384] width 121 height 20
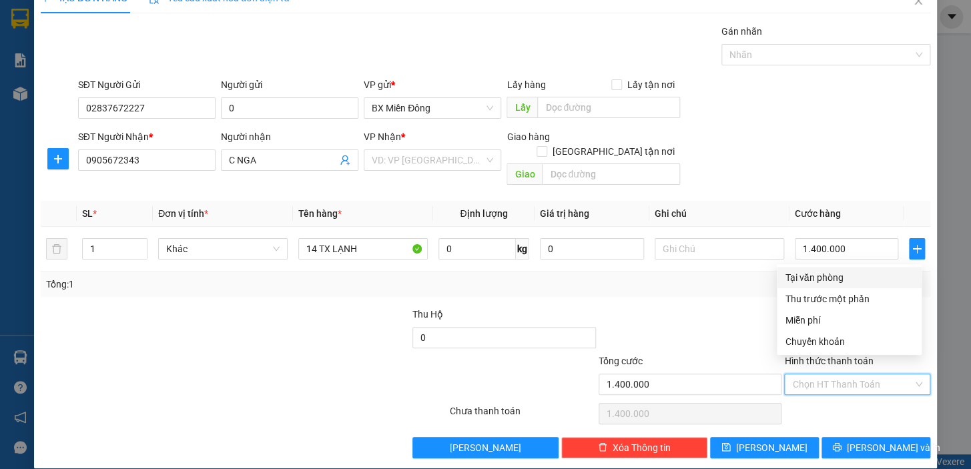
click at [818, 280] on div "Tại văn phòng" at bounding box center [848, 277] width 129 height 15
type input "0"
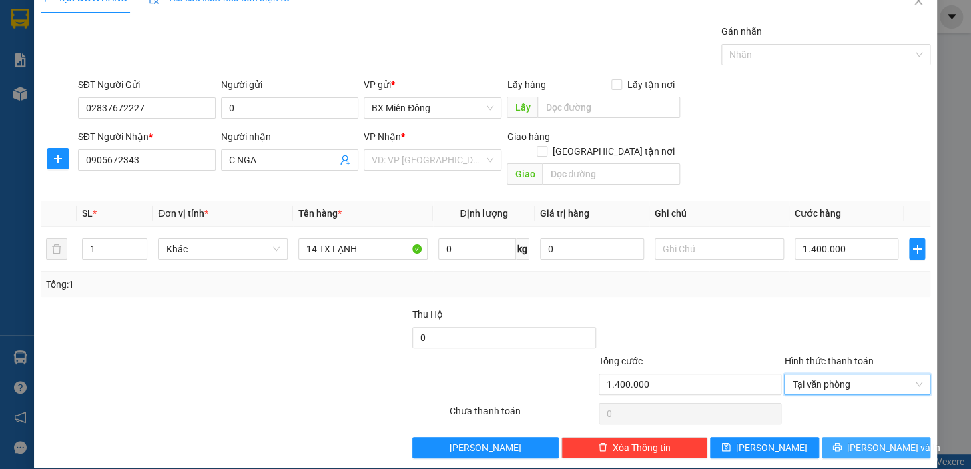
click at [859, 440] on span "[PERSON_NAME] và In" at bounding box center [892, 447] width 93 height 15
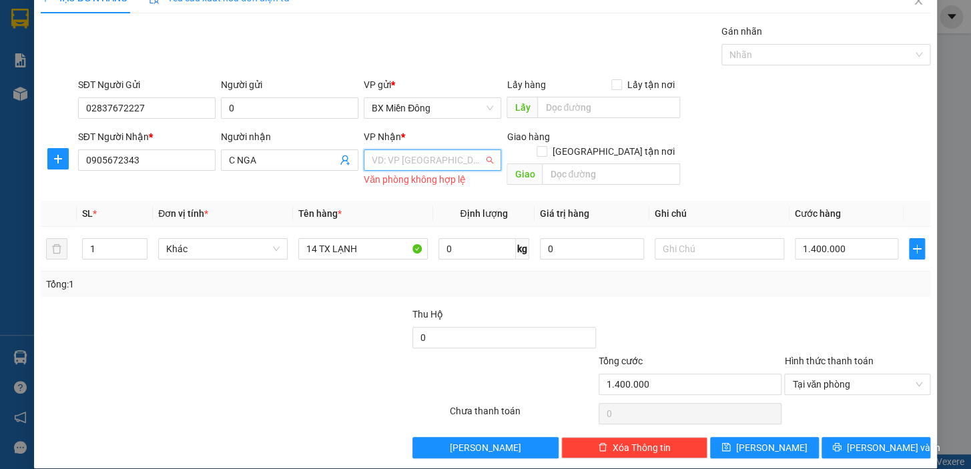
click at [442, 161] on input "search" at bounding box center [428, 160] width 112 height 20
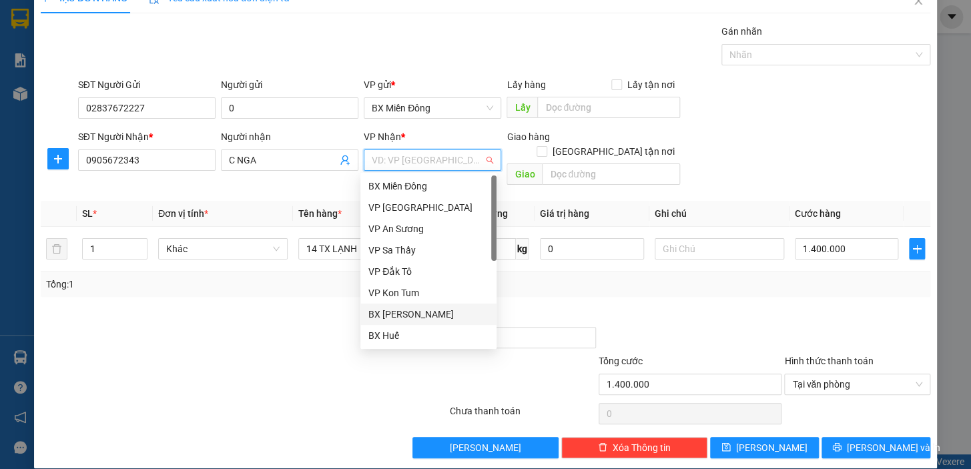
click at [434, 320] on div "BX [PERSON_NAME]" at bounding box center [428, 314] width 120 height 15
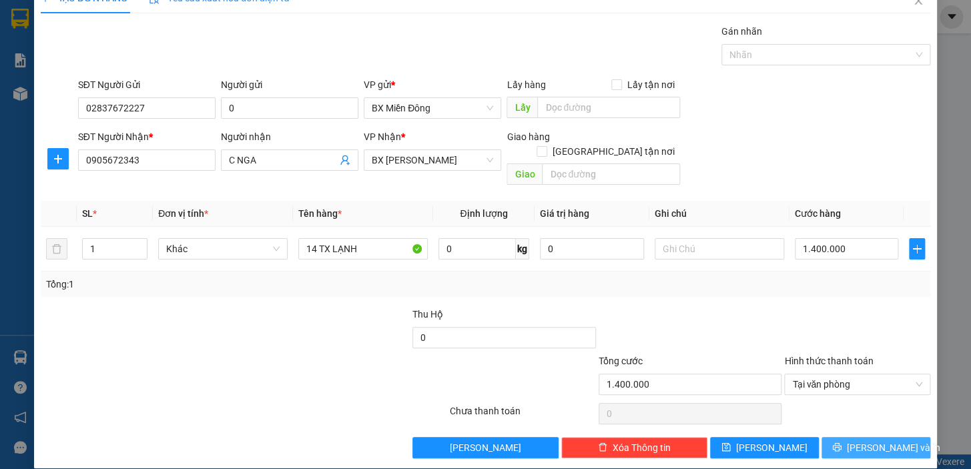
click at [864, 440] on span "[PERSON_NAME] và In" at bounding box center [892, 447] width 93 height 15
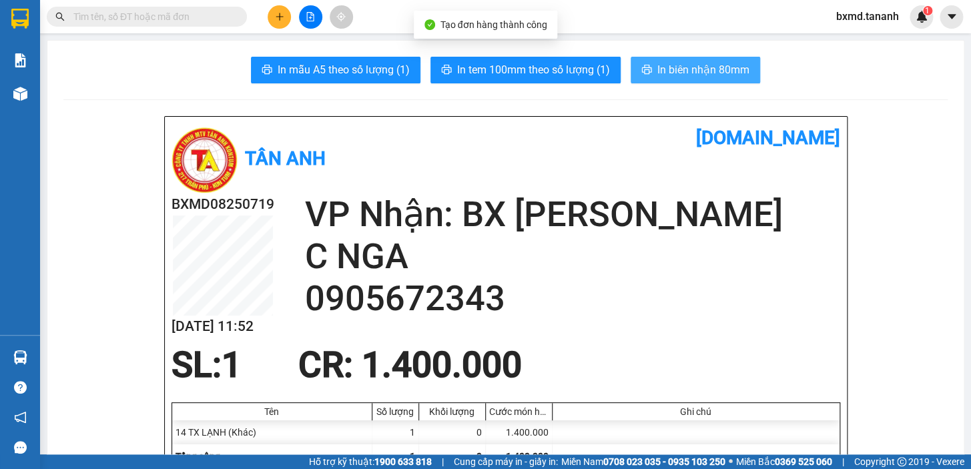
click at [672, 58] on button "In biên nhận 80mm" at bounding box center [694, 70] width 129 height 27
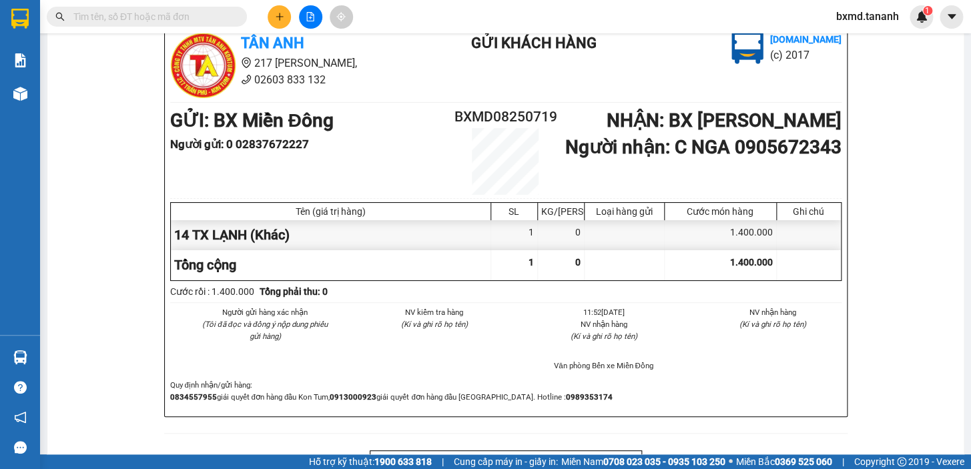
scroll to position [424, 0]
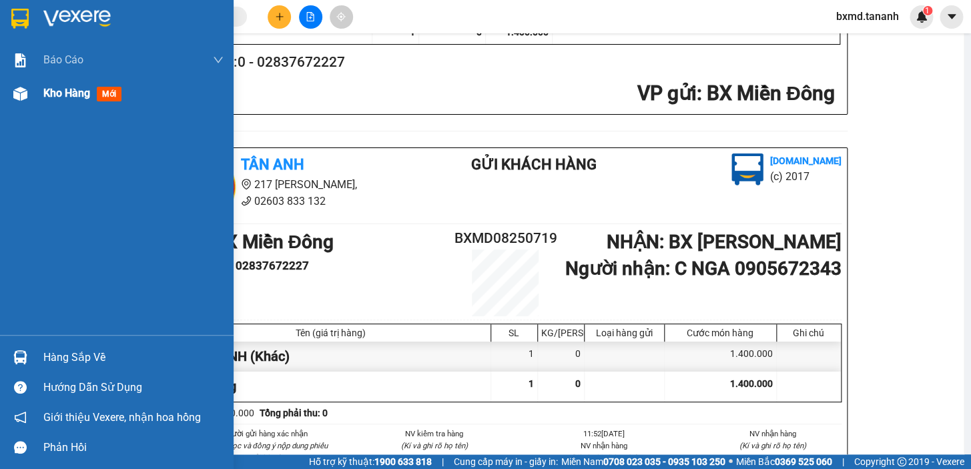
click at [74, 92] on span "Kho hàng" at bounding box center [66, 93] width 47 height 13
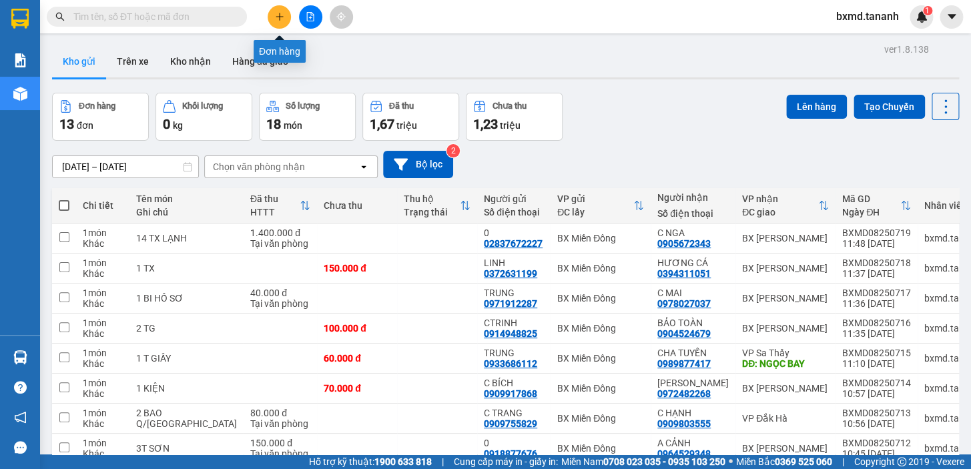
click at [277, 22] on button at bounding box center [278, 16] width 23 height 23
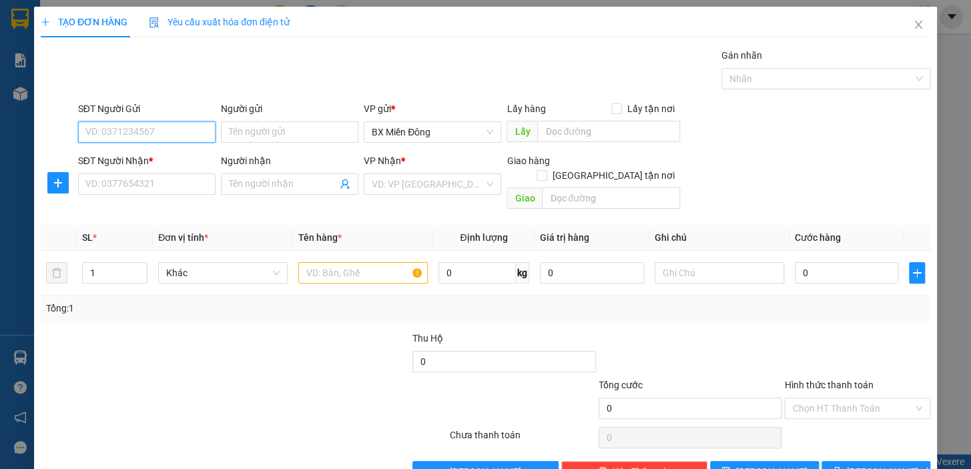
scroll to position [24, 0]
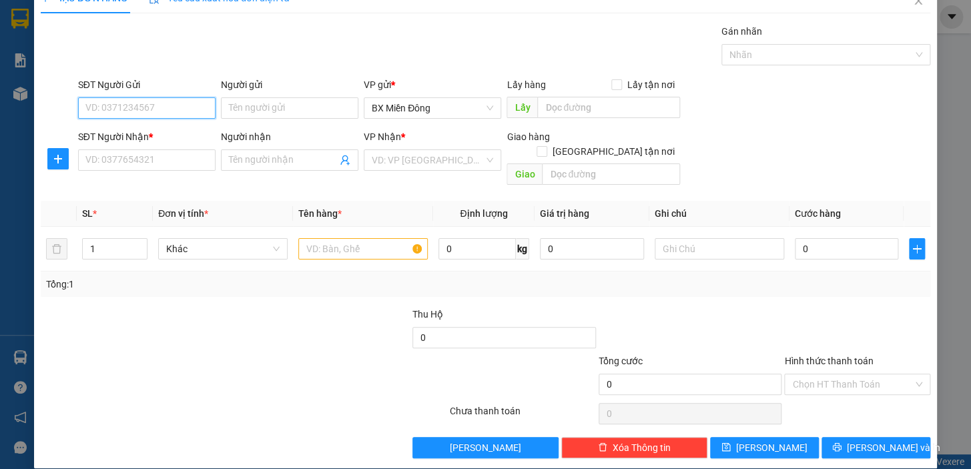
click at [151, 111] on input "SĐT Người Gửi" at bounding box center [146, 107] width 137 height 21
click at [296, 105] on input "Người gửi" at bounding box center [289, 107] width 137 height 21
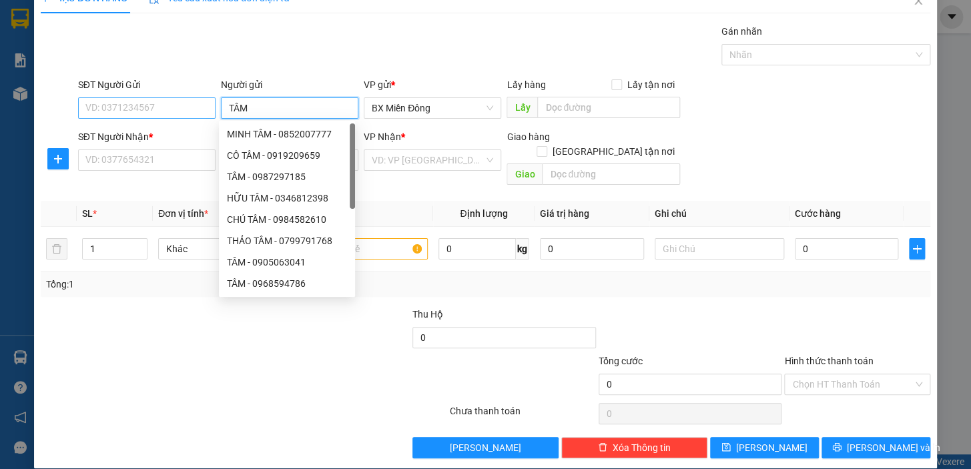
type input "TÂM"
click at [153, 107] on input "SĐT Người Gửi" at bounding box center [146, 107] width 137 height 21
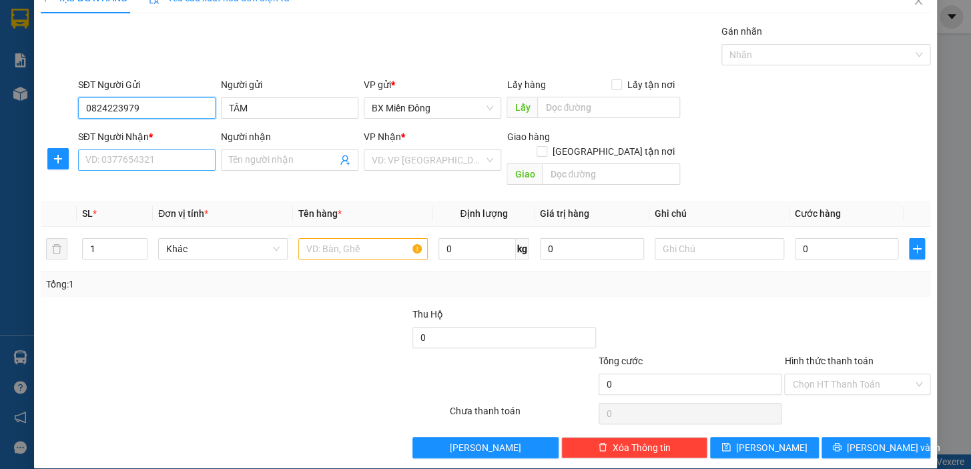
type input "0824223979"
click at [147, 161] on input "SĐT Người Nhận *" at bounding box center [146, 159] width 137 height 21
click at [165, 155] on input "SĐT Người Nhận *" at bounding box center [146, 159] width 137 height 21
type input "0931619942"
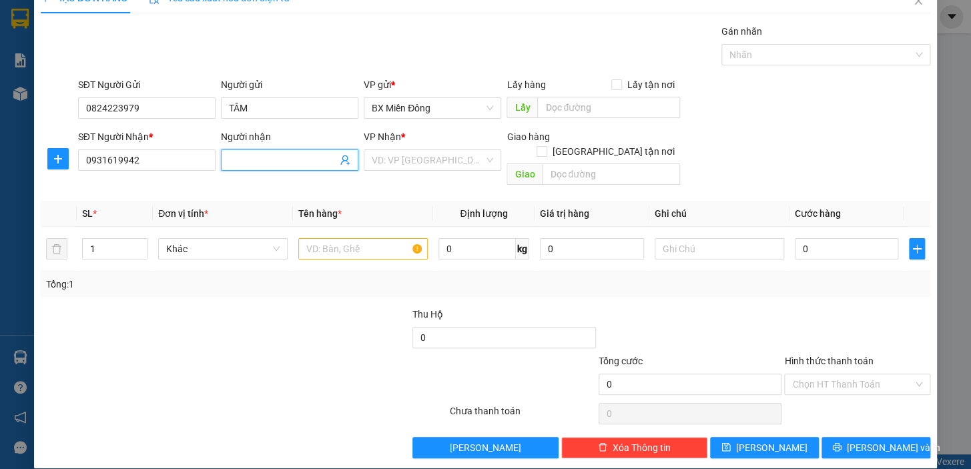
click at [310, 167] on span at bounding box center [289, 159] width 137 height 21
type input "A DUY"
drag, startPoint x: 339, startPoint y: 387, endPoint x: 436, endPoint y: 229, distance: 185.1
click at [340, 381] on div "Transit Pickup Surcharge Ids Transit Deliver Surcharge Ids Transit Deliver Surc…" at bounding box center [485, 241] width 889 height 434
click at [435, 162] on input "search" at bounding box center [428, 160] width 112 height 20
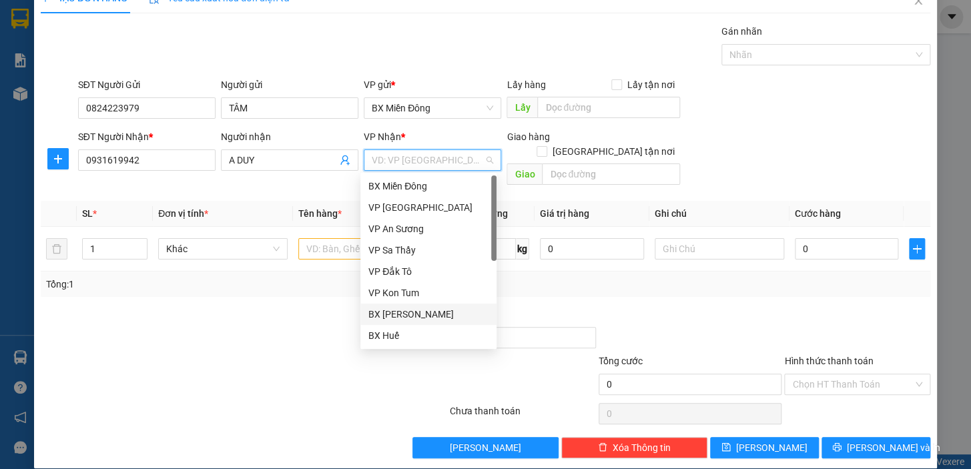
click at [438, 315] on div "BX [PERSON_NAME]" at bounding box center [428, 314] width 120 height 15
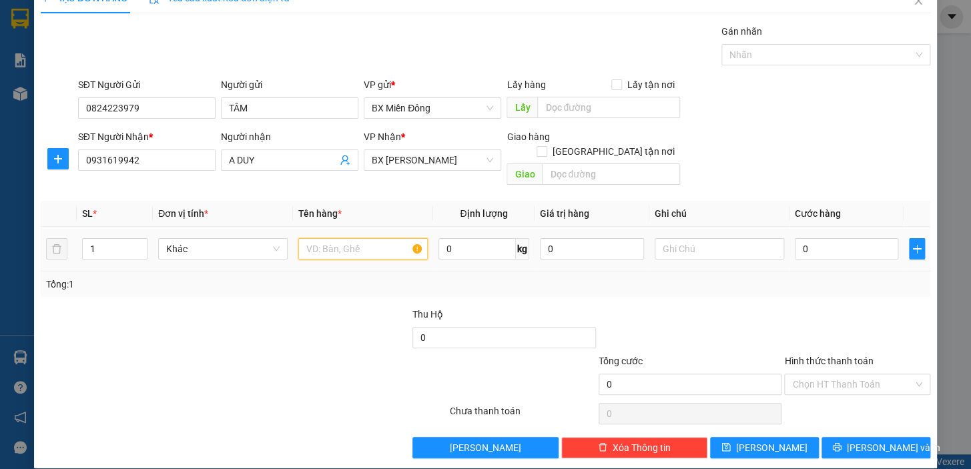
drag, startPoint x: 342, startPoint y: 233, endPoint x: 346, endPoint y: 221, distance: 13.1
click at [345, 238] on input "text" at bounding box center [362, 248] width 129 height 21
type input "1 TX LẠNH"
click at [875, 238] on input "0" at bounding box center [846, 248] width 104 height 21
type input "5"
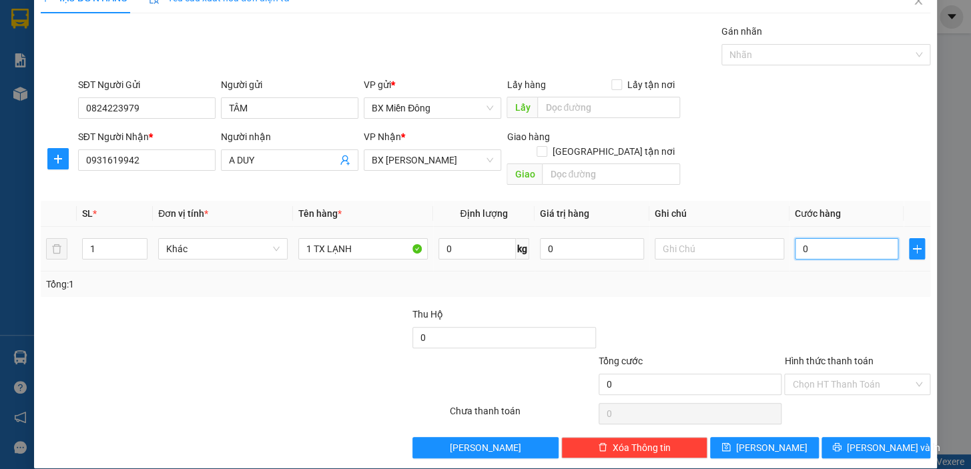
type input "5"
type input "50"
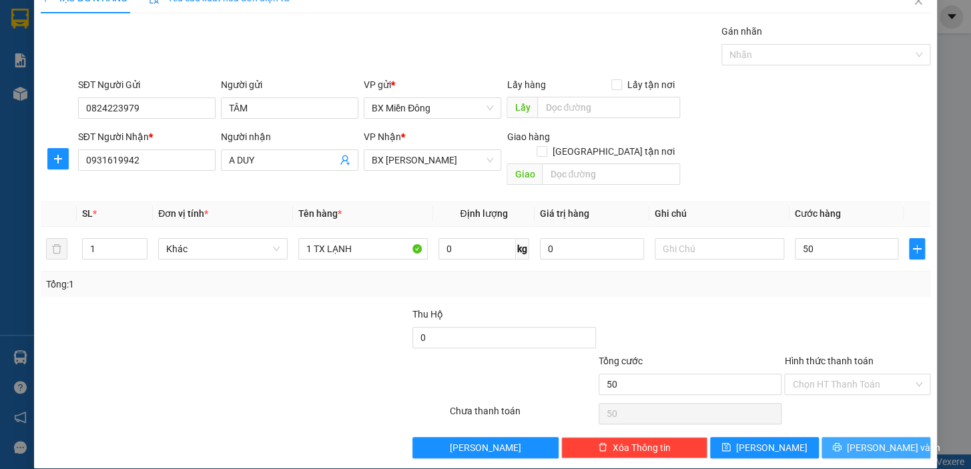
type input "50.000"
click at [867, 437] on button "[PERSON_NAME] và In" at bounding box center [875, 447] width 109 height 21
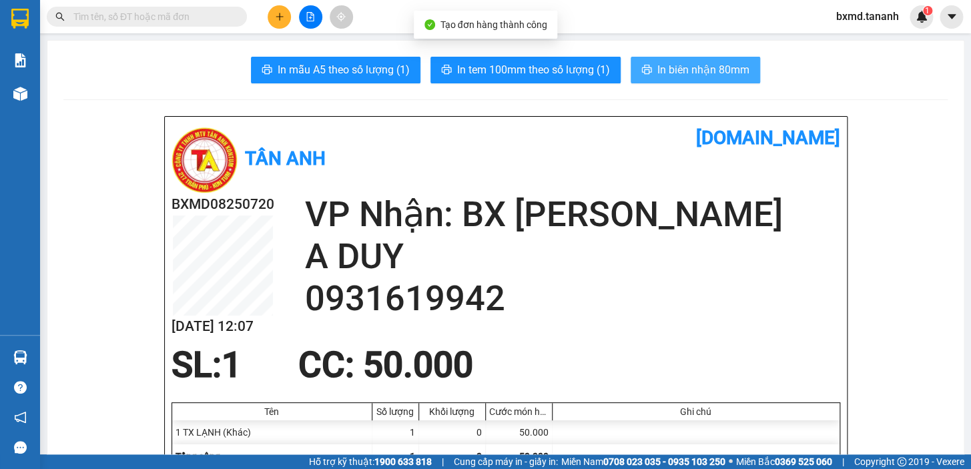
click at [698, 60] on button "In biên nhận 80mm" at bounding box center [694, 70] width 129 height 27
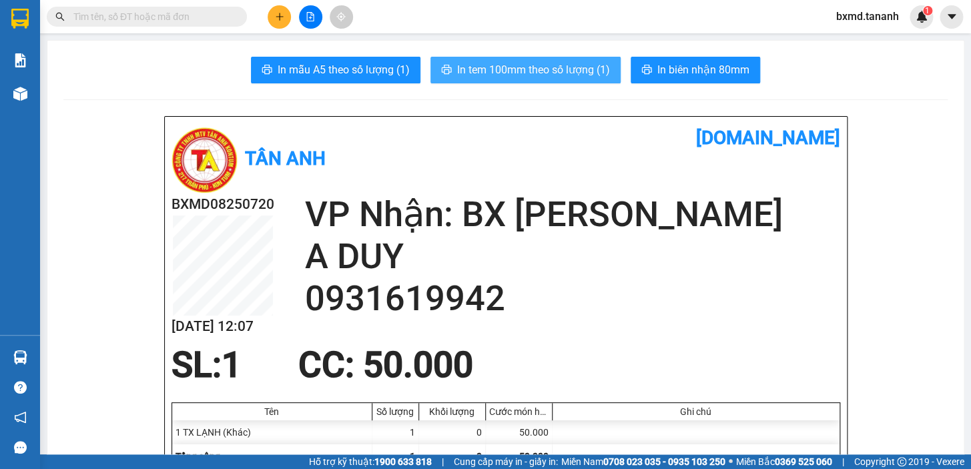
click at [551, 66] on span "In tem 100mm theo số lượng (1)" at bounding box center [533, 69] width 153 height 17
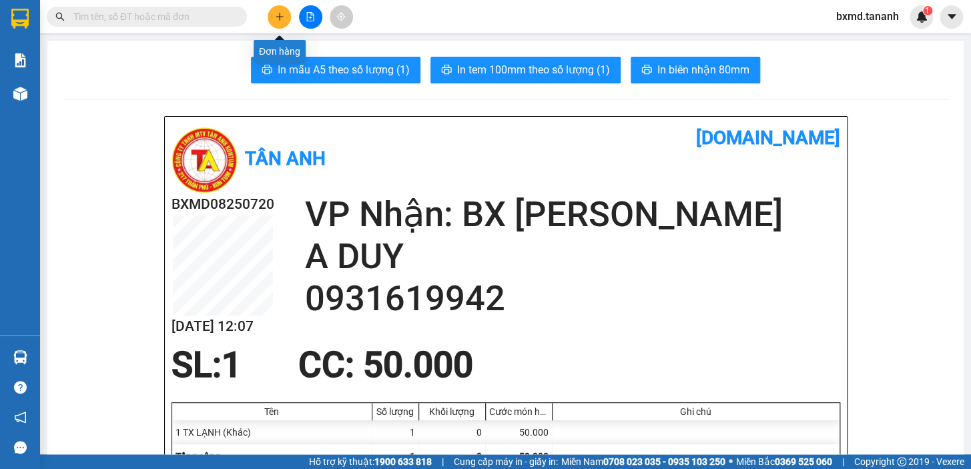
click at [282, 21] on icon "plus" at bounding box center [279, 16] width 9 height 9
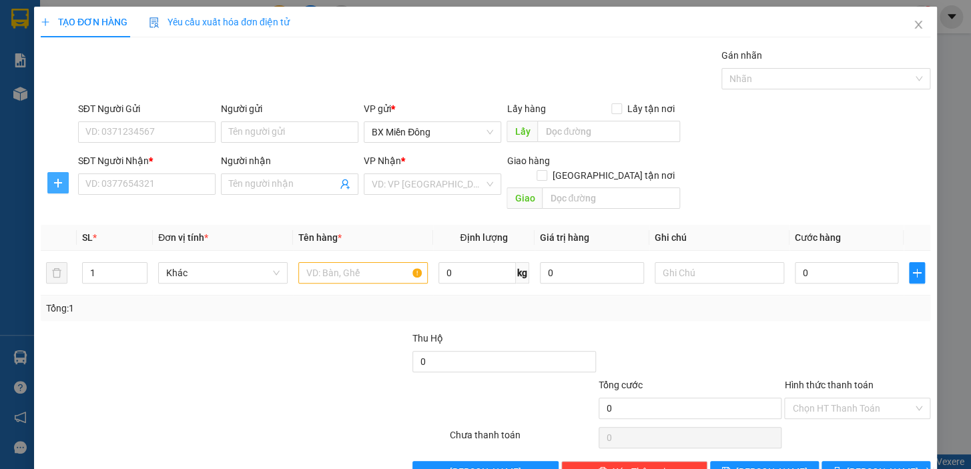
click at [51, 186] on span "plus" at bounding box center [58, 182] width 20 height 11
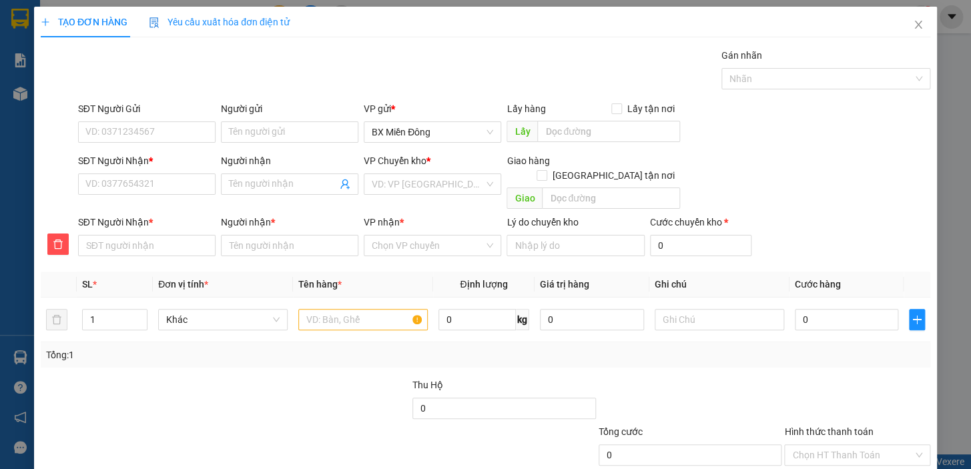
scroll to position [71, 0]
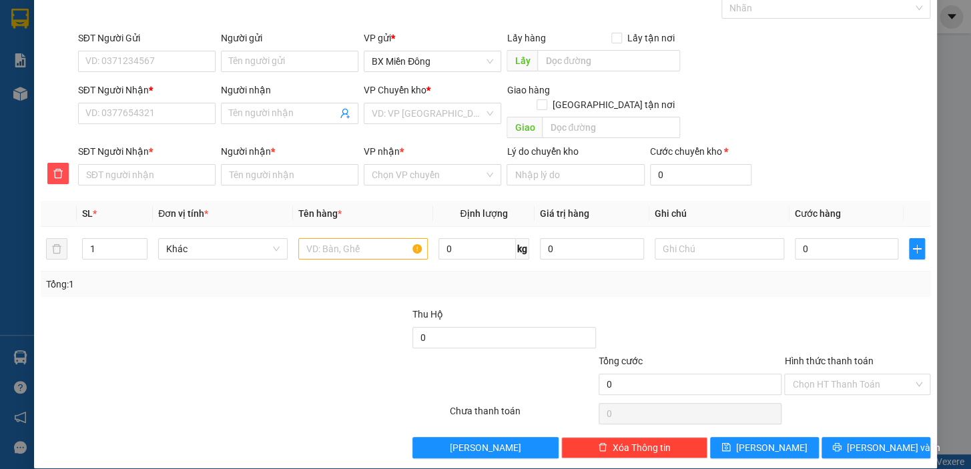
click at [32, 174] on div "TẠO ĐƠN HÀNG Yêu cầu xuất hóa đơn điện tử Transit Pickup Surcharge Ids Transit …" at bounding box center [485, 234] width 971 height 469
click at [26, 174] on div "TẠO ĐƠN HÀNG Yêu cầu xuất hóa đơn điện tử Transit Pickup Surcharge Ids Transit …" at bounding box center [485, 234] width 971 height 469
click at [1, 107] on div "TẠO ĐƠN HÀNG Yêu cầu xuất hóa đơn điện tử Transit Pickup Surcharge Ids Transit …" at bounding box center [485, 234] width 971 height 469
